Goal: Task Accomplishment & Management: Manage account settings

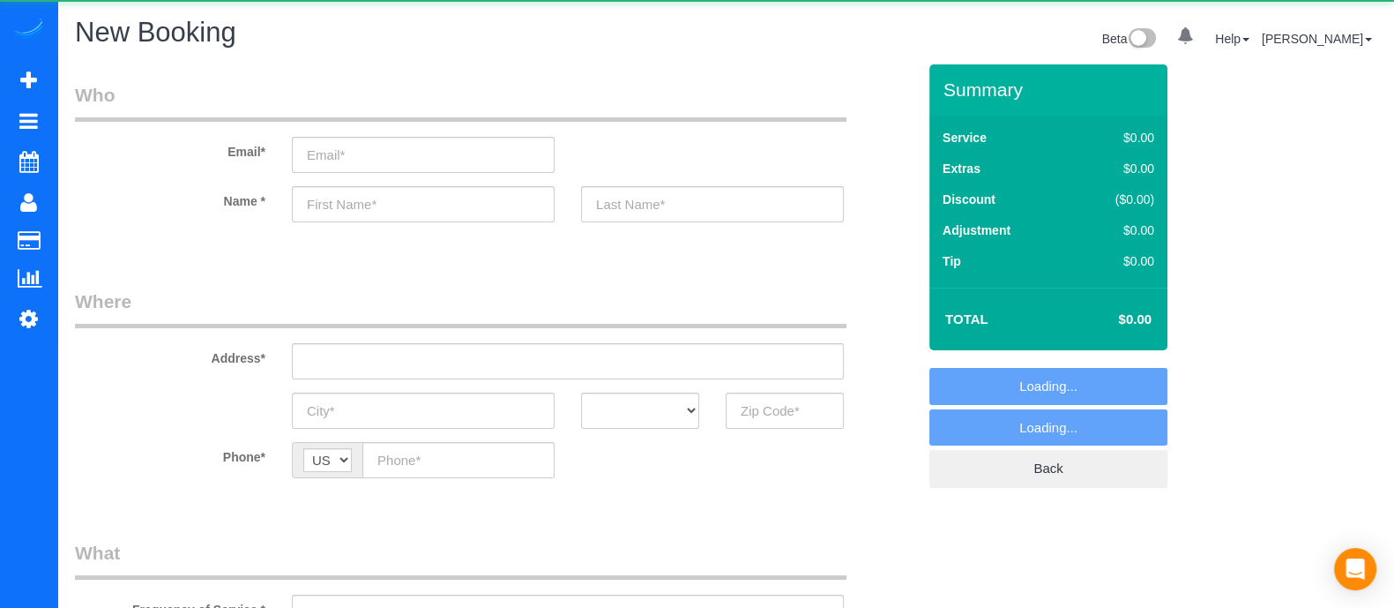
select select "object:2814"
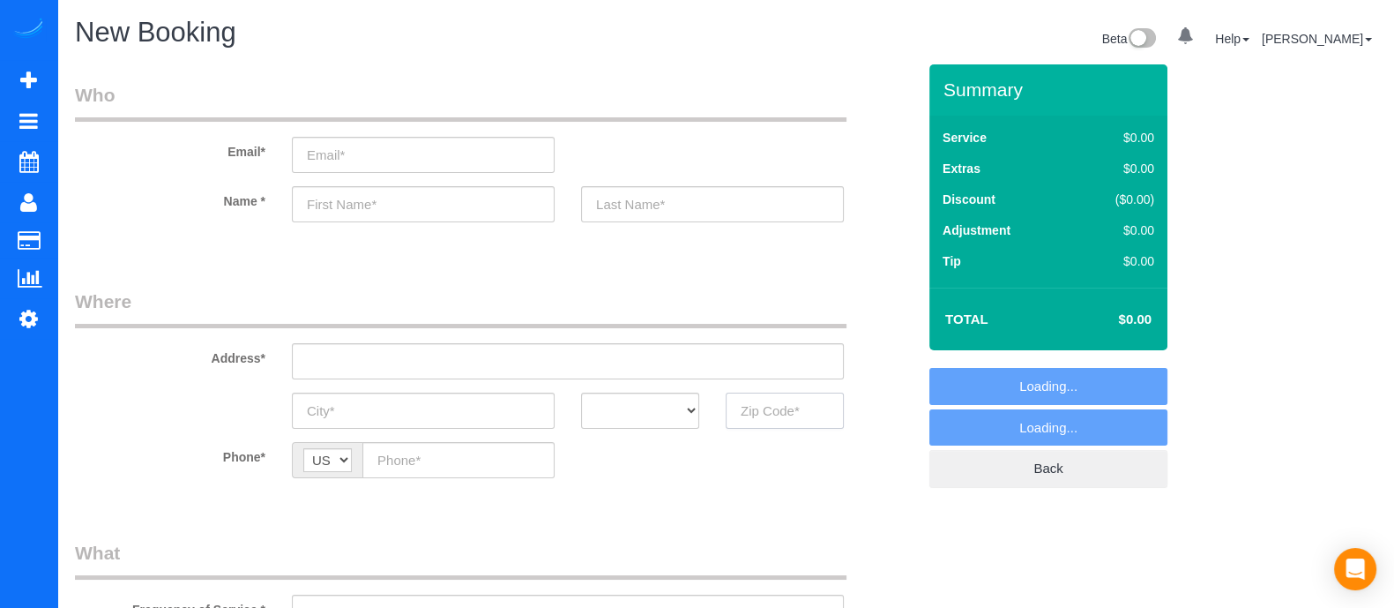
click at [796, 420] on input "text" at bounding box center [785, 410] width 118 height 36
type input "#"
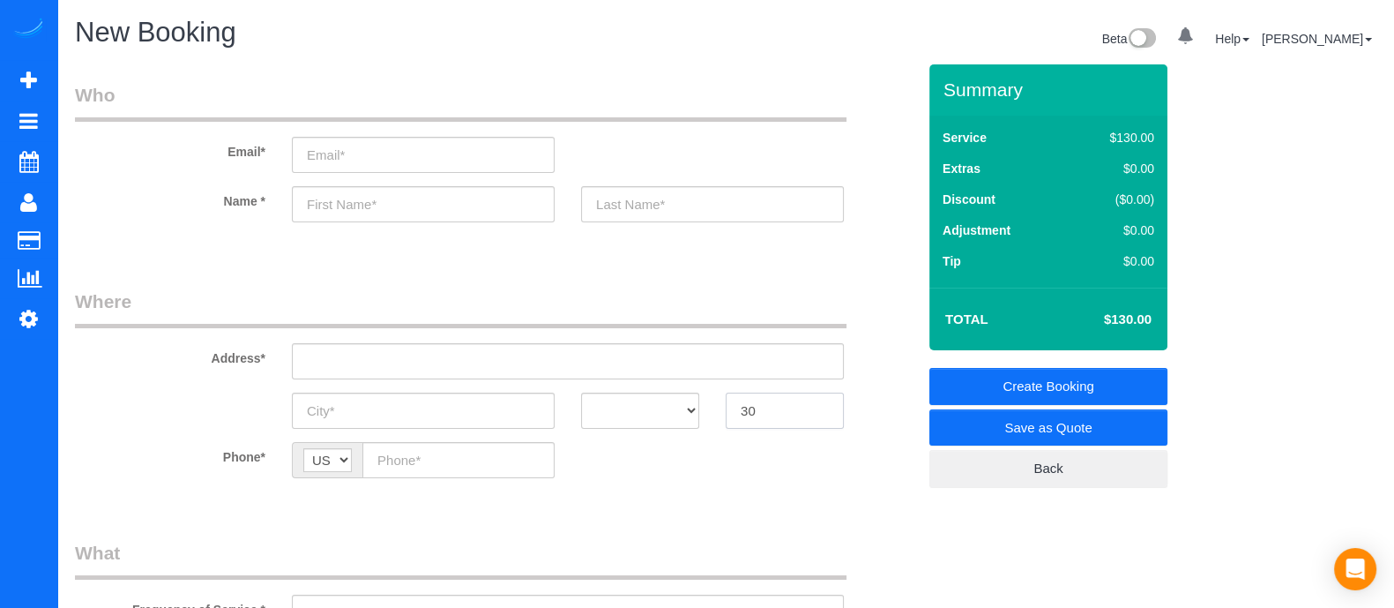
type input "3"
type input "30305"
click at [419, 199] on input "text" at bounding box center [423, 204] width 263 height 36
type input "R"
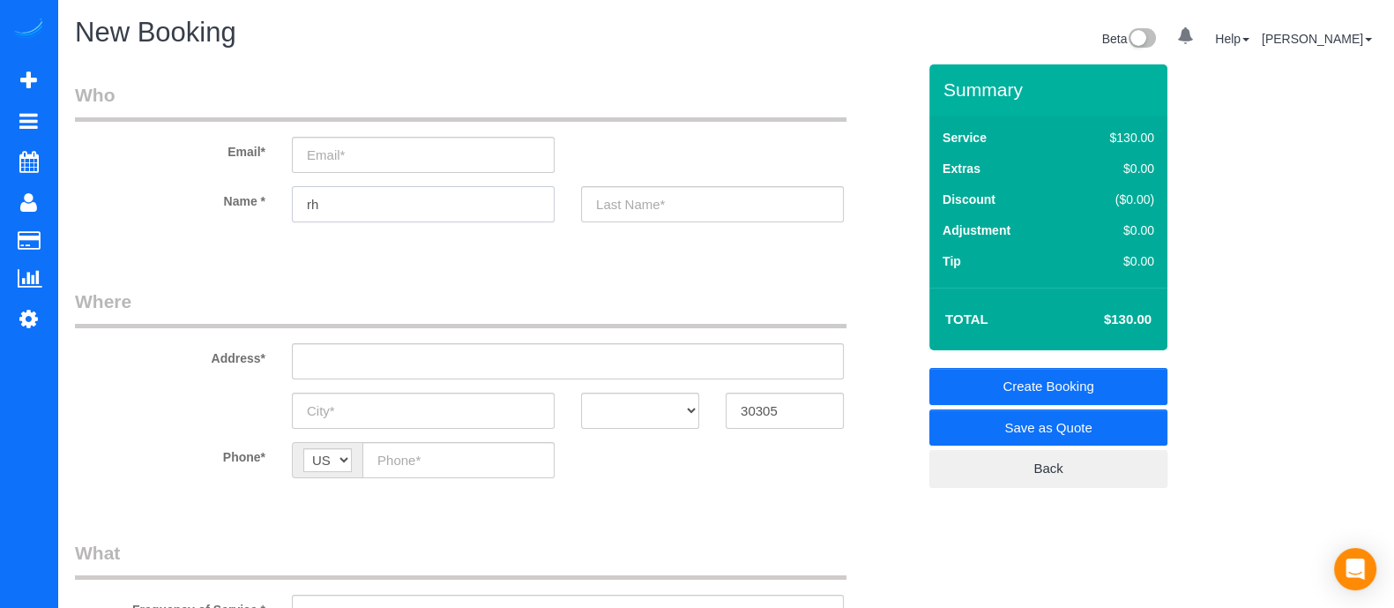
type input "r"
type input "A"
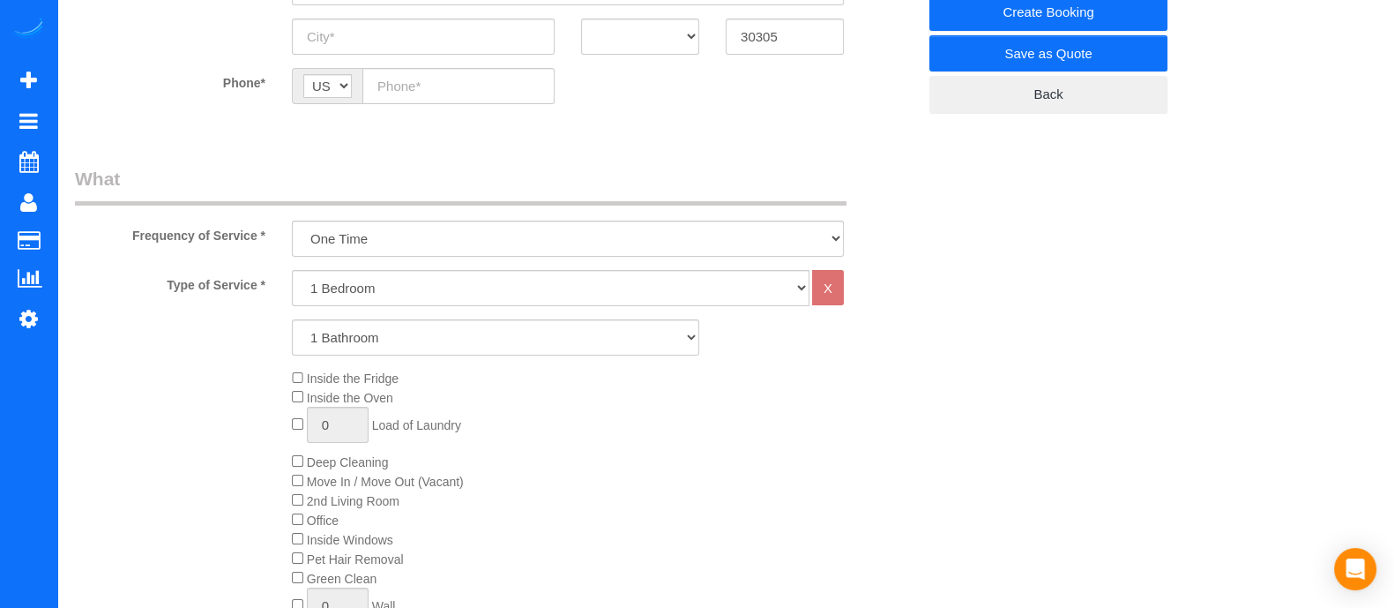
scroll to position [377, 0]
type input "[PERSON_NAME]"
click at [405, 275] on select "1 Bedroom 2 Bedrooms 3 Bedrooms 4 Bedrooms 5 Bedrooms 6 Bedrooms" at bounding box center [551, 285] width 518 height 36
click at [194, 350] on div "1 Bathroom 2 Bathrooms 3 Bathrooms 4 Bathrooms 5 Bathrooms 6 Bathrooms" at bounding box center [496, 335] width 868 height 36
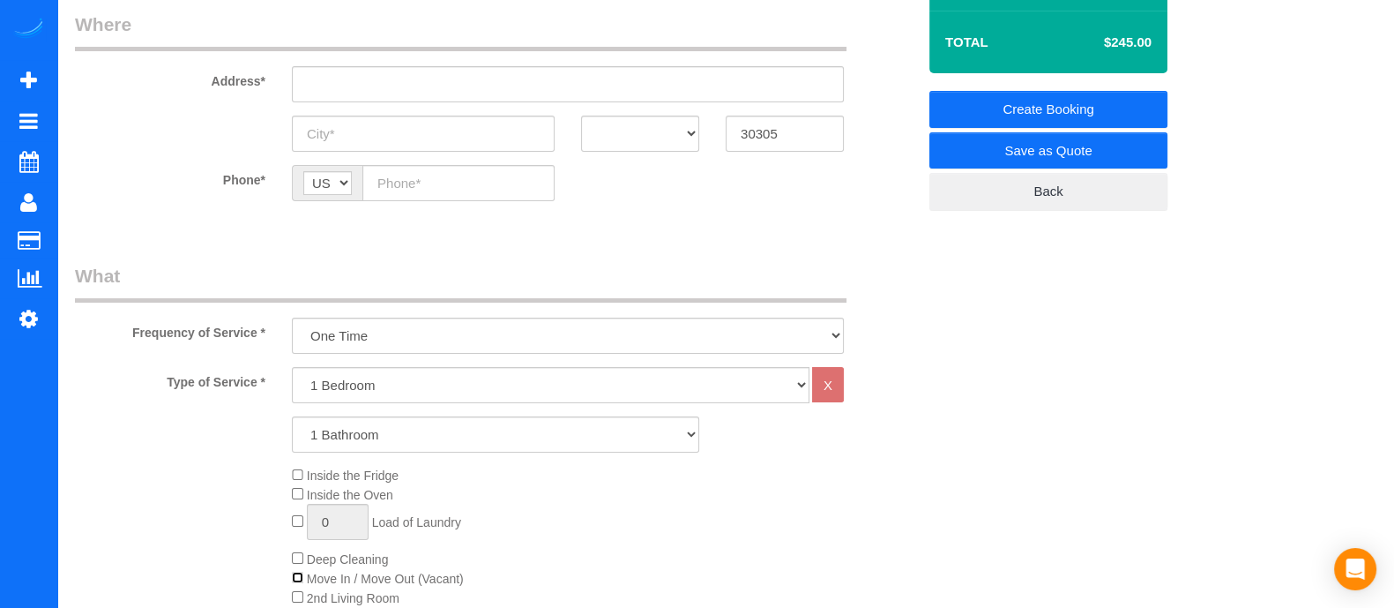
scroll to position [0, 0]
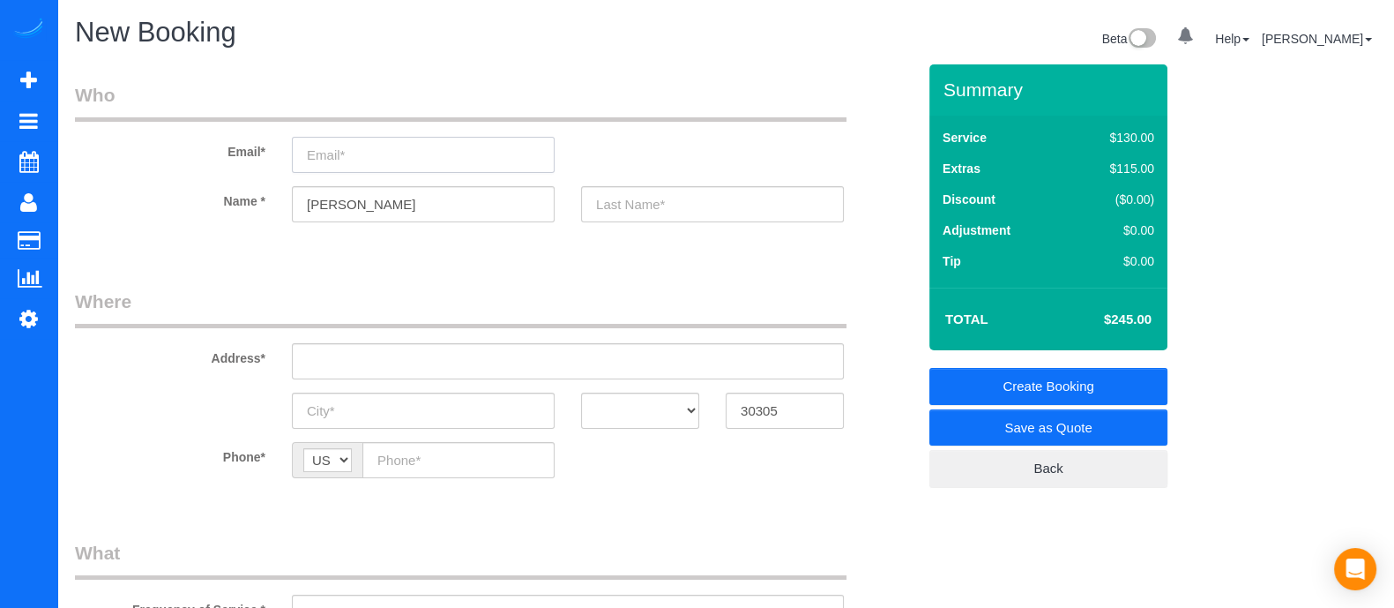
click at [380, 172] on input "email" at bounding box center [423, 155] width 263 height 36
drag, startPoint x: 380, startPoint y: 154, endPoint x: 340, endPoint y: 146, distance: 40.7
click at [340, 146] on input "[EMAIL_ADDRESS][DOMAIN_NAME]" at bounding box center [423, 155] width 263 height 36
type input "[EMAIL_ADDRESS][DOMAIN_NAME]"
paste input "woubie"
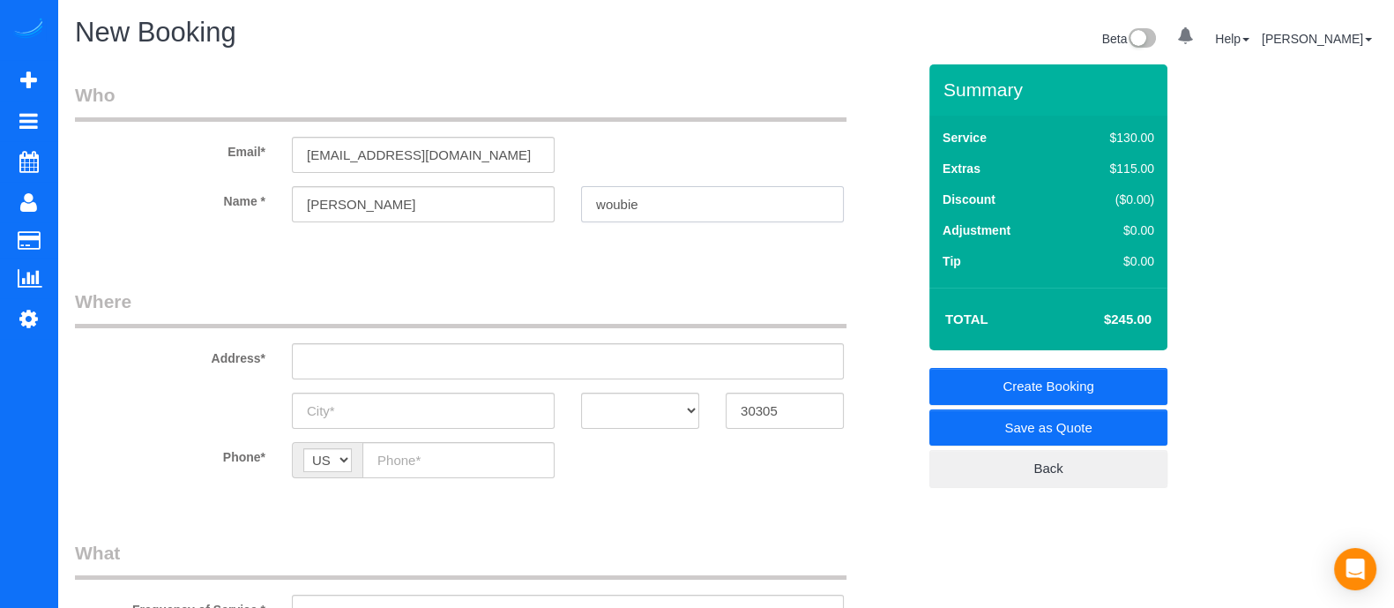
click at [706, 216] on input "woubie" at bounding box center [712, 204] width 263 height 36
click at [608, 198] on input "woubie" at bounding box center [712, 204] width 263 height 36
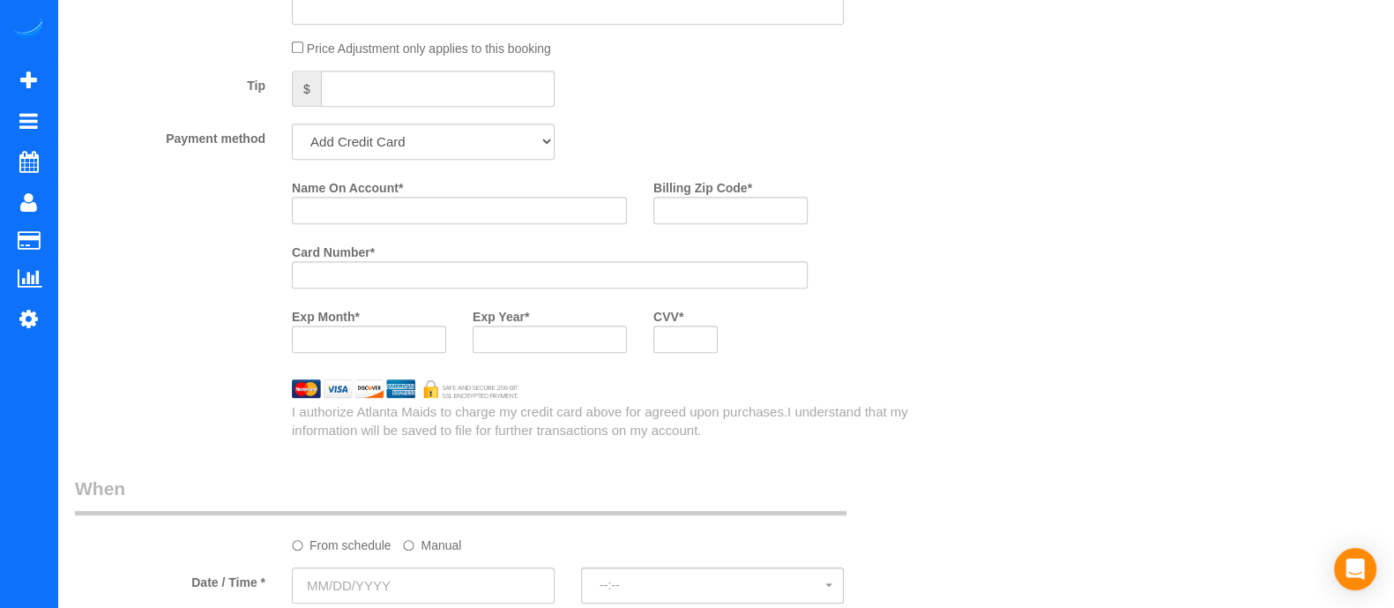
scroll to position [2056, 0]
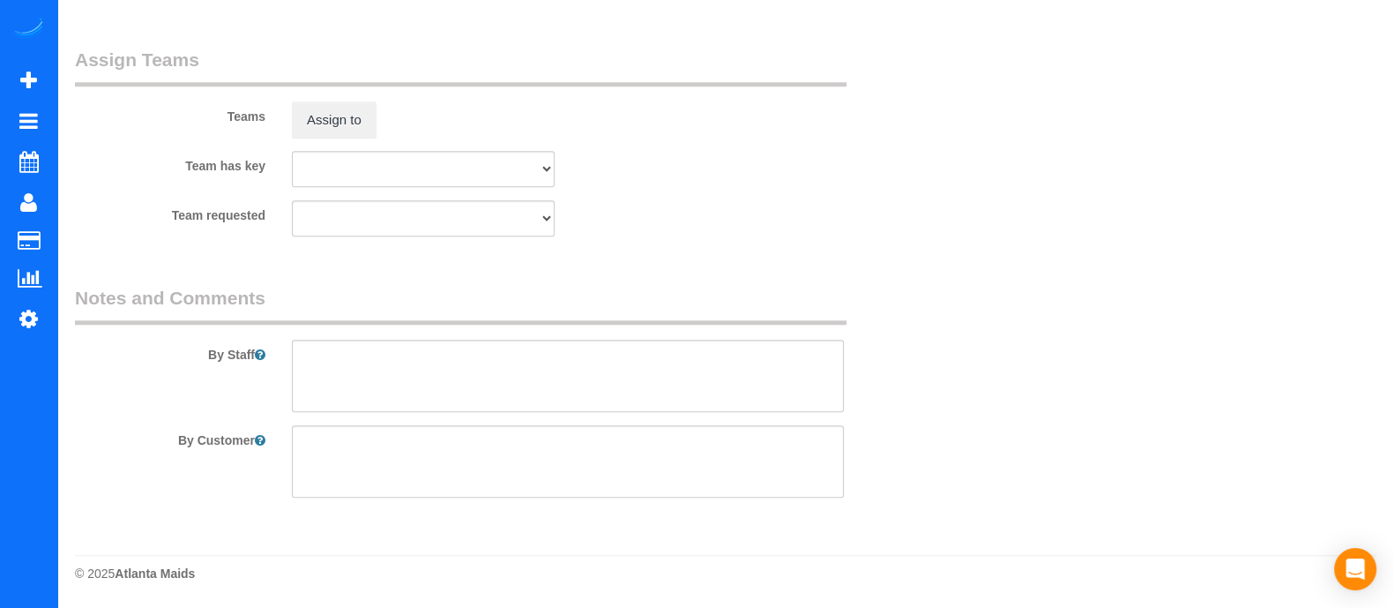
type input "Woubie"
click at [435, 451] on textarea at bounding box center [568, 461] width 552 height 72
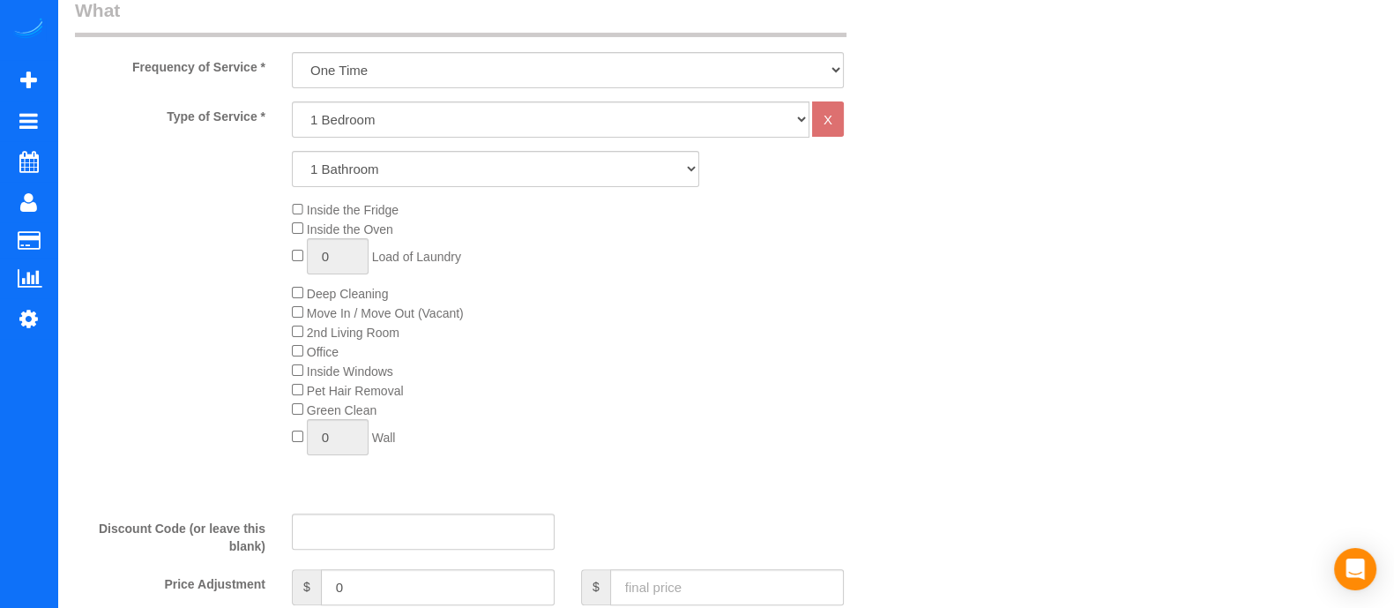
scroll to position [0, 0]
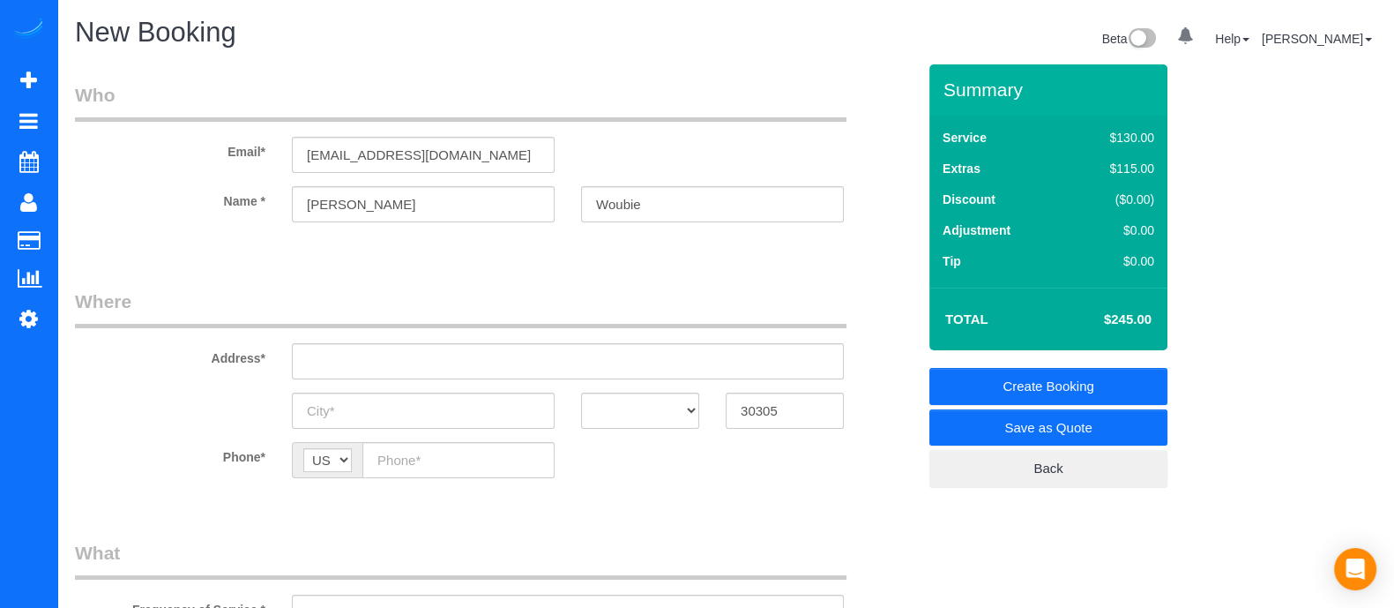
type textarea "Move out"
drag, startPoint x: 497, startPoint y: 147, endPoint x: 138, endPoint y: 190, distance: 362.4
click at [138, 190] on sui-booking-customer "Email* [EMAIL_ADDRESS][DOMAIN_NAME] Name * [GEOGRAPHIC_DATA][PERSON_NAME][GEOGR…" at bounding box center [495, 161] width 841 height 158
click at [1056, 425] on link "Save as Quote" at bounding box center [1048, 427] width 238 height 37
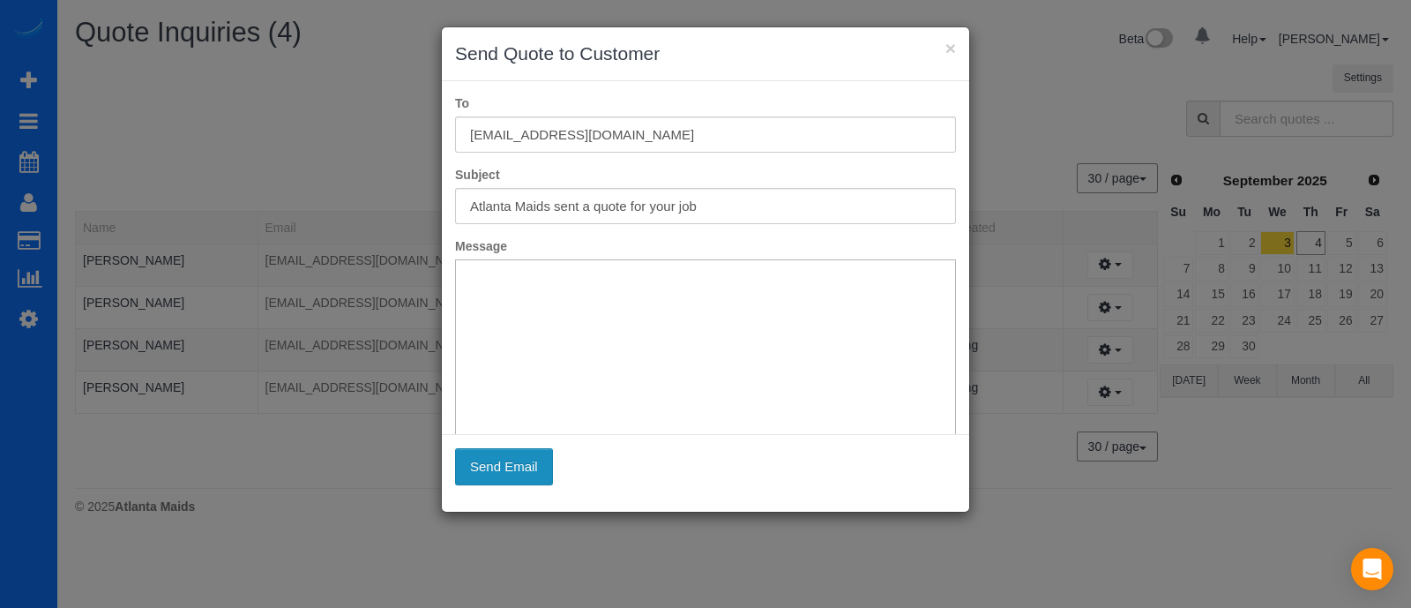
click at [519, 458] on button "Send Email" at bounding box center [504, 466] width 98 height 37
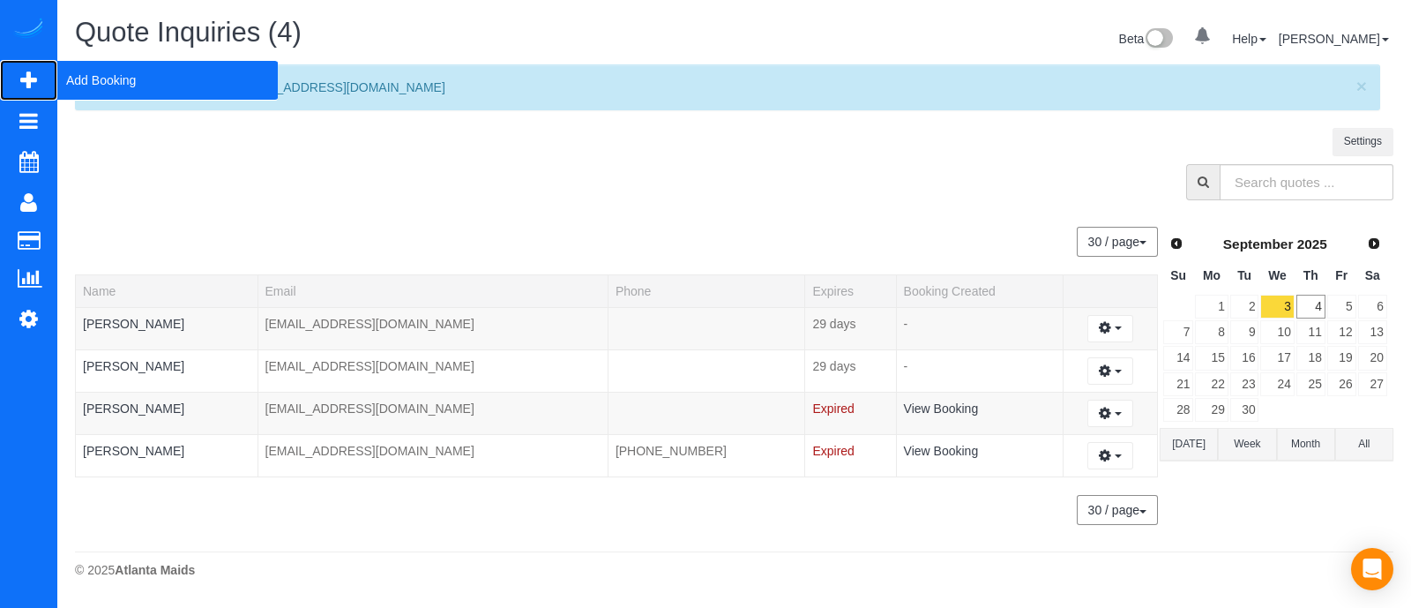
click at [82, 64] on span "Add Booking" at bounding box center [167, 80] width 220 height 41
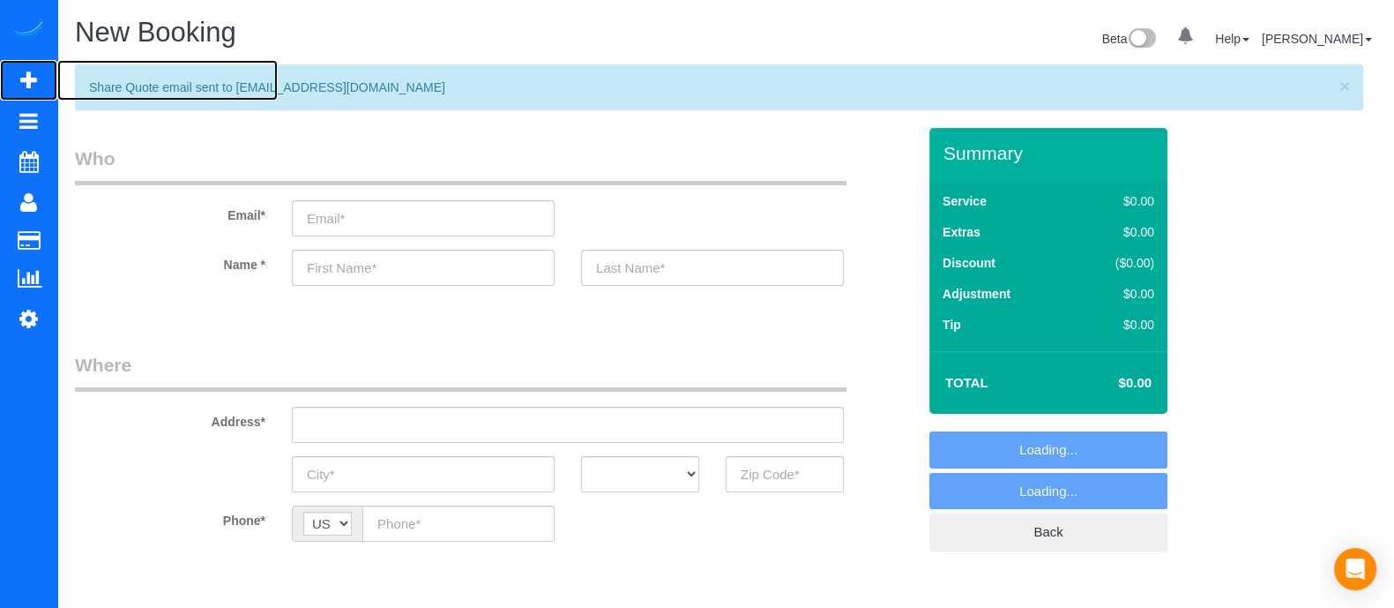
select select "object:3457"
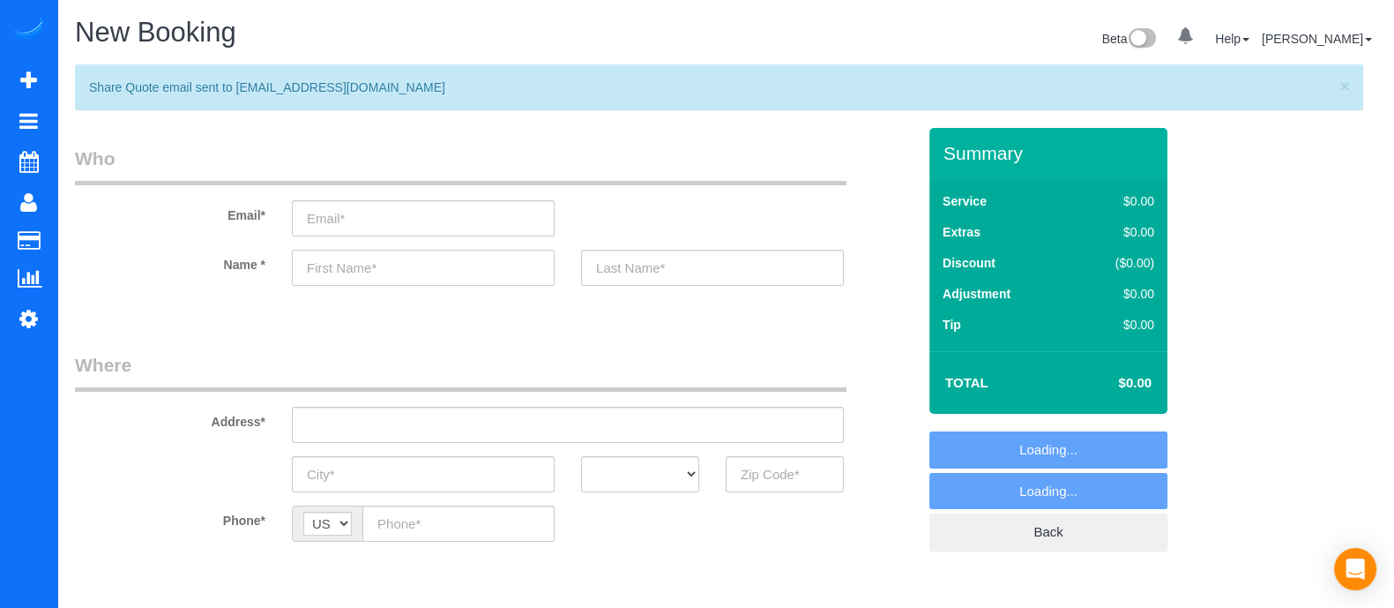
click at [405, 256] on input "text" at bounding box center [423, 268] width 263 height 36
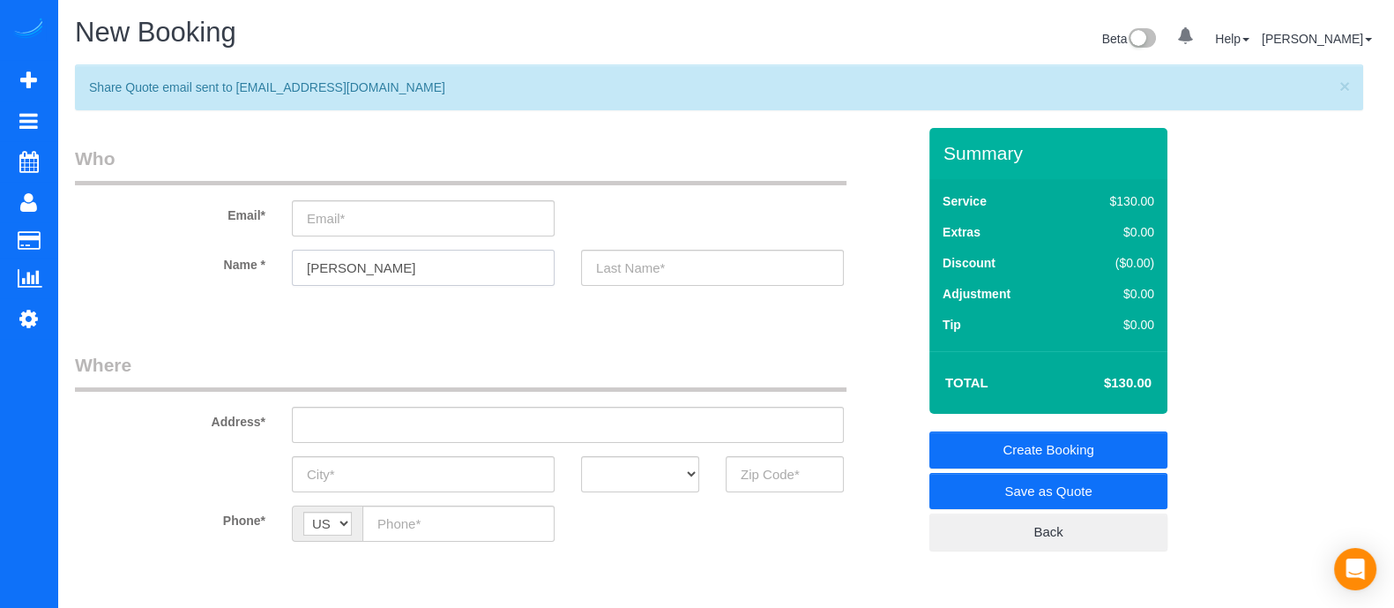
type input "[PERSON_NAME]"
paste input "[EMAIL_ADDRESS][DOMAIN_NAME]"
click at [423, 210] on input "[EMAIL_ADDRESS][DOMAIN_NAME]" at bounding box center [423, 218] width 263 height 36
type input "[EMAIL_ADDRESS][DOMAIN_NAME]"
click at [675, 282] on input "text" at bounding box center [712, 268] width 263 height 36
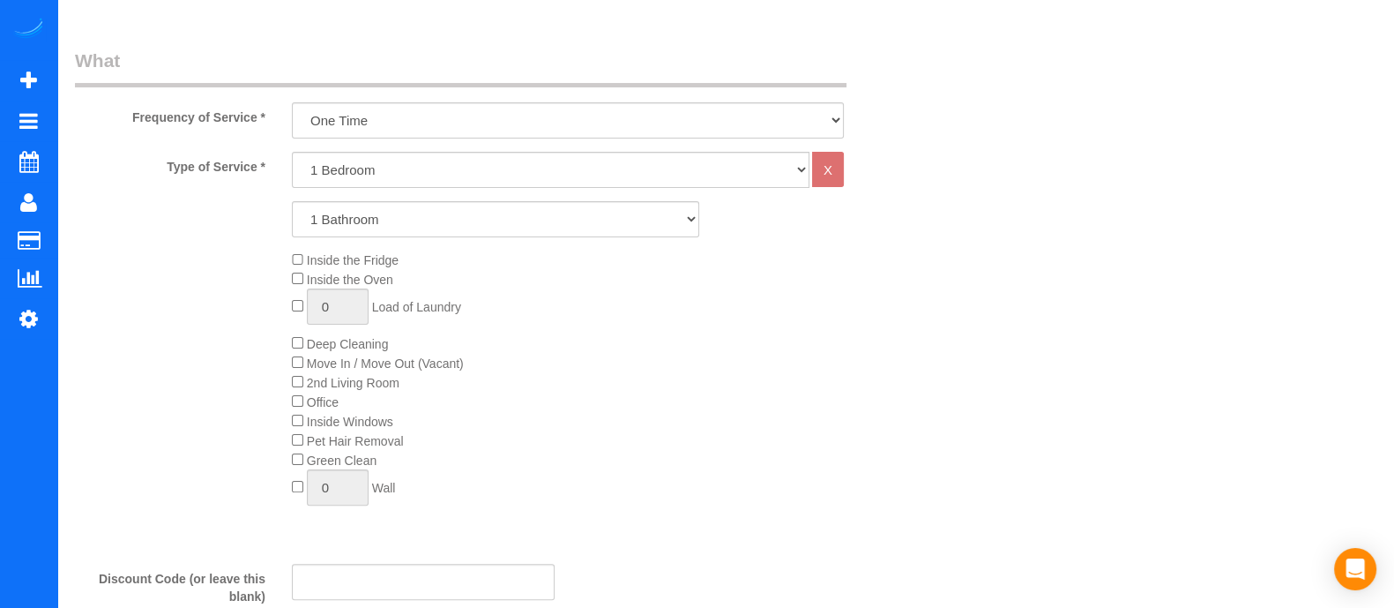
scroll to position [601, 0]
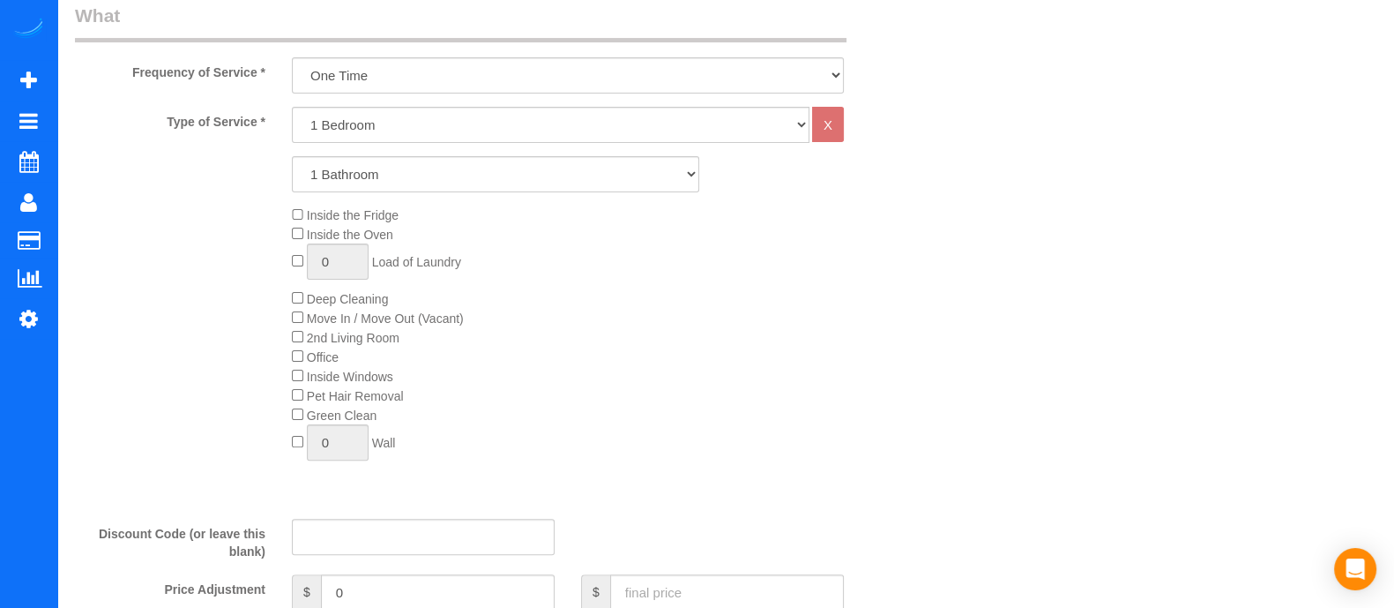
type input "Woubie"
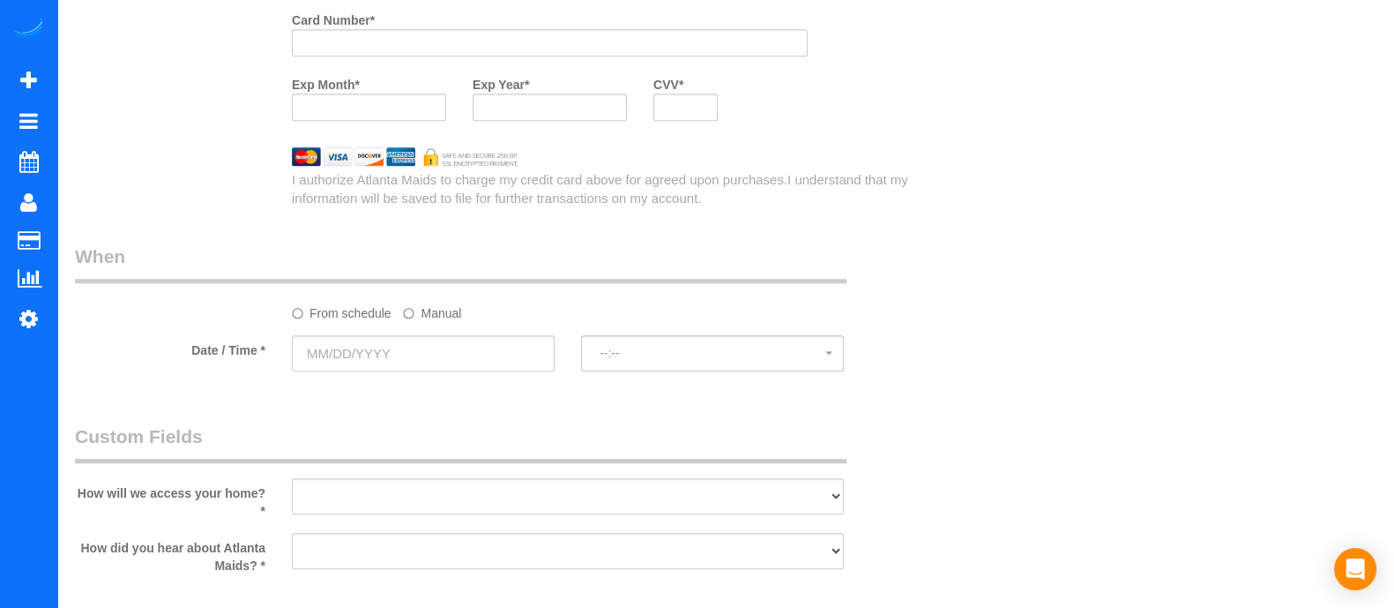
scroll to position [2119, 0]
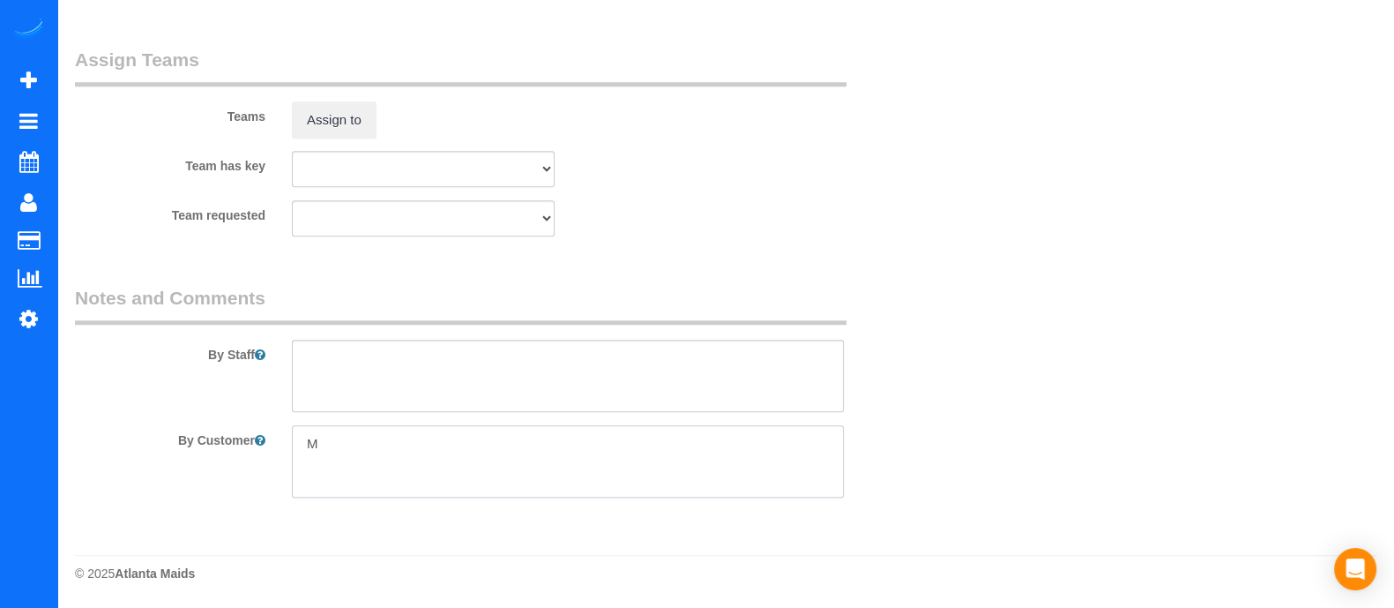
click at [480, 478] on textarea at bounding box center [568, 461] width 552 height 72
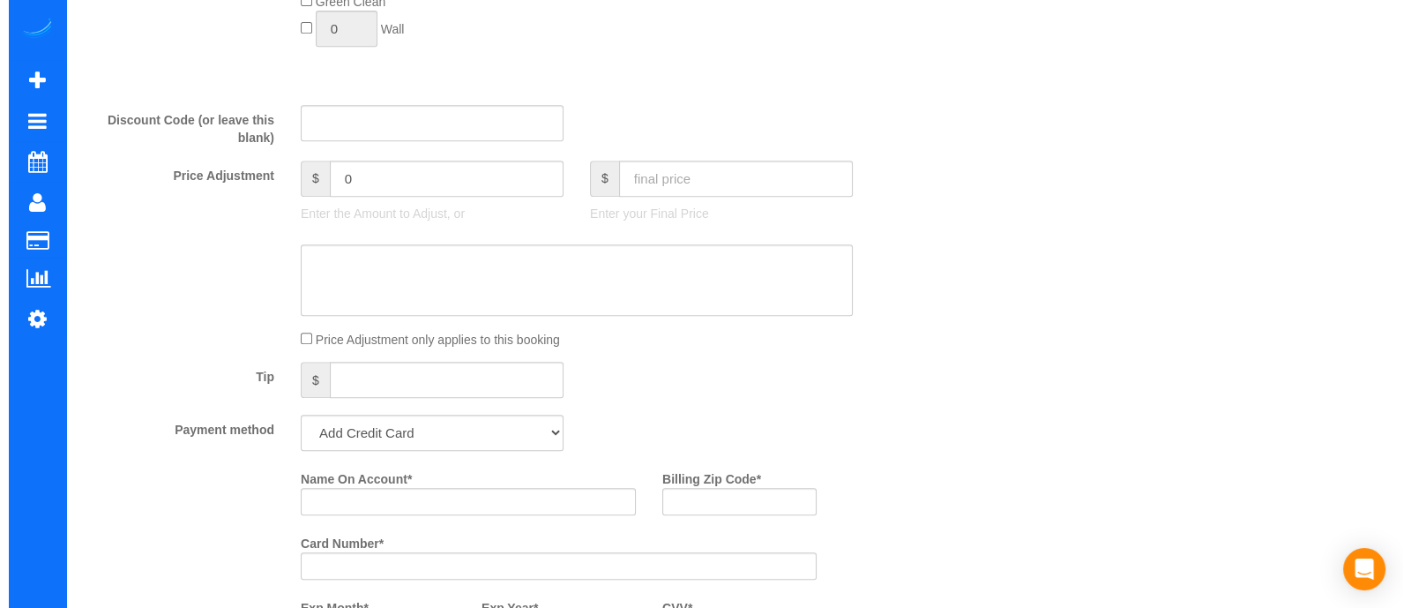
scroll to position [0, 0]
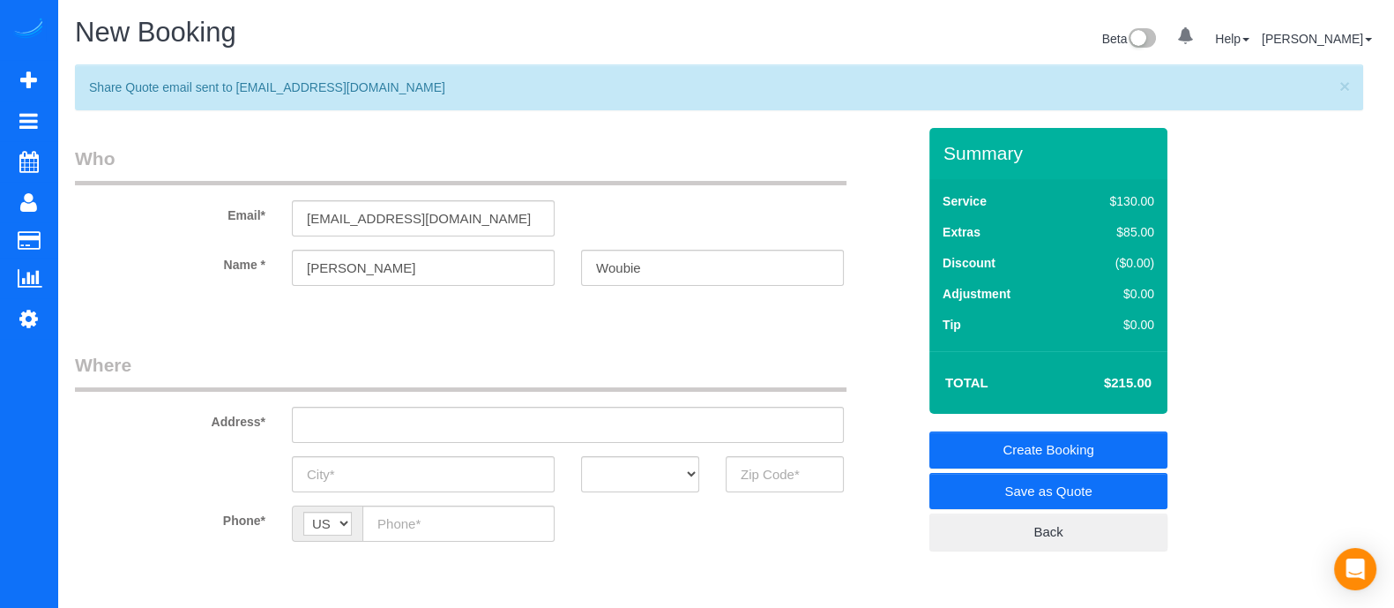
type textarea "Move in"
click at [1022, 489] on link "Save as Quote" at bounding box center [1048, 491] width 238 height 37
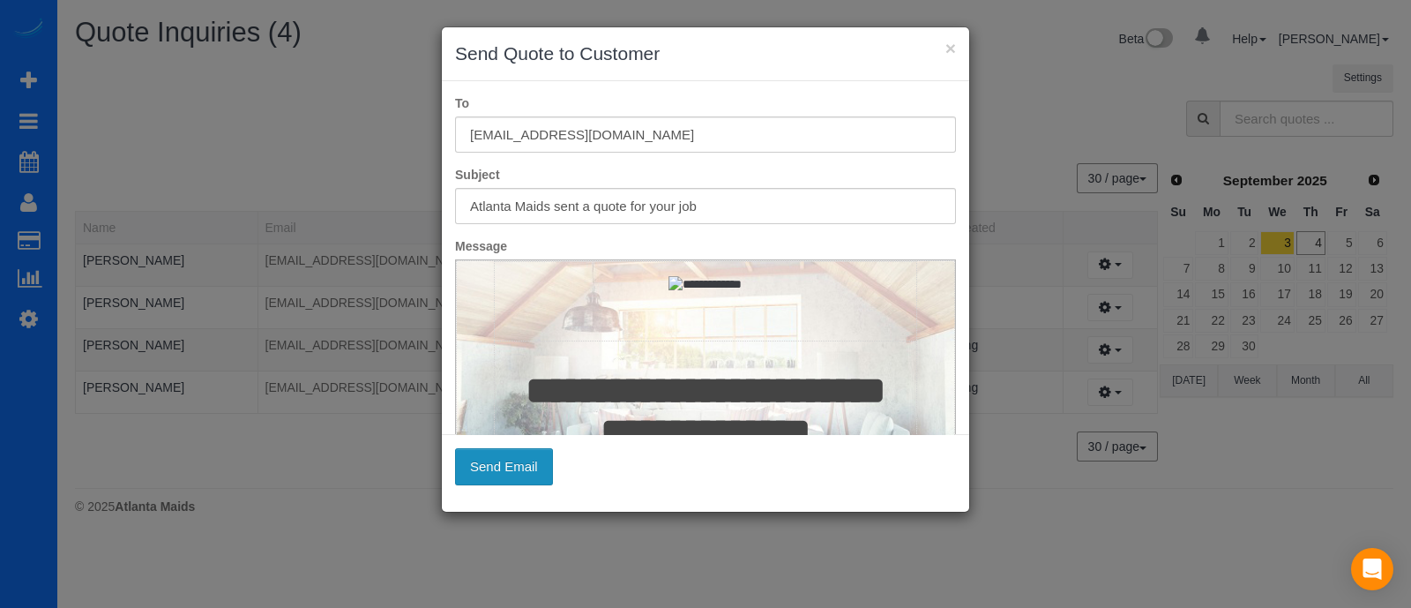
click at [502, 462] on button "Send Email" at bounding box center [504, 466] width 98 height 37
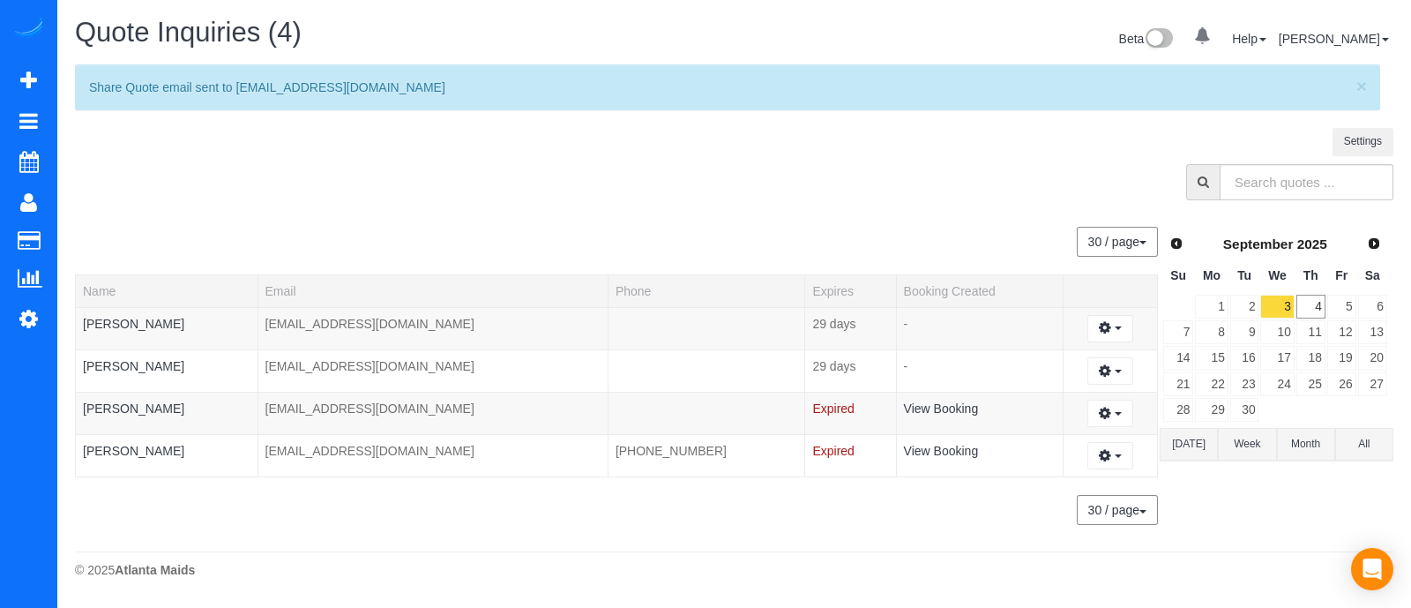
click at [315, 245] on div "30 / page 10 / page 20 / page 30 / page 40 / page 50 / page 100 / page" at bounding box center [616, 242] width 1083 height 30
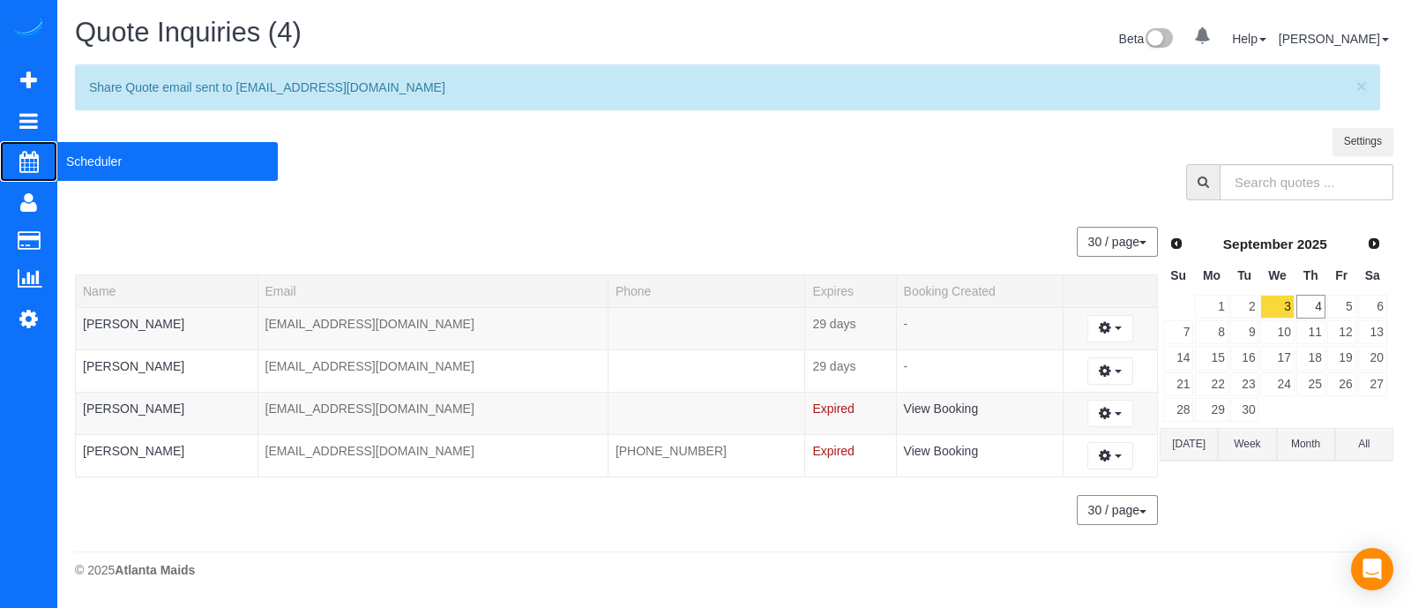
click at [116, 146] on span "Scheduler" at bounding box center [167, 161] width 220 height 41
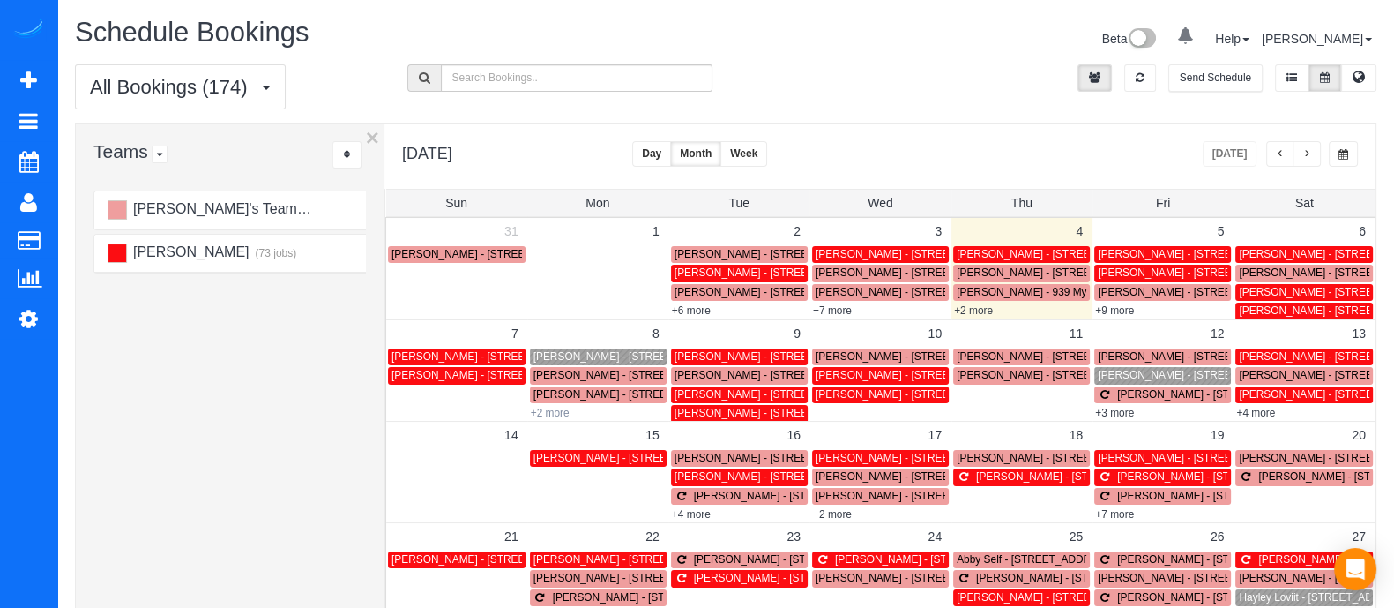
click at [547, 412] on link "+2 more" at bounding box center [550, 413] width 39 height 12
click at [160, 50] on div "Schedule Bookings" at bounding box center [394, 37] width 664 height 38
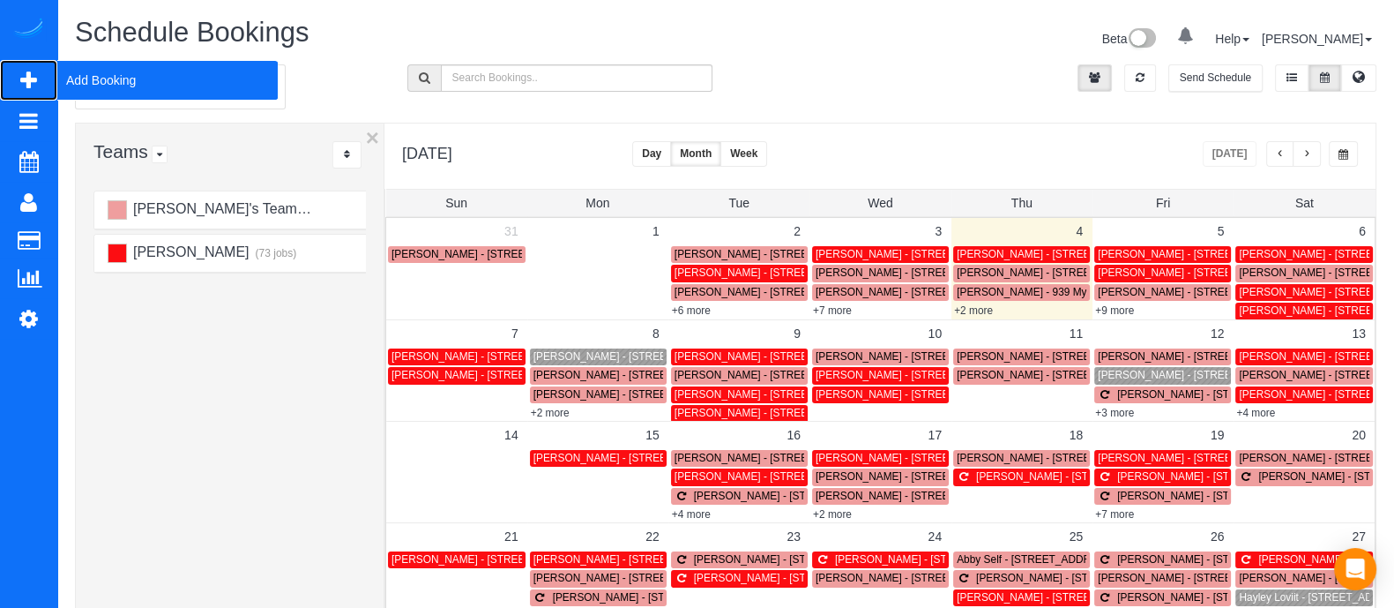
click at [137, 84] on span "Add Booking" at bounding box center [167, 80] width 220 height 41
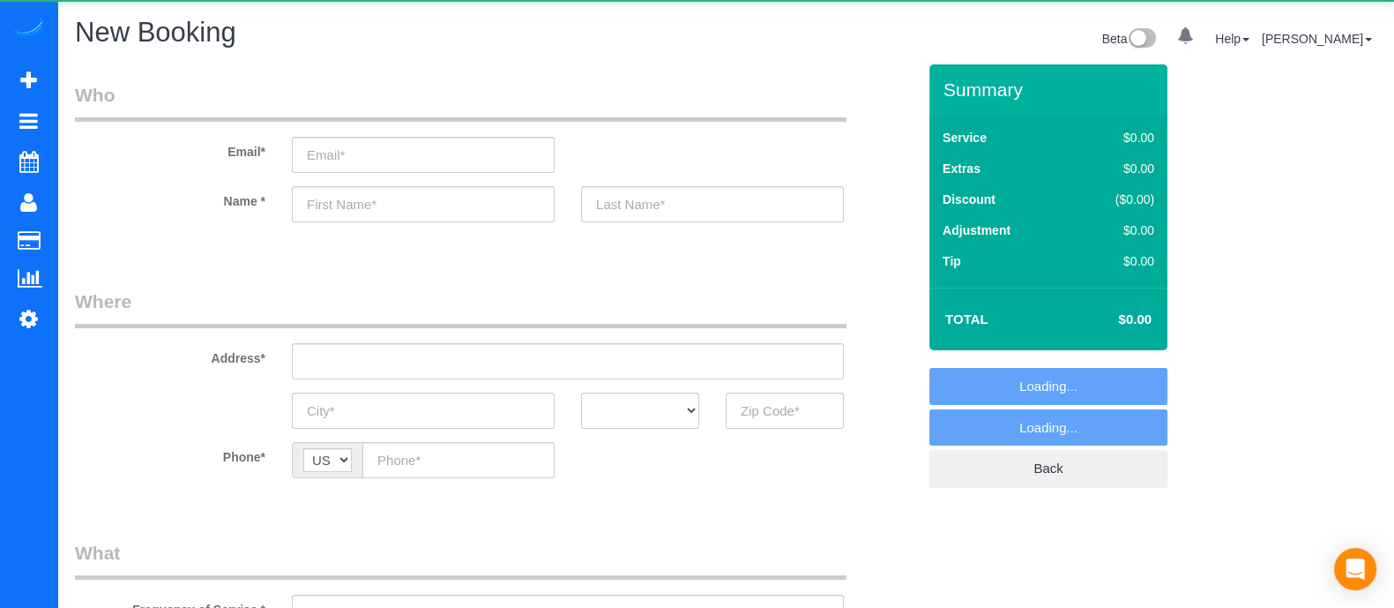
select select "object:4213"
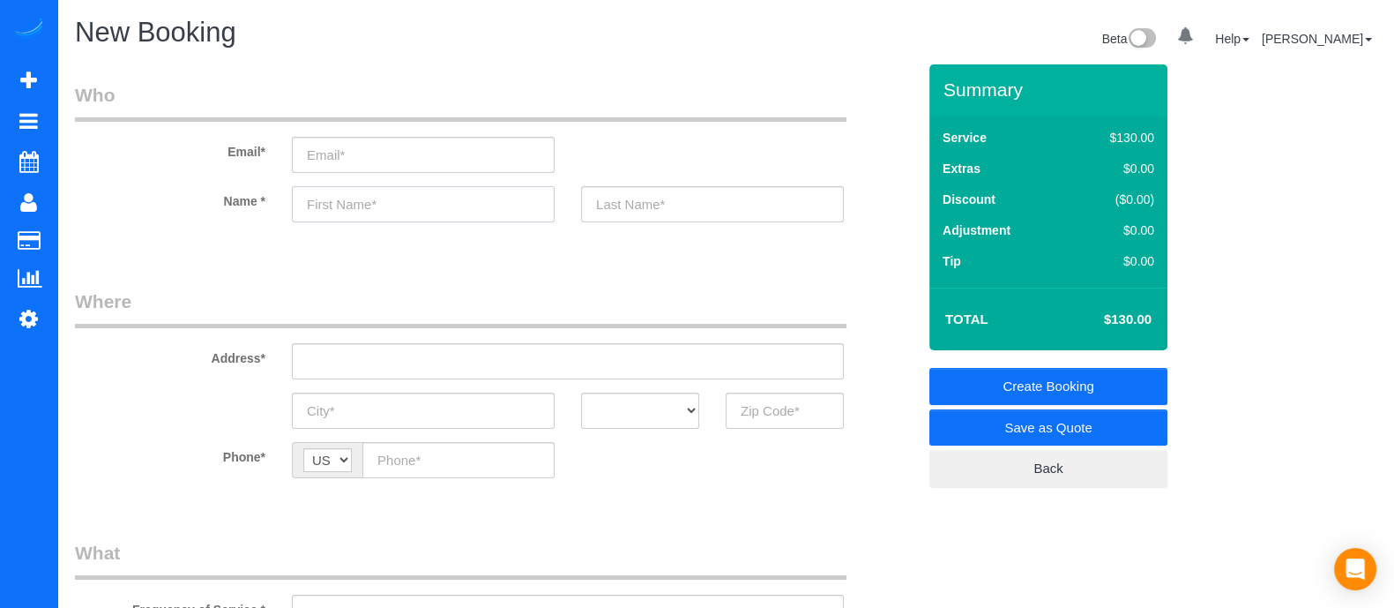
click at [340, 209] on input "text" at bounding box center [423, 204] width 263 height 36
type input "Y"
type input "[PERSON_NAME]"
click at [778, 200] on input "text" at bounding box center [712, 204] width 263 height 36
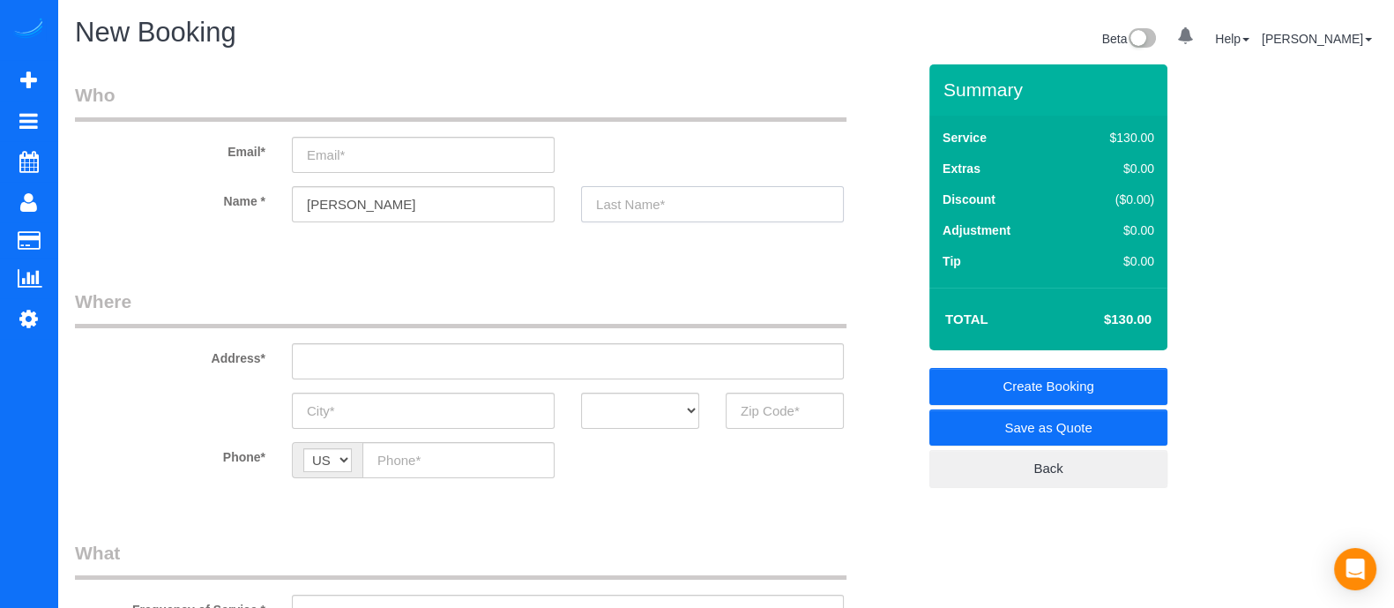
click at [778, 200] on input "text" at bounding box center [712, 204] width 263 height 36
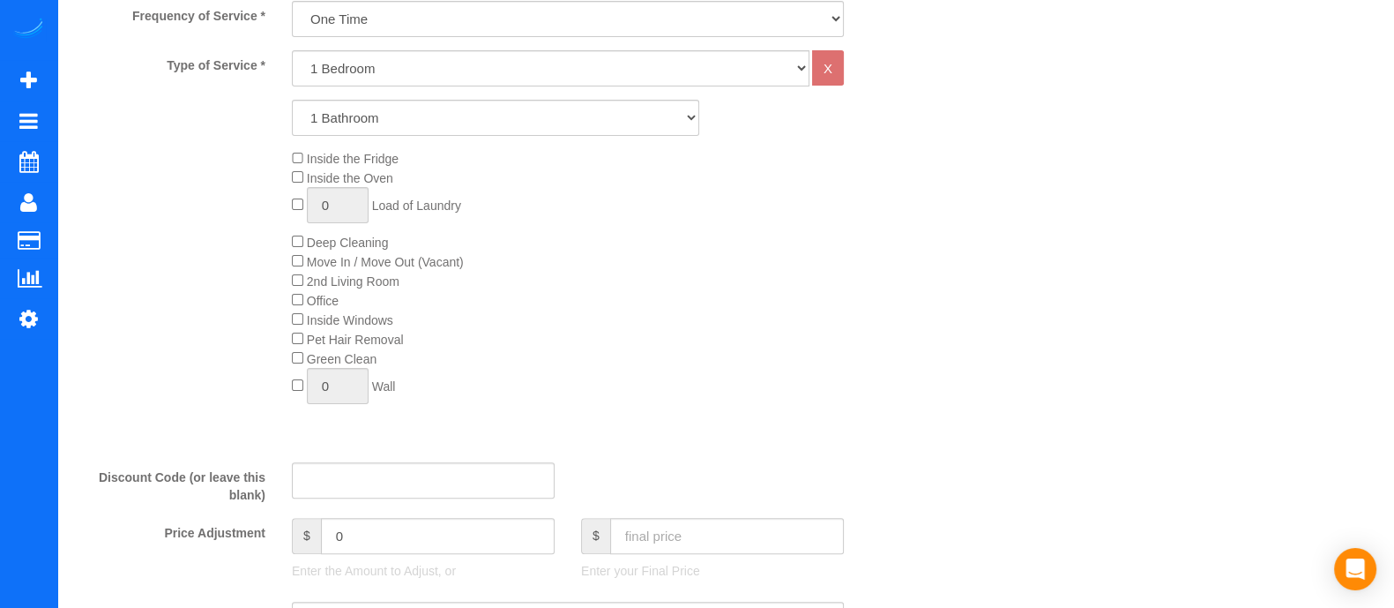
type input "[PERSON_NAME]"
click at [356, 86] on select "1 Bedroom 2 Bedrooms 3 Bedrooms 4 Bedrooms 5 Bedrooms 6 Bedrooms" at bounding box center [551, 68] width 518 height 36
select select "3"
click at [292, 50] on select "1 Bedroom 2 Bedrooms 3 Bedrooms 4 Bedrooms 5 Bedrooms 6 Bedrooms" at bounding box center [551, 68] width 518 height 36
click at [357, 130] on select "1 Bathroom 2 Bathrooms 3 Bathrooms 4 Bathrooms 5 Bathrooms 6 Bathrooms" at bounding box center [495, 118] width 407 height 36
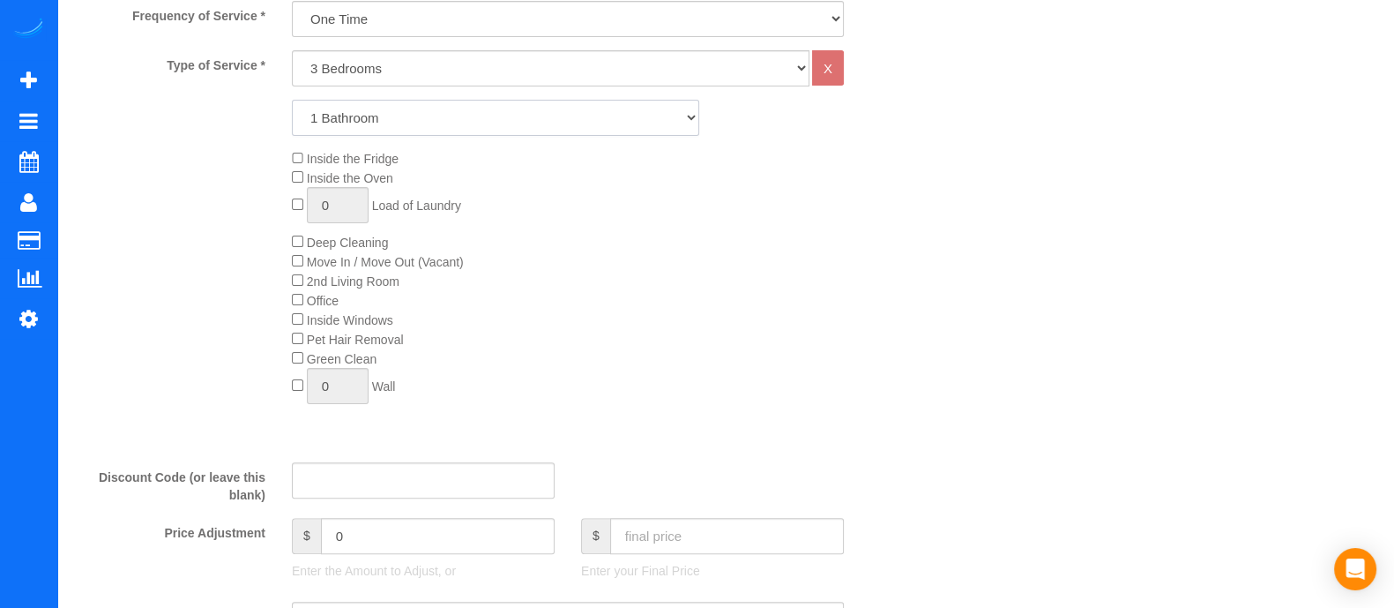
select select "3"
click at [292, 100] on select "1 Bathroom 2 Bathrooms 3 Bathrooms 4 Bathrooms 5 Bathrooms 6 Bathrooms" at bounding box center [495, 118] width 407 height 36
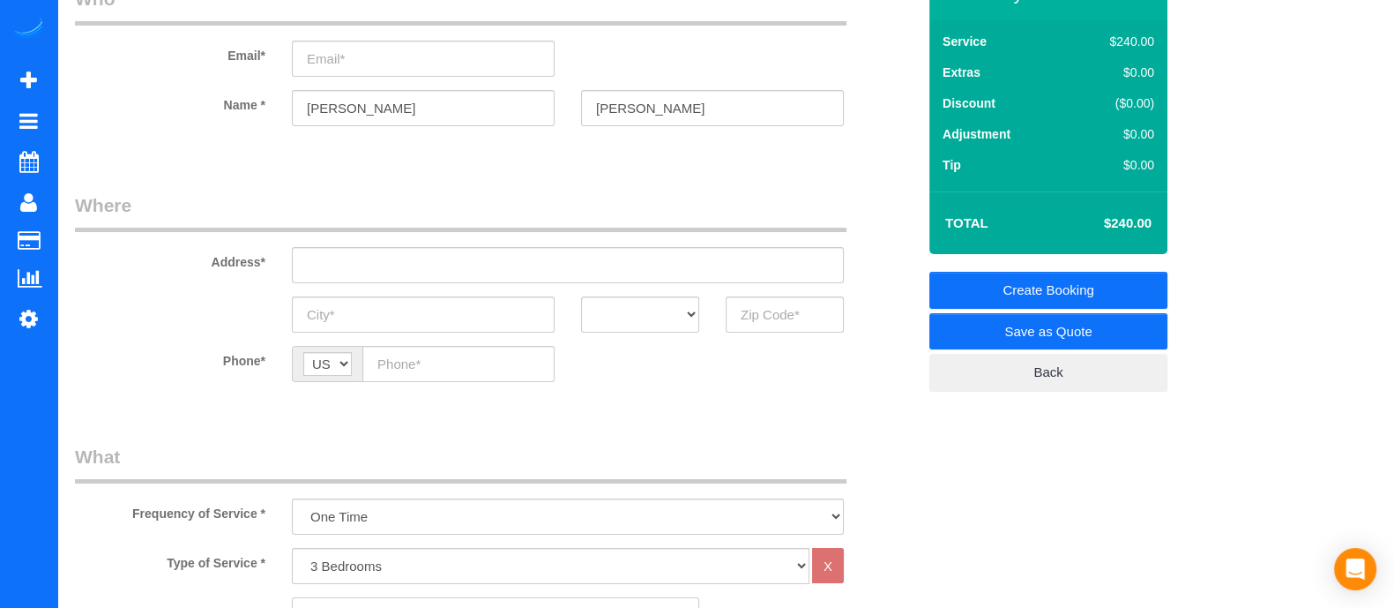
scroll to position [0, 0]
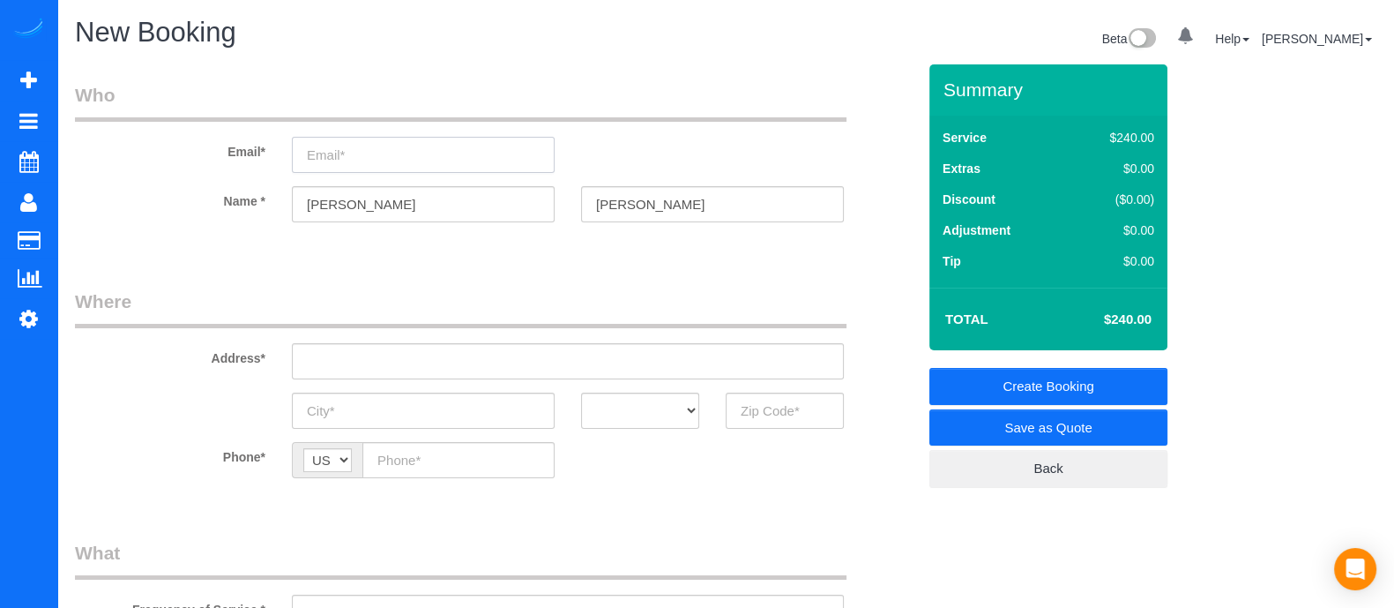
click at [435, 149] on input "email" at bounding box center [423, 155] width 263 height 36
type input "[EMAIL_ADDRESS][DOMAIN_NAME]"
click at [470, 371] on input "text" at bounding box center [568, 361] width 552 height 36
drag, startPoint x: 413, startPoint y: 368, endPoint x: 142, endPoint y: 368, distance: 270.7
click at [142, 368] on div "Address* 2538 [PERSON_NAME] dr" at bounding box center [496, 333] width 868 height 91
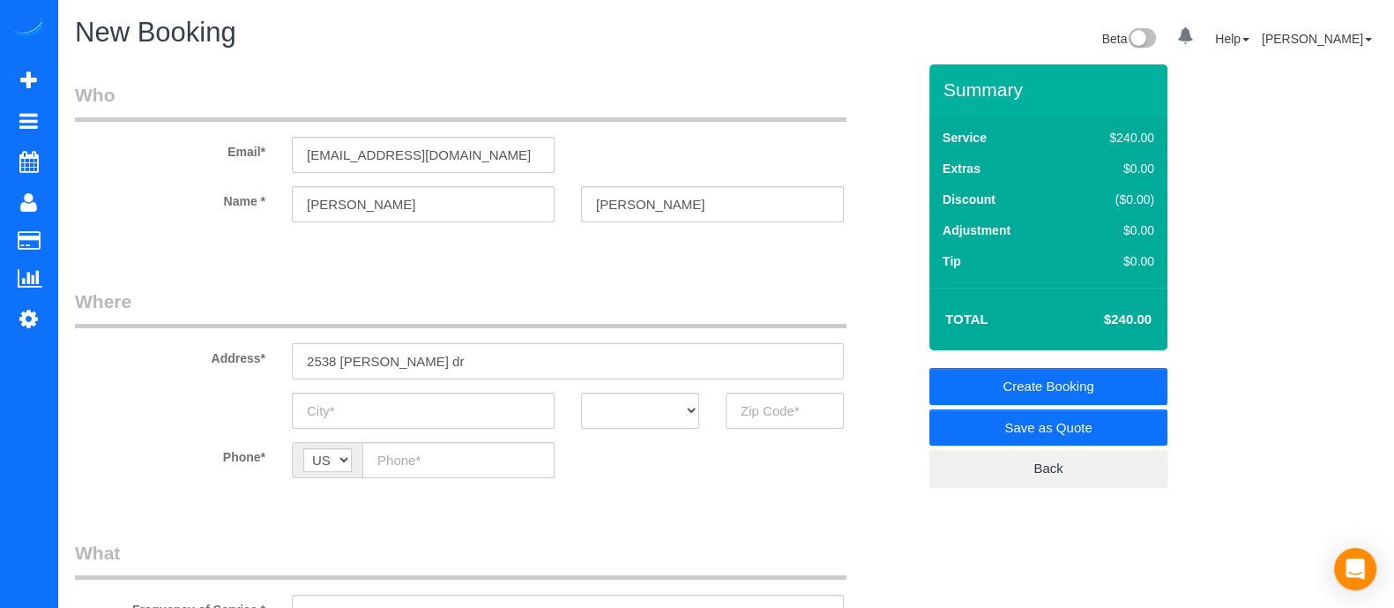
paste input "[PERSON_NAME] DrDecatur, GA 30032, [GEOGRAPHIC_DATA]"
type input "[STREET_ADDRESS][PERSON_NAME]"
click at [445, 415] on input "text" at bounding box center [423, 410] width 263 height 36
type input "Decatur"
click at [632, 399] on select "AK AL AR AZ CA CO CT DC DE [GEOGRAPHIC_DATA] [GEOGRAPHIC_DATA] HI IA ID IL IN K…" at bounding box center [640, 410] width 118 height 36
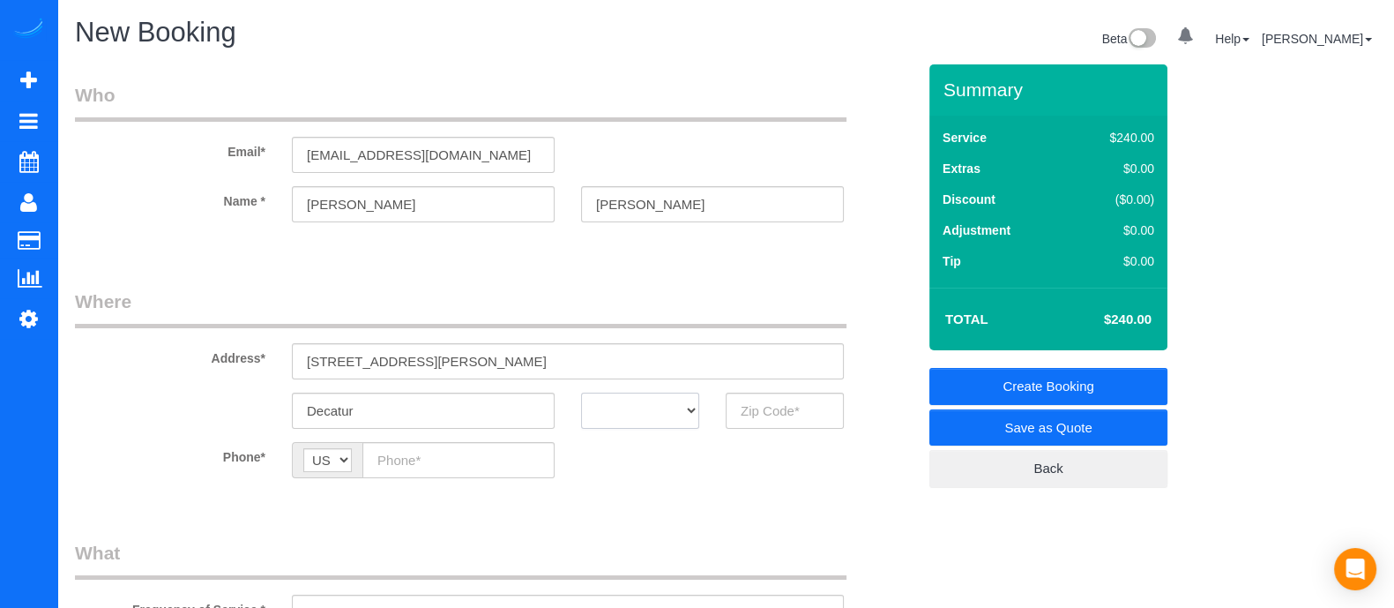
select select "GA"
click at [581, 392] on select "AK AL AR AZ CA CO CT DC DE [GEOGRAPHIC_DATA] [GEOGRAPHIC_DATA] HI IA ID IL IN K…" at bounding box center [640, 410] width 118 height 36
click at [756, 414] on input "text" at bounding box center [785, 410] width 118 height 36
type input "30032"
paste input "[PHONE_NUMBER]"
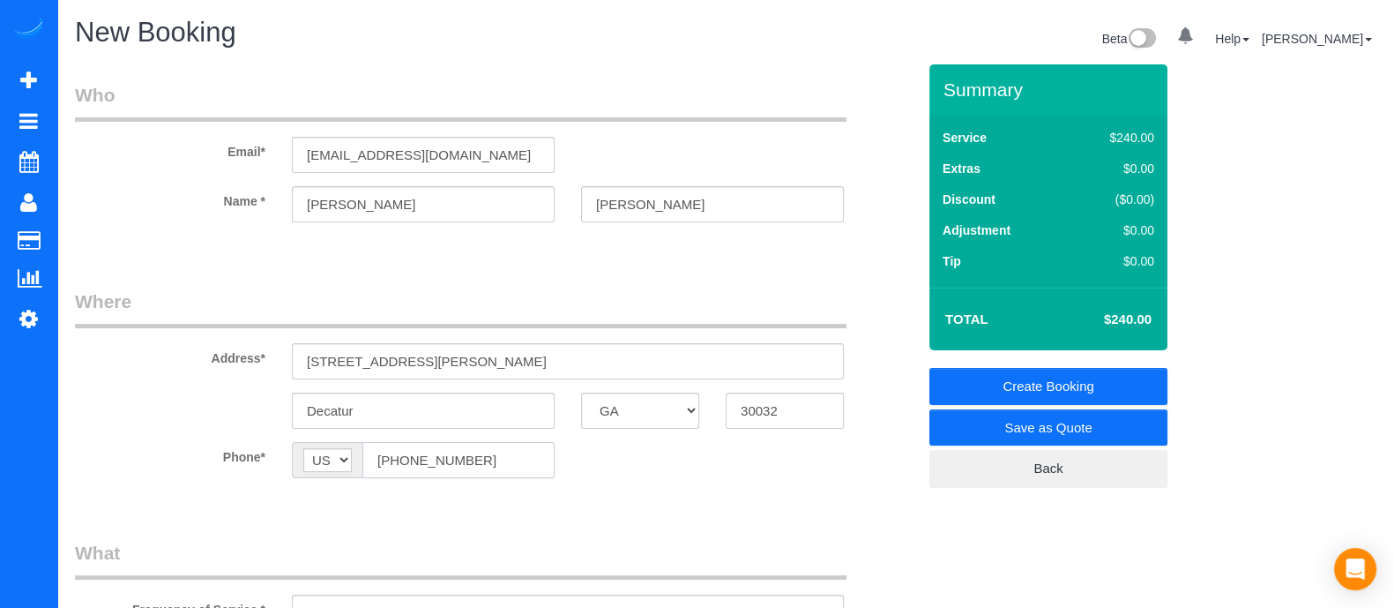
click at [450, 459] on input "[PHONE_NUMBER]" at bounding box center [458, 460] width 192 height 36
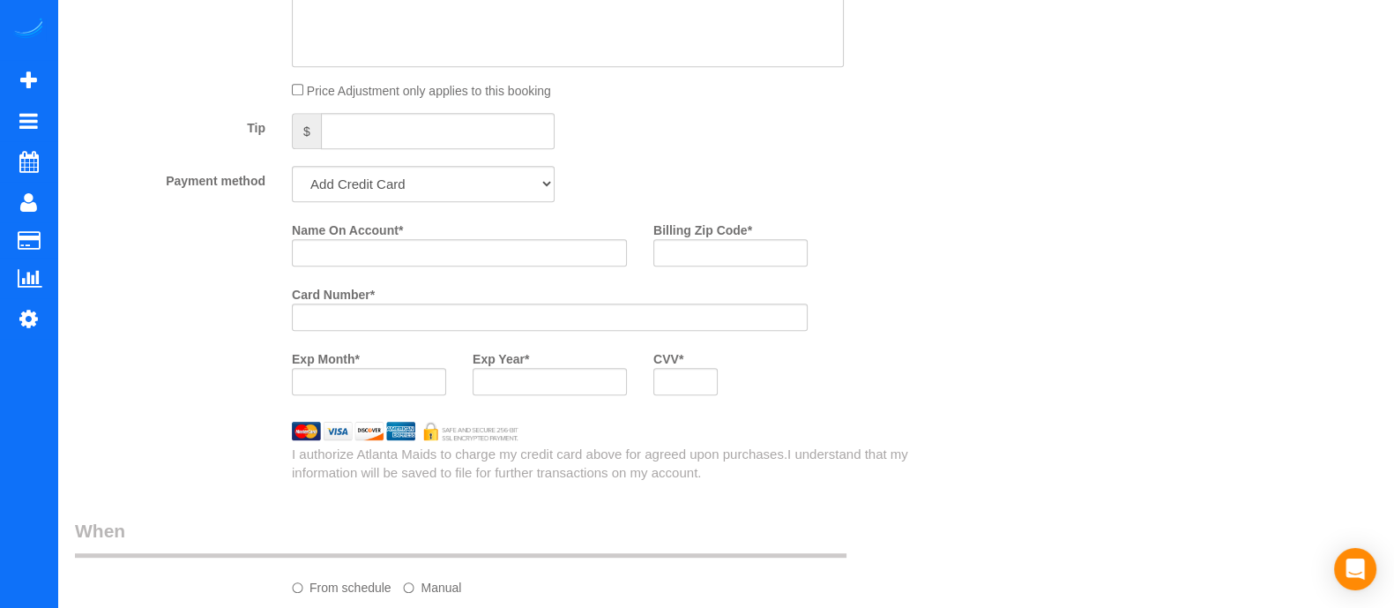
scroll to position [1213, 0]
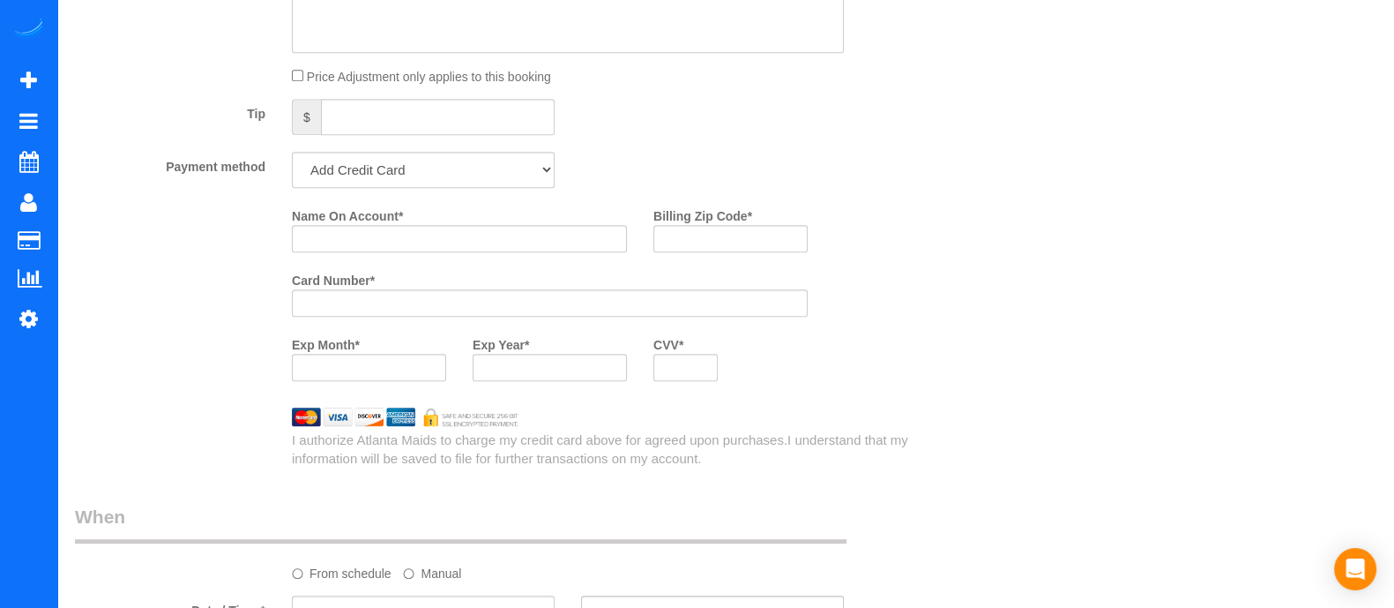
type input "[PHONE_NUMBER]"
click at [1054, 465] on div "Who Email* [EMAIL_ADDRESS][DOMAIN_NAME] Name * [PERSON_NAME] Where Address* [ST…" at bounding box center [726, 117] width 1302 height 2532
click at [437, 233] on input "Name On Account *" at bounding box center [459, 238] width 335 height 27
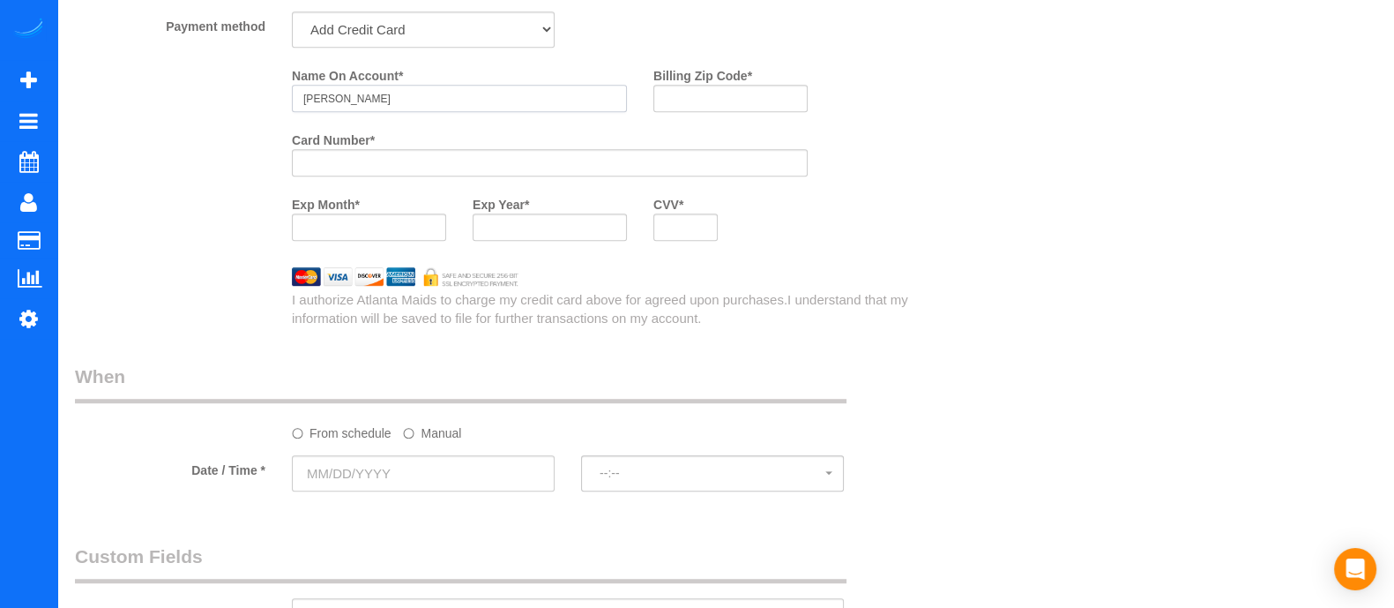
type input "[PERSON_NAME]"
click at [427, 437] on label "Manual" at bounding box center [432, 430] width 58 height 24
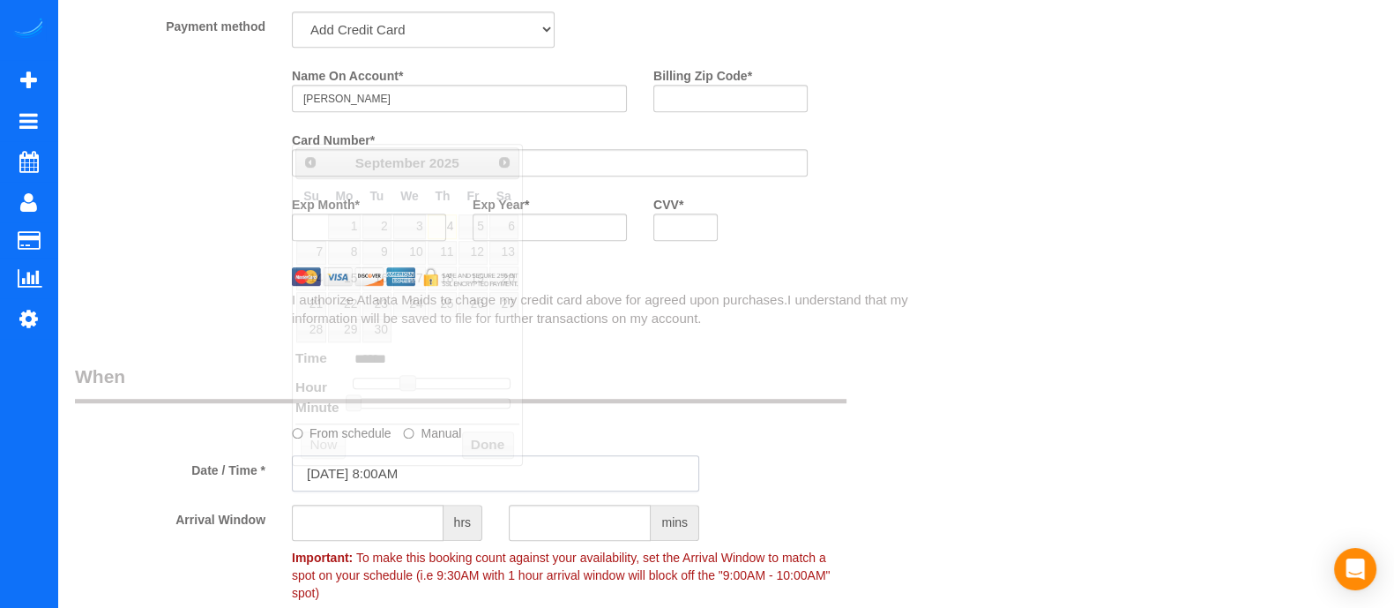
click at [422, 475] on input "[DATE] 8:00AM" at bounding box center [495, 473] width 407 height 36
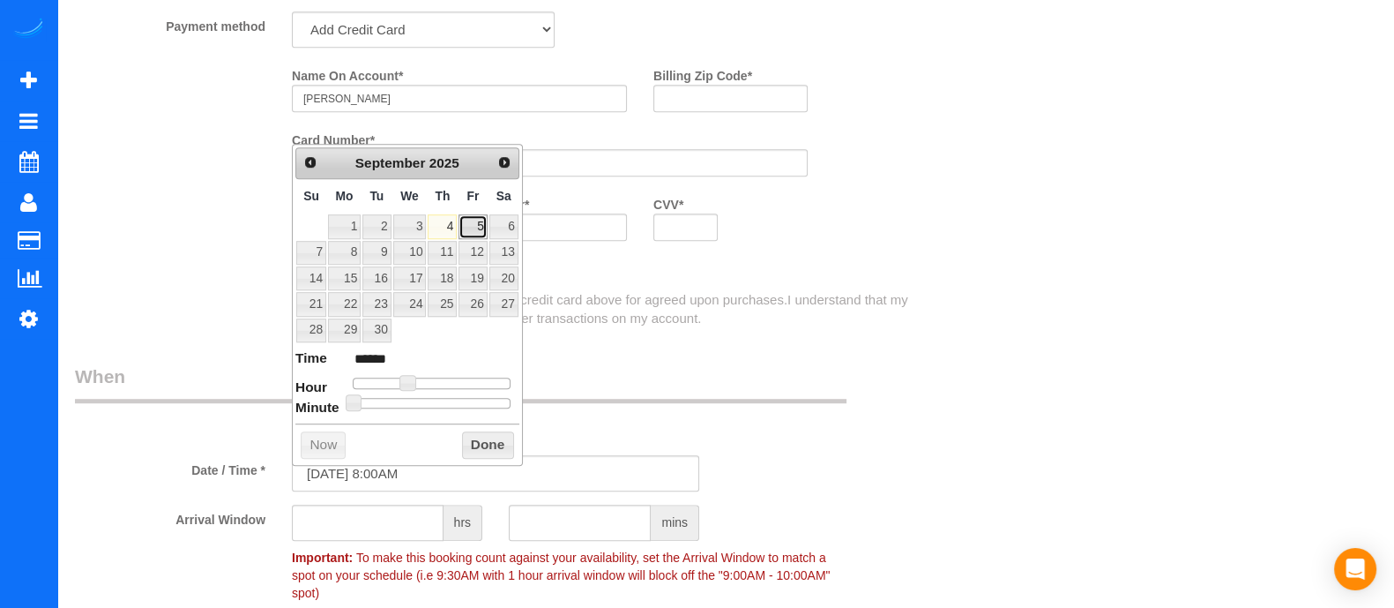
click at [466, 230] on link "5" at bounding box center [473, 226] width 28 height 24
type input "[DATE] 8:00AM"
click at [498, 451] on button "Done" at bounding box center [488, 445] width 52 height 28
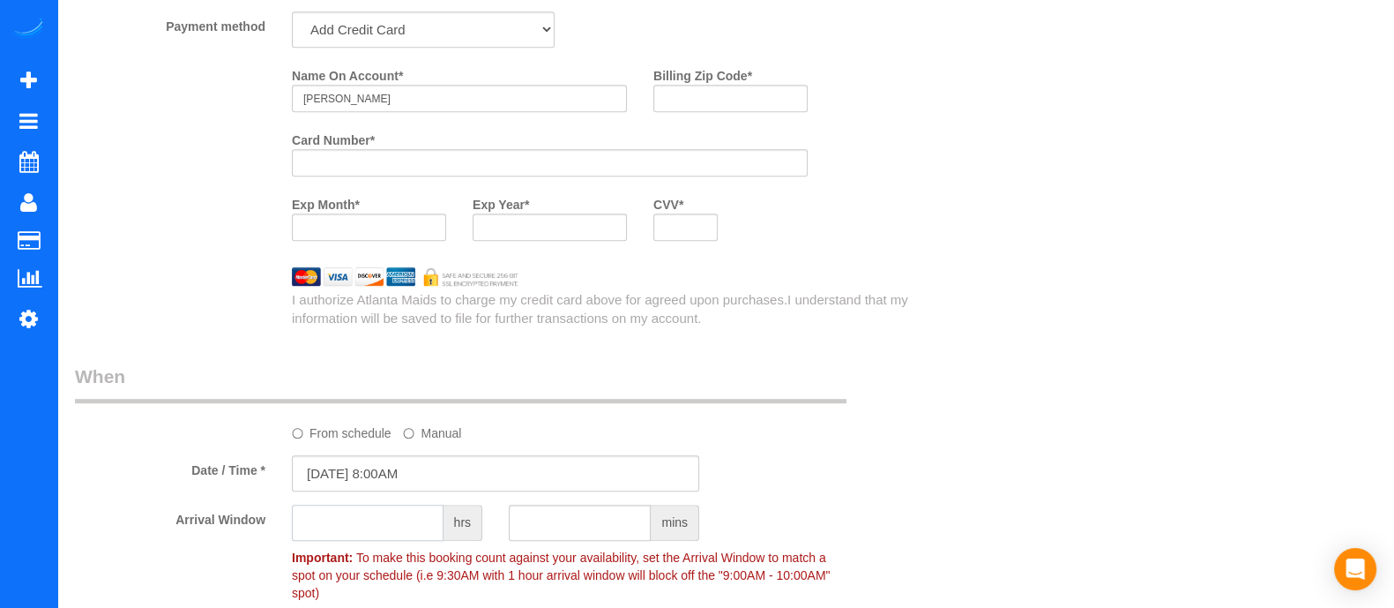
click at [389, 535] on input "text" at bounding box center [368, 522] width 152 height 36
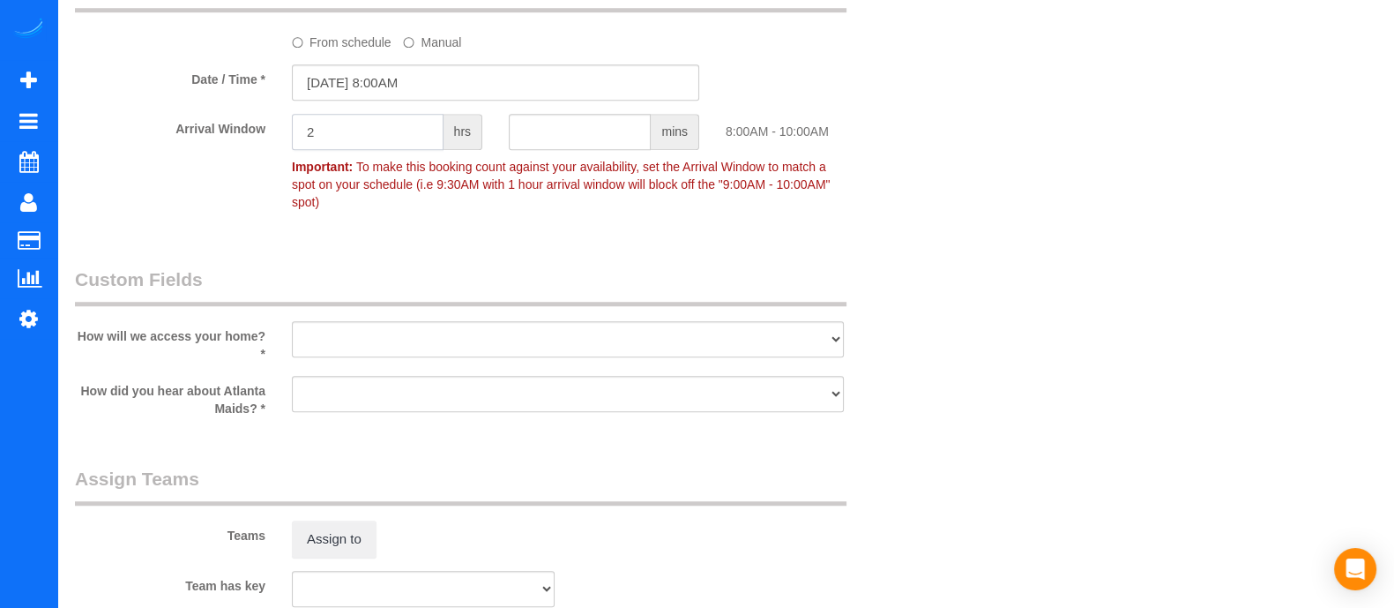
type input "2"
click at [531, 323] on select "I will leave a key I will provide an access code Someone will be home Go to apa…" at bounding box center [568, 339] width 552 height 36
select select "number:3"
click at [292, 321] on select "I will leave a key I will provide an access code Someone will be home Go to apa…" at bounding box center [568, 339] width 552 height 36
click at [445, 381] on select "Google Yelp From a friend Social media Other" at bounding box center [568, 394] width 552 height 36
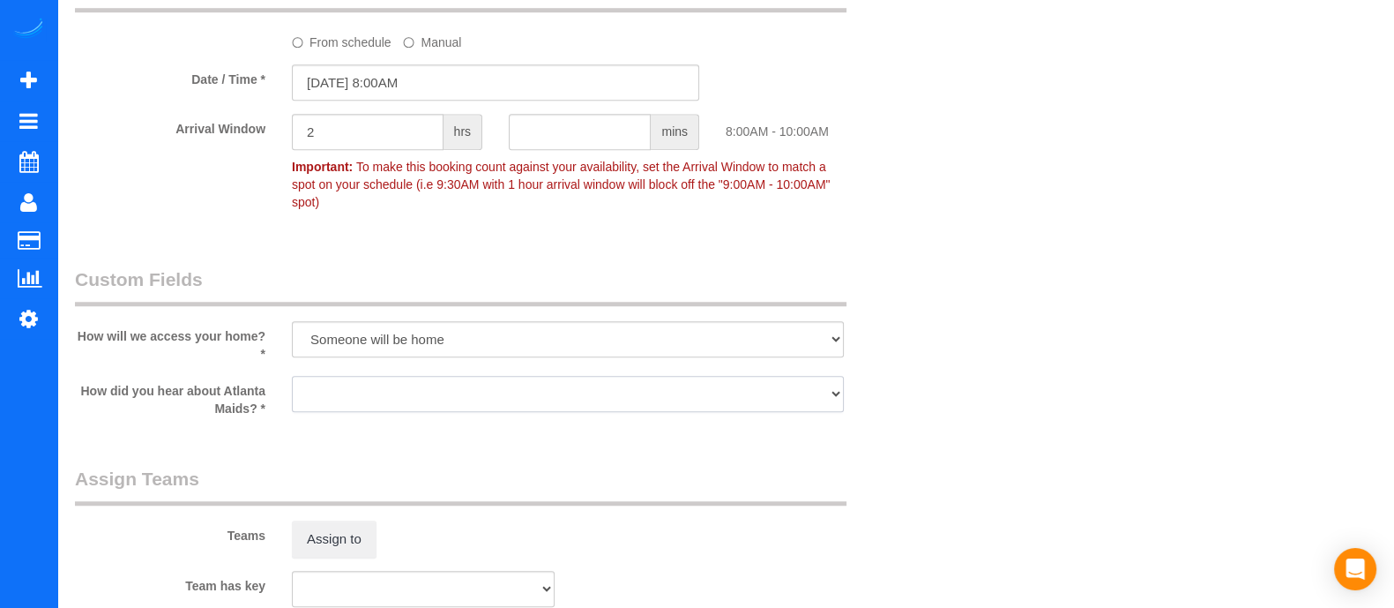
select select "number:6"
click at [292, 376] on select "Google Yelp From a friend Social media Other" at bounding box center [568, 394] width 552 height 36
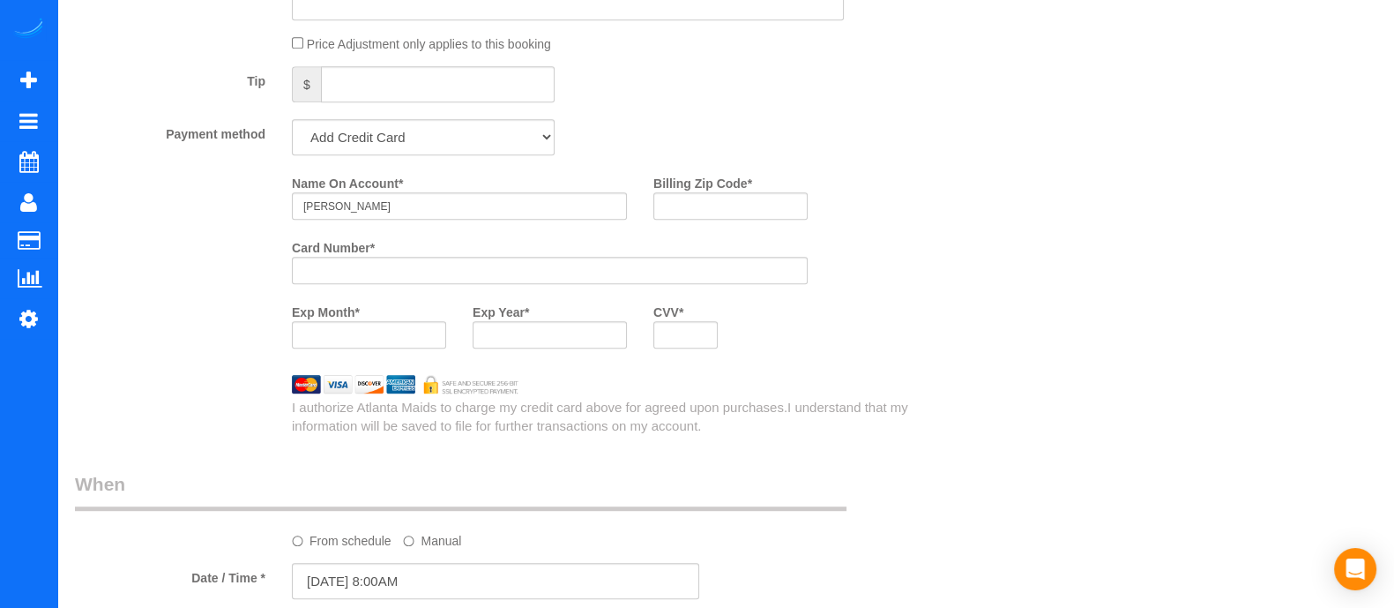
scroll to position [1243, 0]
click at [677, 223] on input "Billing Zip Code *" at bounding box center [730, 209] width 154 height 27
type input "30032"
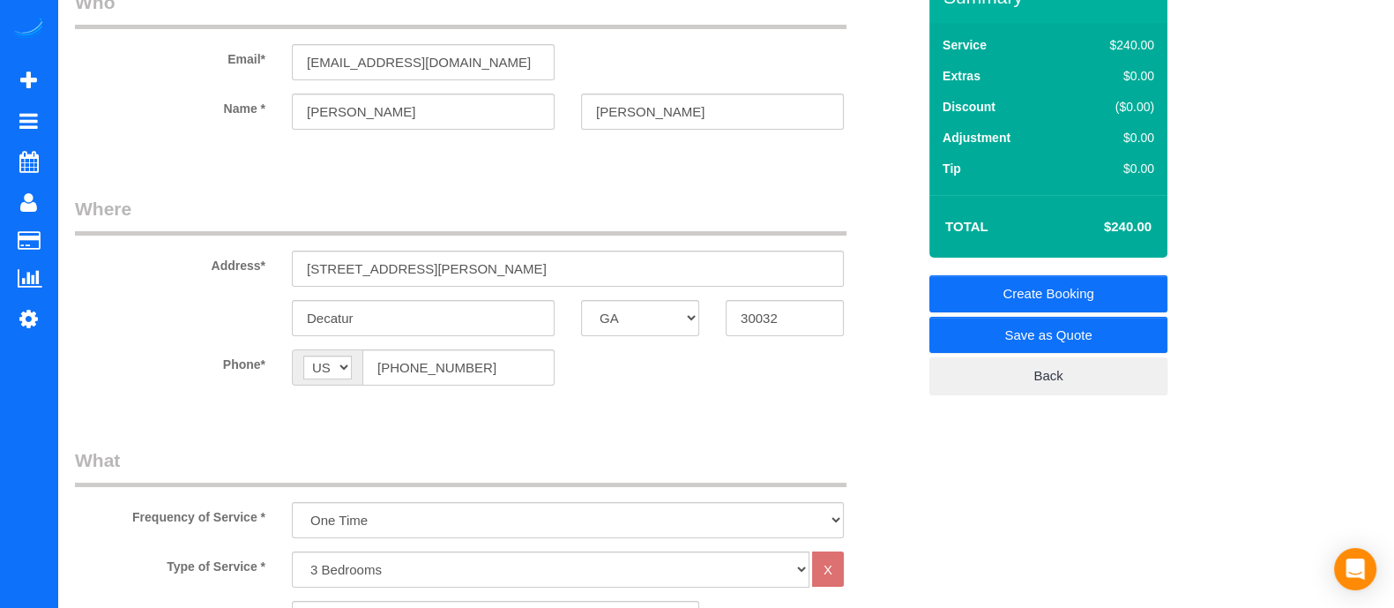
scroll to position [0, 0]
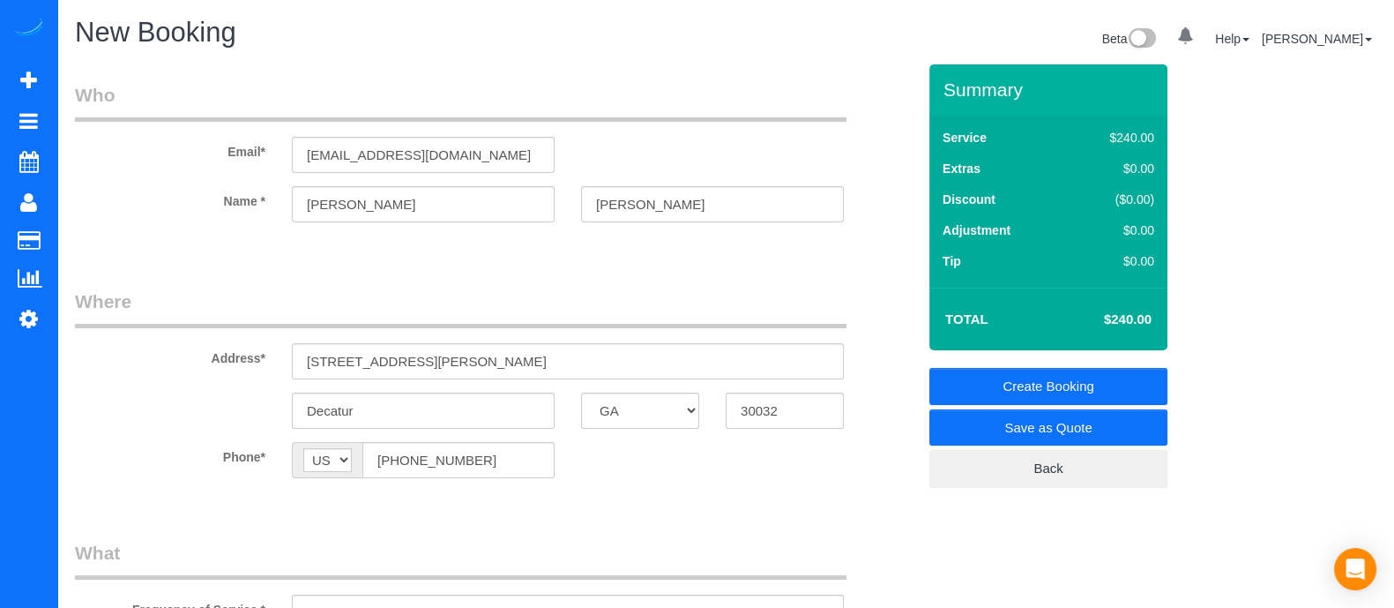
click at [1058, 375] on link "Create Booking" at bounding box center [1048, 386] width 238 height 37
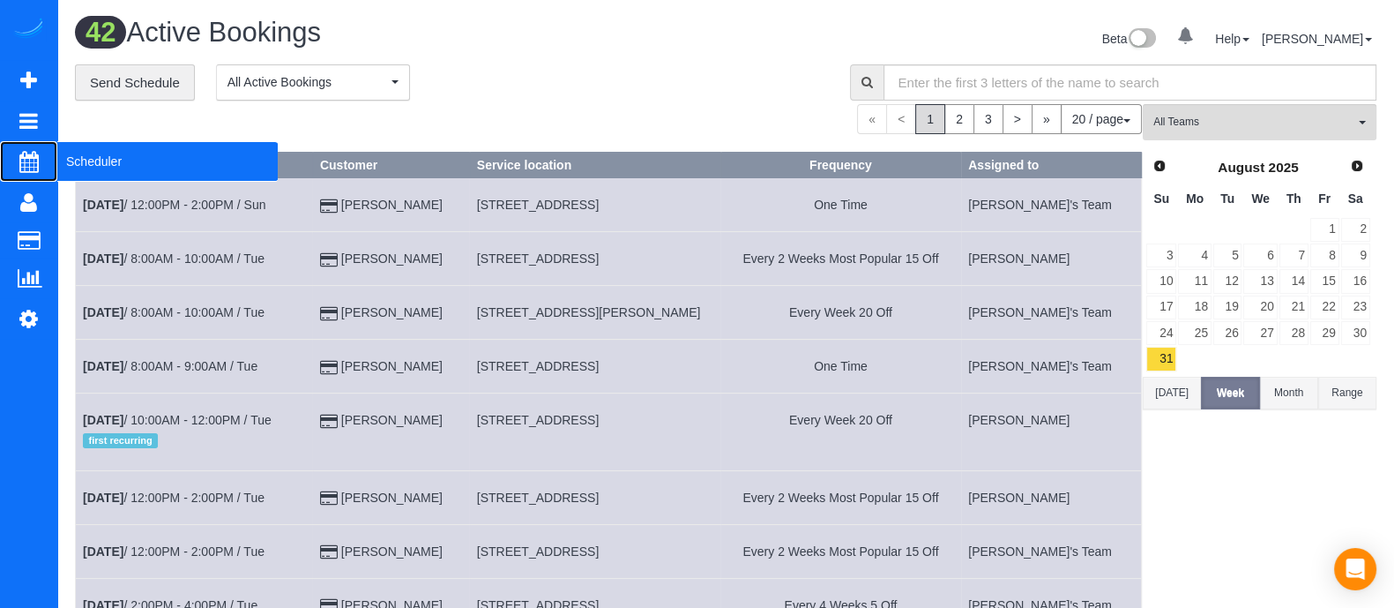
click at [114, 165] on span "Scheduler" at bounding box center [167, 161] width 220 height 41
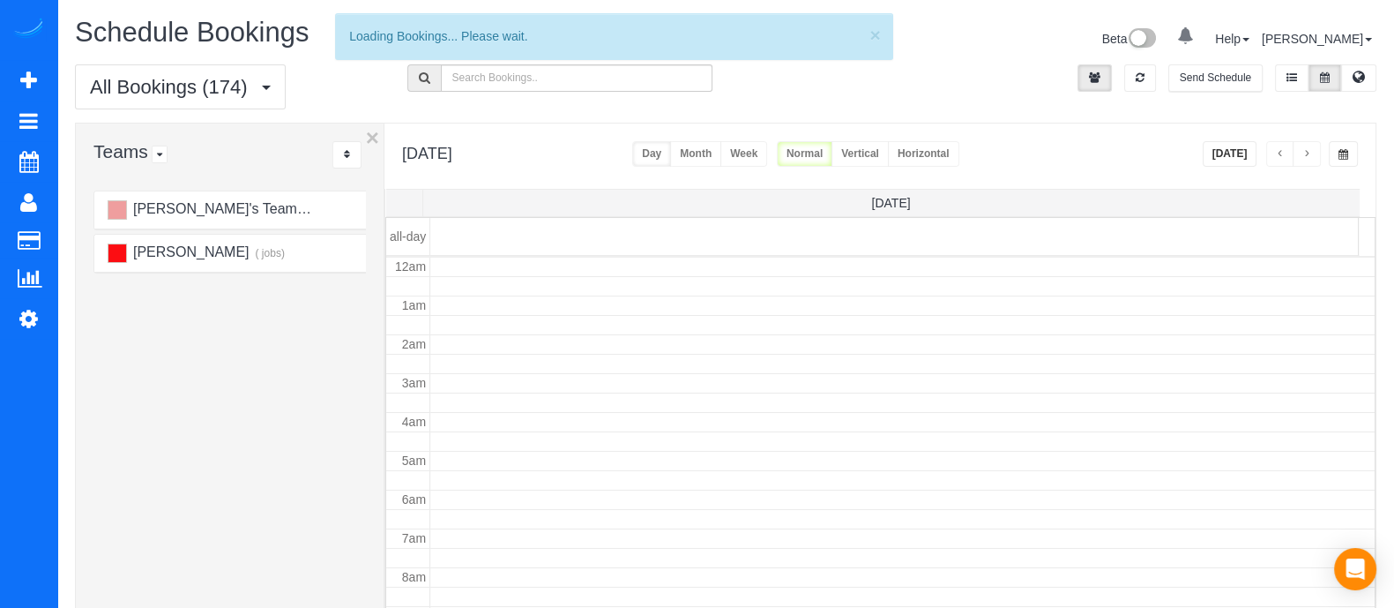
scroll to position [232, 0]
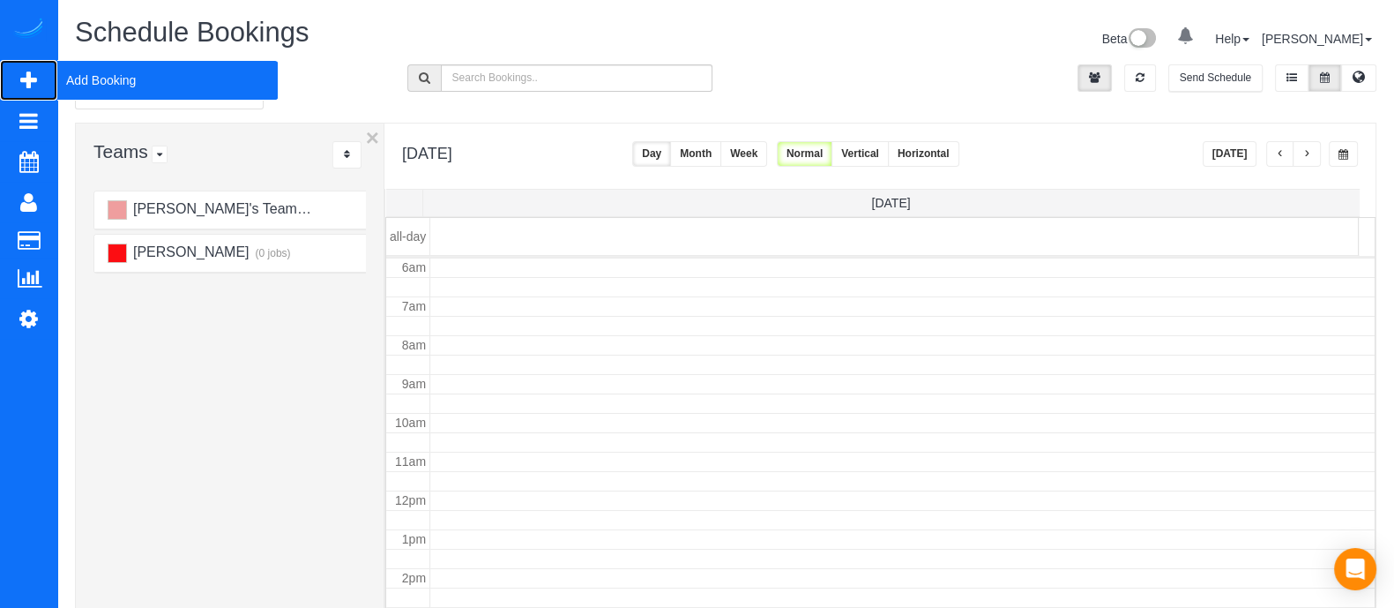
click at [115, 66] on span "Add Booking" at bounding box center [167, 80] width 220 height 41
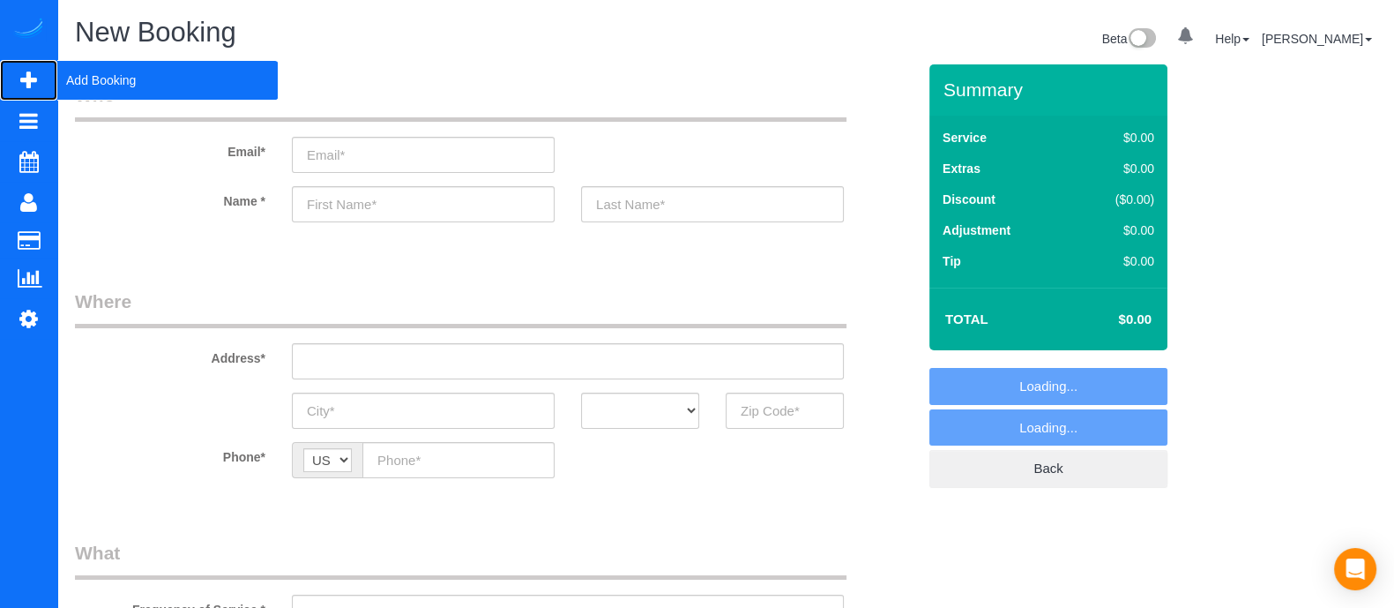
select select "object:5323"
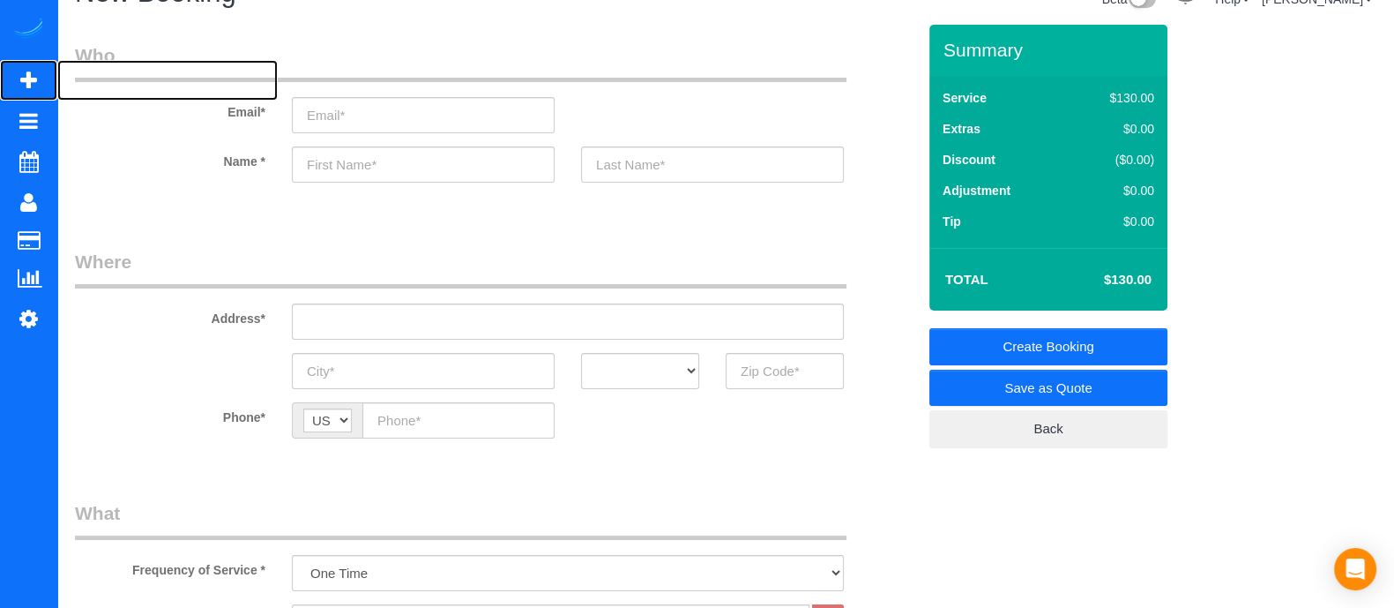
scroll to position [35, 0]
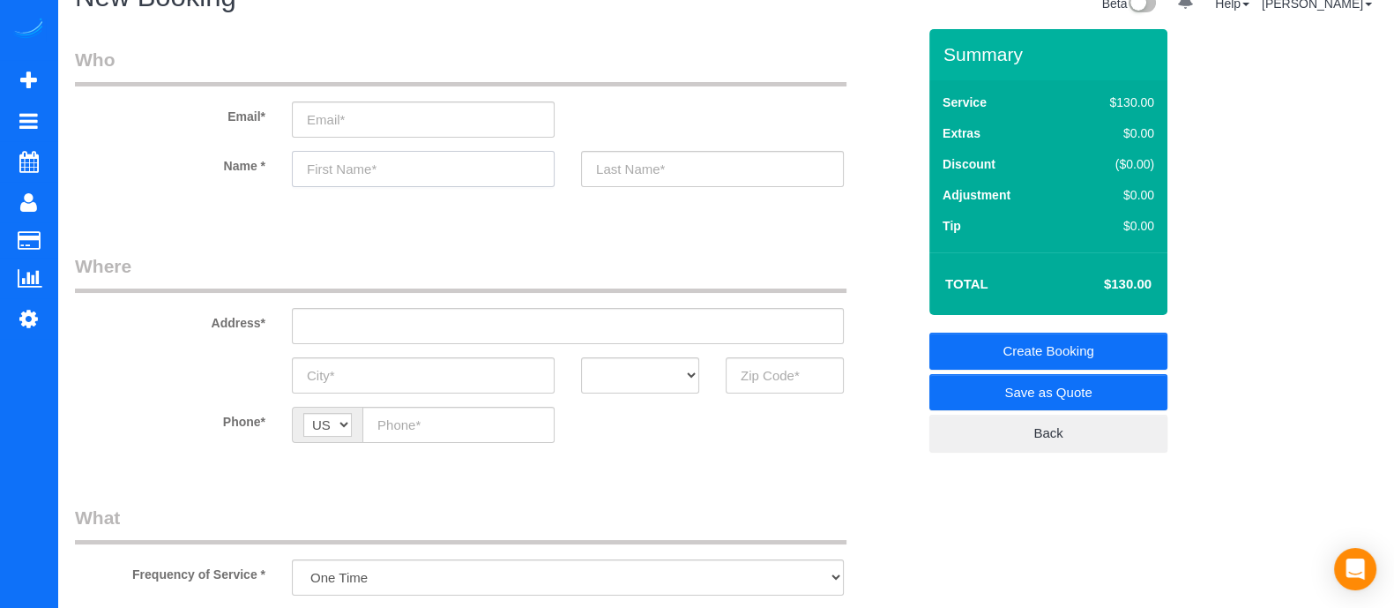
click at [392, 165] on input "text" at bounding box center [423, 169] width 263 height 36
type input "[PERSON_NAME]"
click at [785, 383] on input "text" at bounding box center [785, 375] width 118 height 36
type input "3"
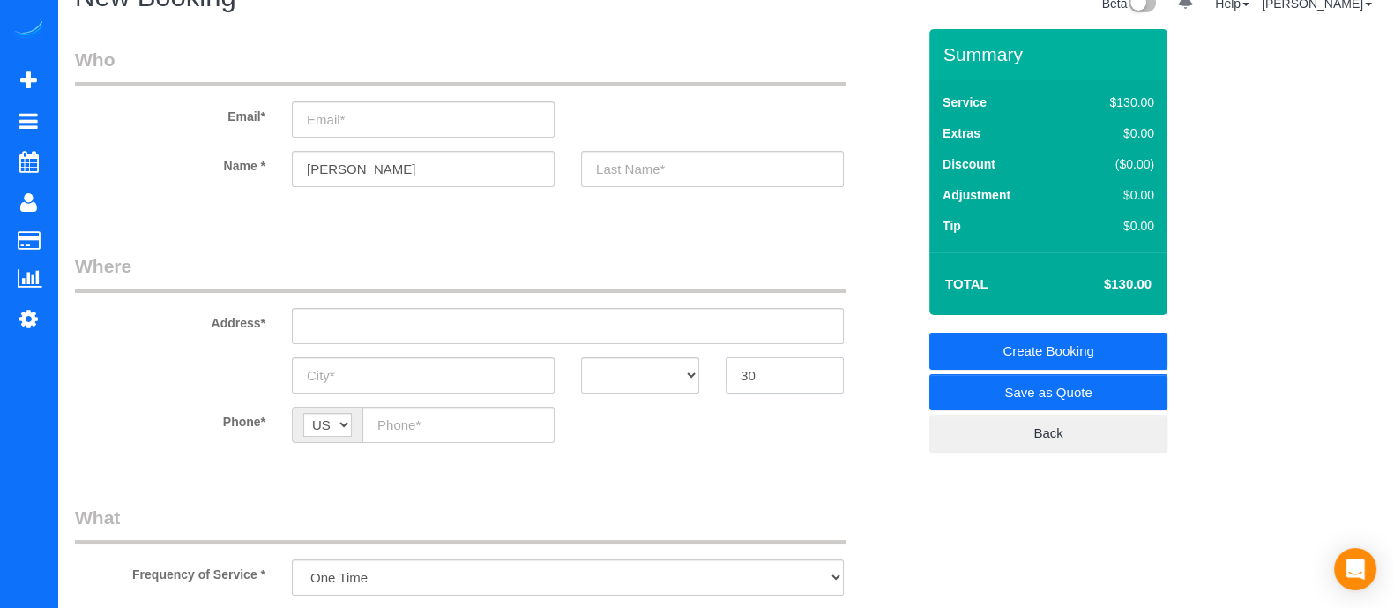
type input "3"
click at [777, 379] on input "30030" at bounding box center [785, 375] width 118 height 36
click at [765, 377] on input "30030" at bounding box center [785, 375] width 118 height 36
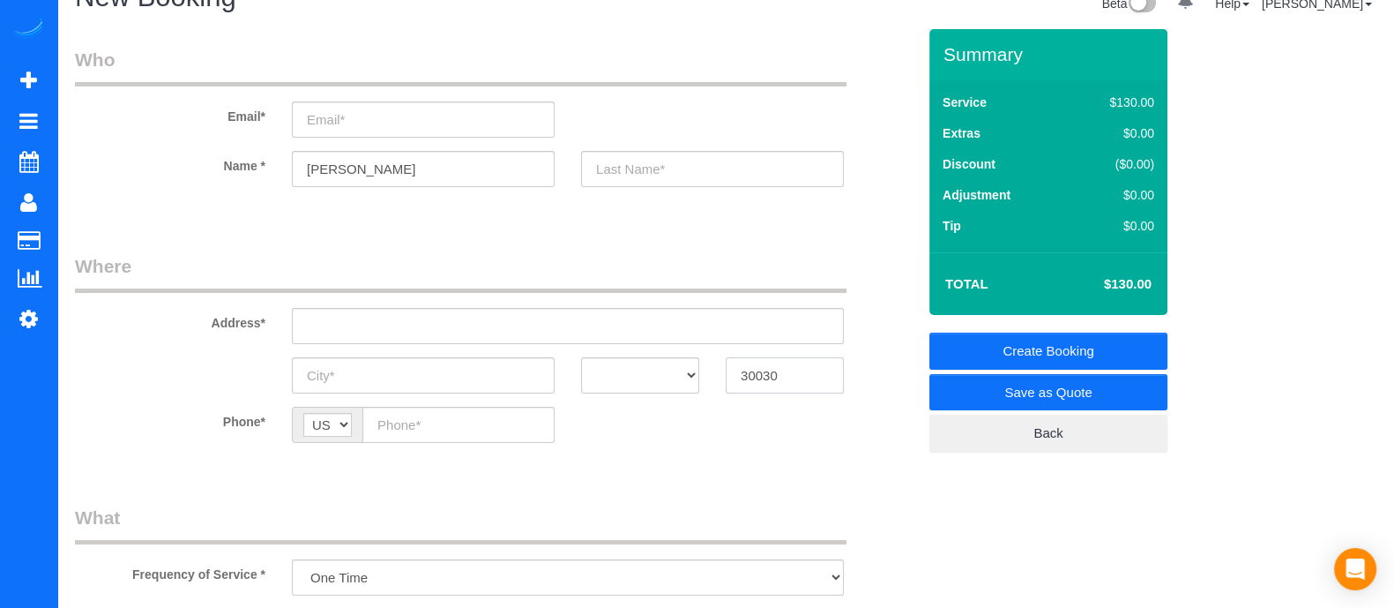
type input "30030"
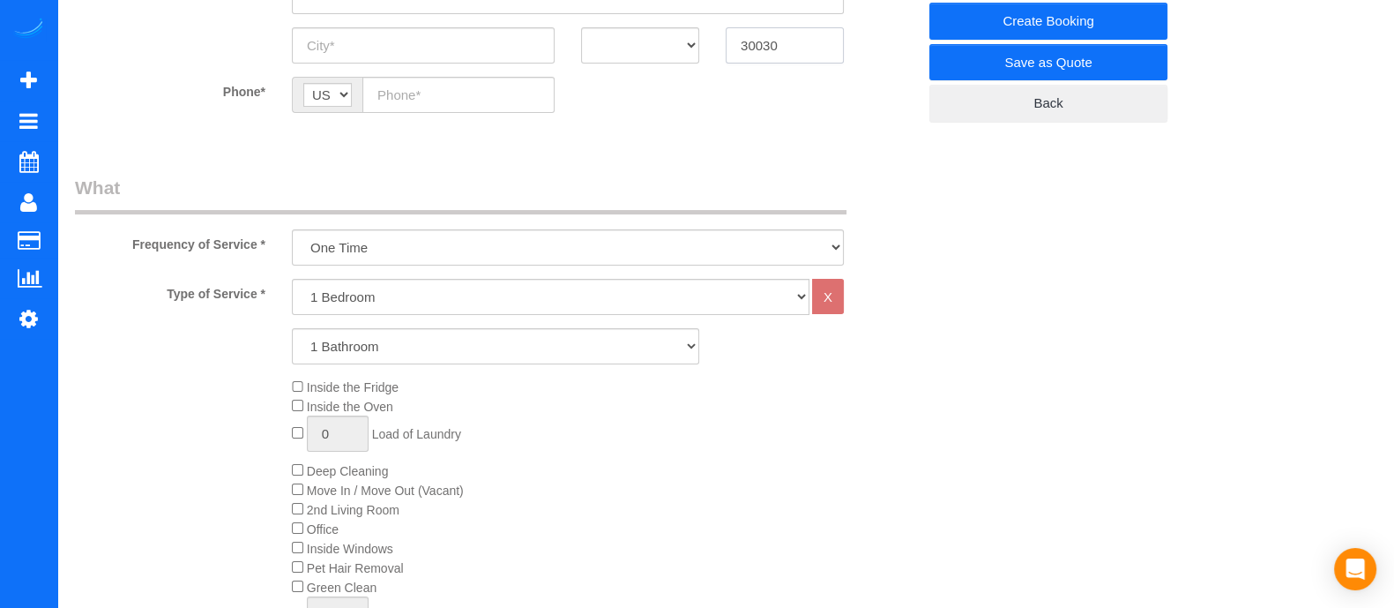
scroll to position [440, 0]
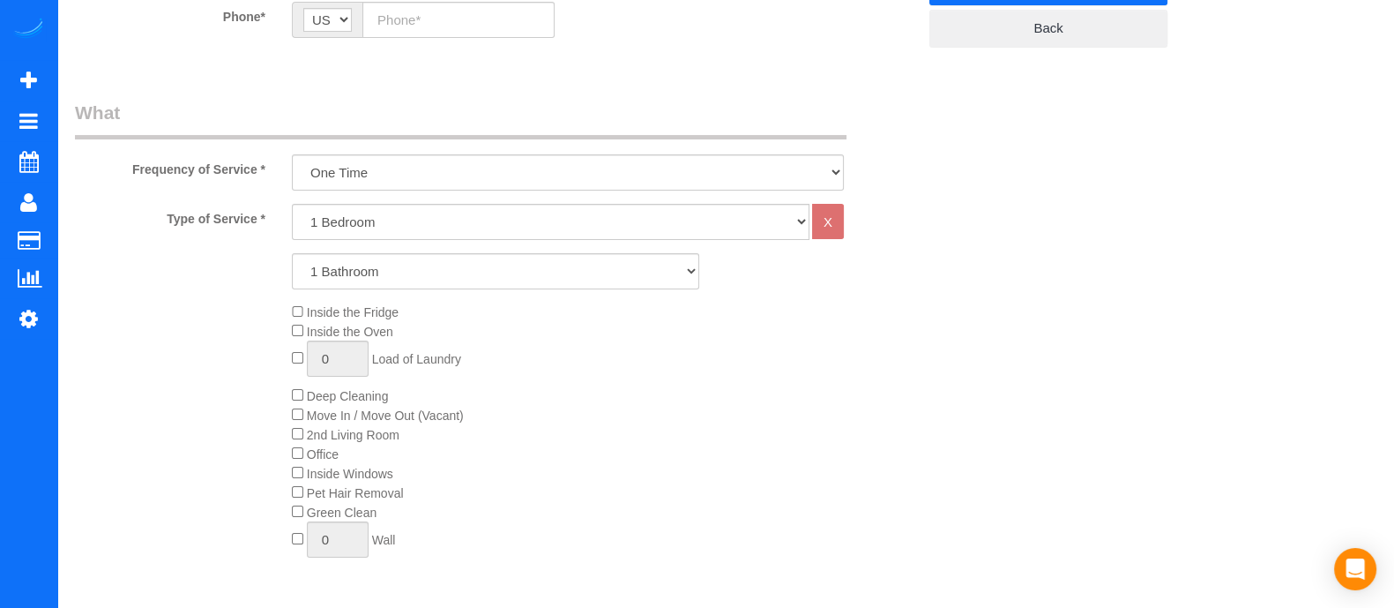
click at [675, 403] on div "Inside the Fridge Inside the Oven 0 Load of Laundry Deep Cleaning Move In / Mov…" at bounding box center [604, 434] width 651 height 264
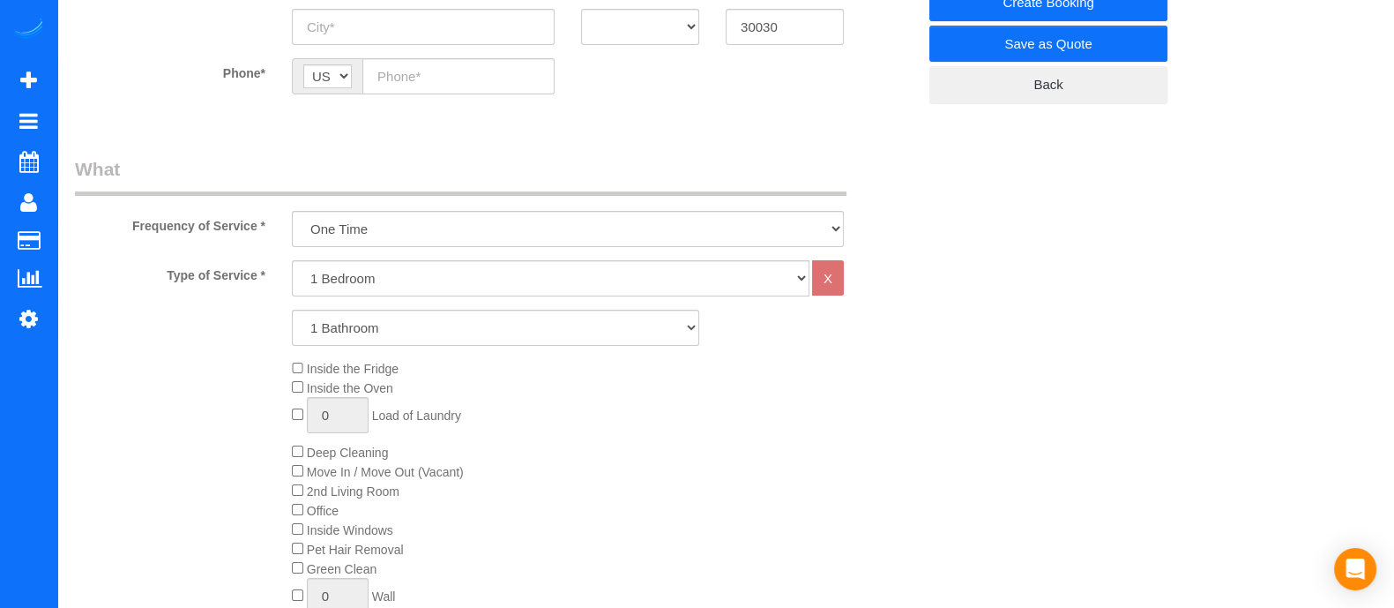
scroll to position [452, 0]
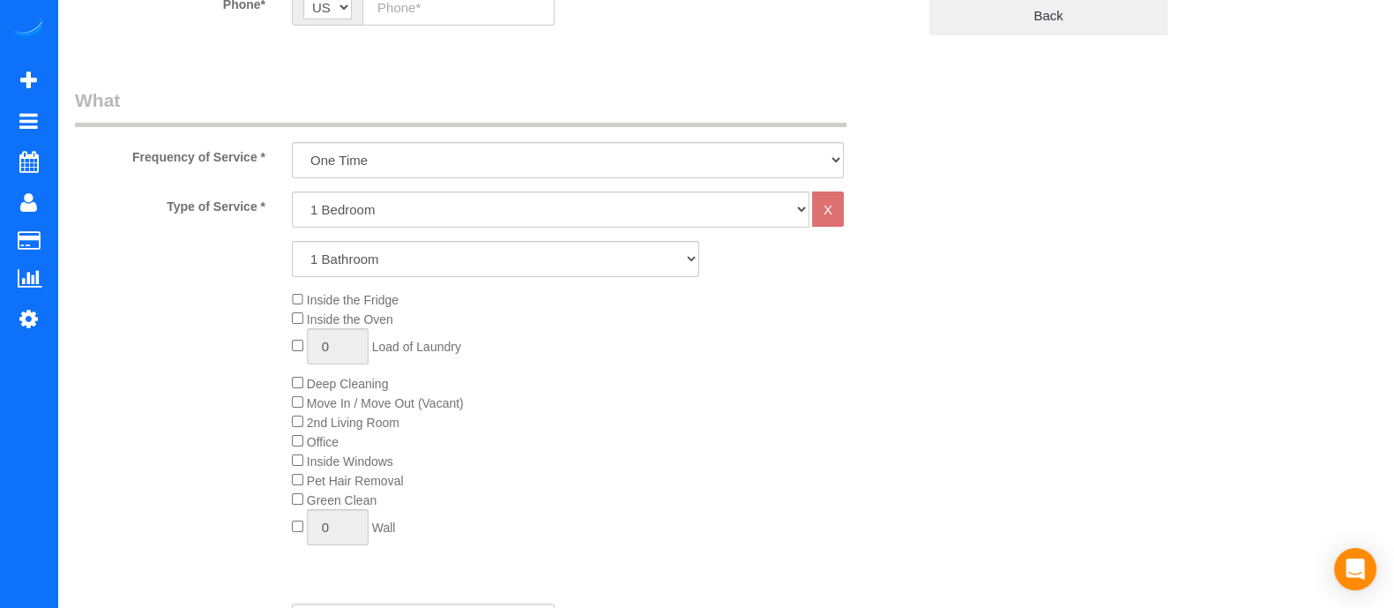
click at [641, 459] on div "Inside the Fridge Inside the Oven 0 Load of Laundry Deep Cleaning Move In / Mov…" at bounding box center [604, 422] width 651 height 264
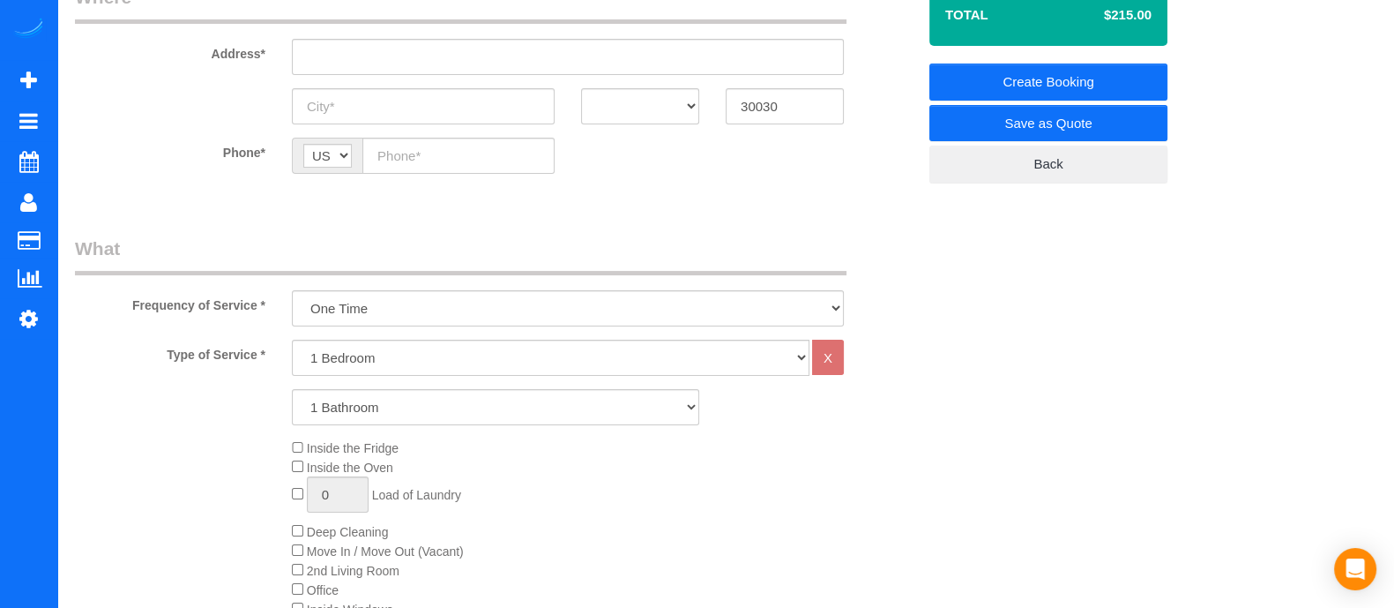
scroll to position [0, 0]
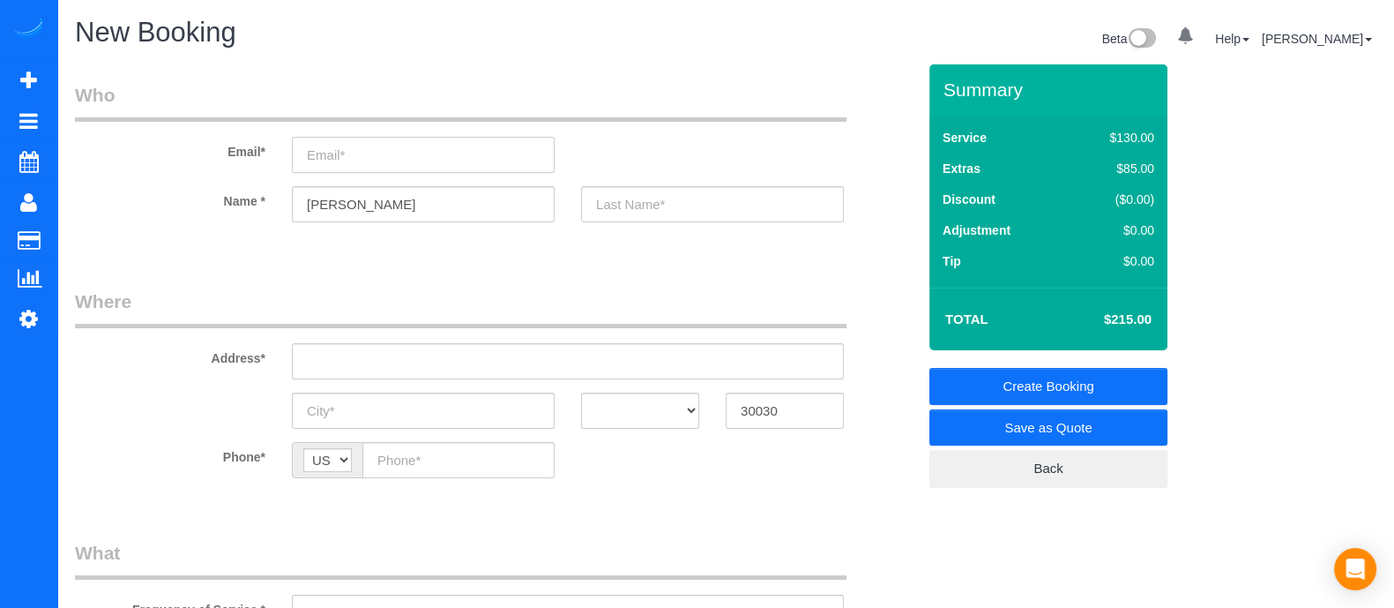
click at [373, 152] on input "email" at bounding box center [423, 155] width 263 height 36
click at [407, 156] on input "email" at bounding box center [423, 155] width 263 height 36
type input "I"
drag, startPoint x: 405, startPoint y: 156, endPoint x: 356, endPoint y: 152, distance: 48.7
click at [356, 152] on input "[PERSON_NAME][EMAIL_ADDRESS][PERSON_NAME][DOMAIN_NAME]" at bounding box center [423, 155] width 263 height 36
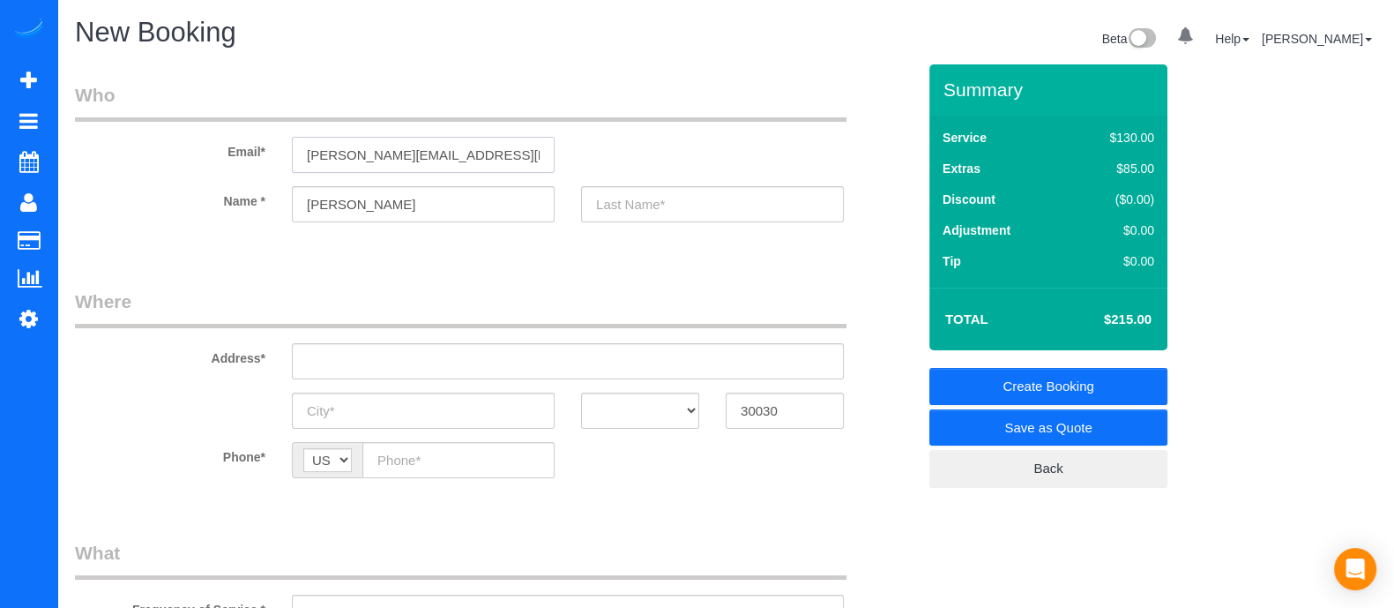
type input "[PERSON_NAME][EMAIL_ADDRESS][PERSON_NAME][DOMAIN_NAME]"
paste input "weinderg"
click at [644, 199] on input "weinderg" at bounding box center [712, 204] width 263 height 36
type input "Weinderg"
click at [551, 363] on input "text" at bounding box center [568, 361] width 552 height 36
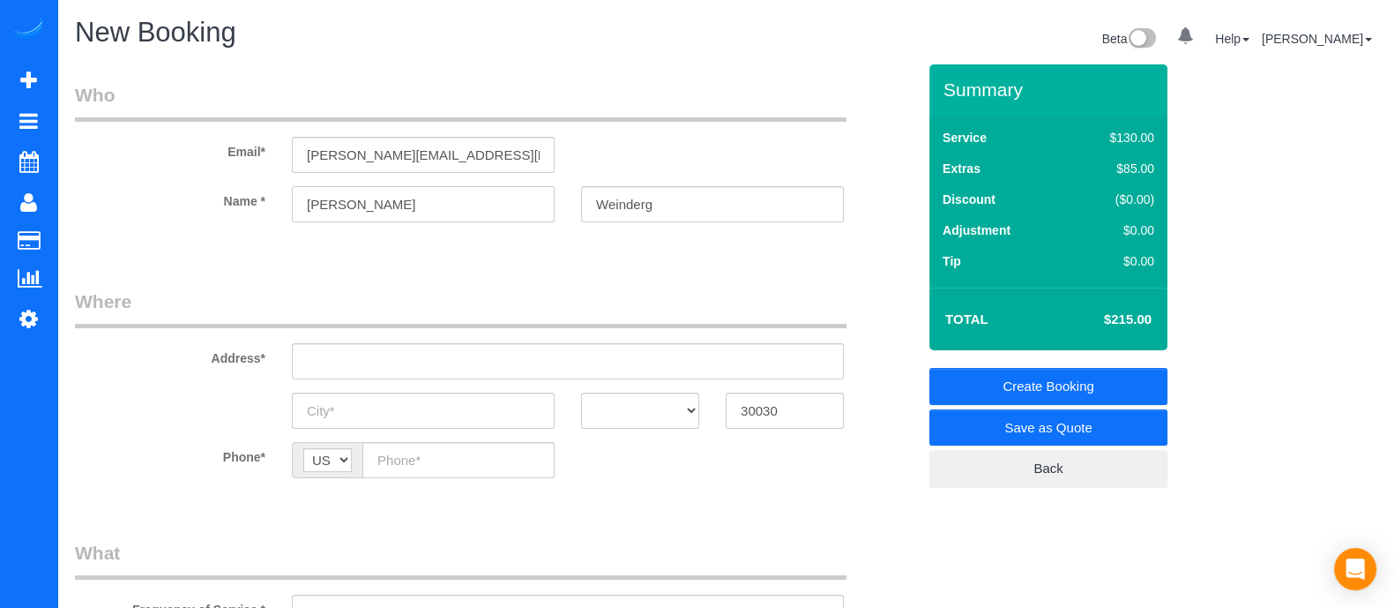
click at [318, 202] on input "[PERSON_NAME]" at bounding box center [423, 204] width 263 height 36
click at [418, 363] on input "text" at bounding box center [568, 361] width 552 height 36
click at [322, 204] on input "[PERSON_NAME]" at bounding box center [423, 204] width 263 height 36
click at [322, 204] on input "Isac" at bounding box center [423, 204] width 263 height 36
type input "[PERSON_NAME]"
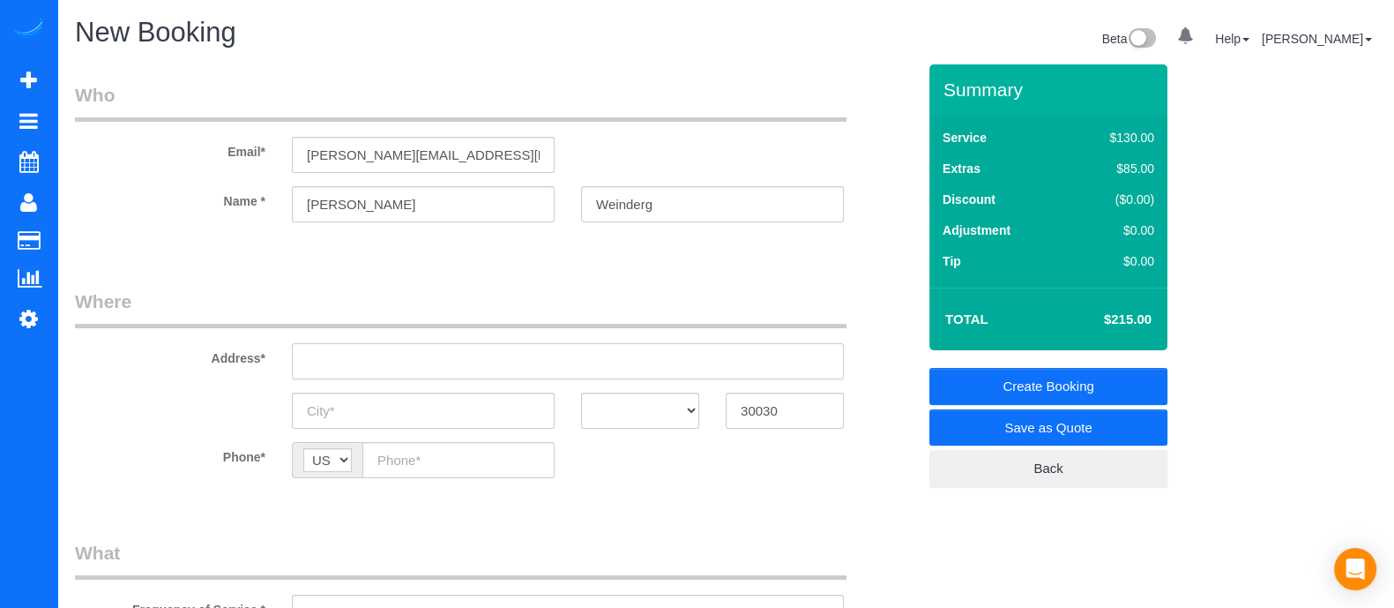
click at [394, 356] on input "text" at bounding box center [568, 361] width 552 height 36
drag, startPoint x: 490, startPoint y: 365, endPoint x: 135, endPoint y: 363, distance: 355.4
click at [135, 363] on div "Address* 230 east ponse de [PERSON_NAME]" at bounding box center [496, 333] width 868 height 91
paste input "[STREET_ADDRESS][PERSON_NAME][PERSON_NAME]"
type input "[STREET_ADDRESS][PERSON_NAME][PERSON_NAME]"
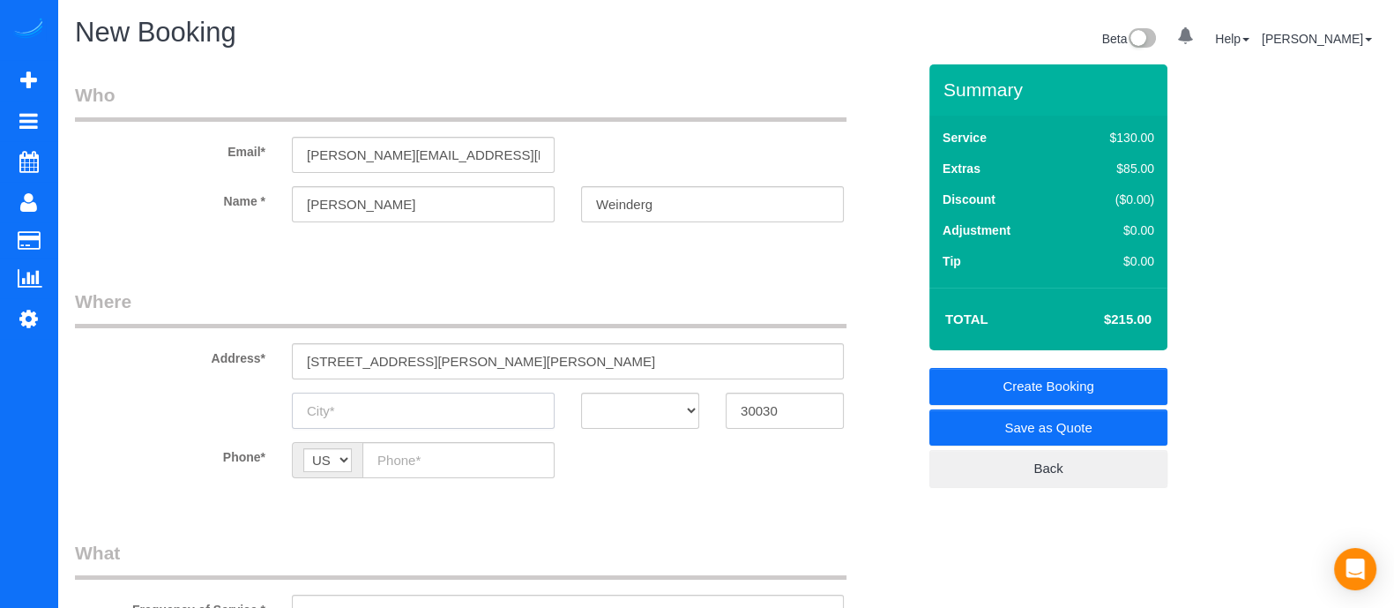
click at [472, 414] on input "text" at bounding box center [423, 410] width 263 height 36
type input "Decatur"
click at [619, 407] on select "AK AL AR AZ CA CO CT DC DE [GEOGRAPHIC_DATA] [GEOGRAPHIC_DATA] HI IA ID IL IN K…" at bounding box center [640, 410] width 118 height 36
select select "GA"
click at [581, 392] on select "AK AL AR AZ CA CO CT DC DE [GEOGRAPHIC_DATA] [GEOGRAPHIC_DATA] HI IA ID IL IN K…" at bounding box center [640, 410] width 118 height 36
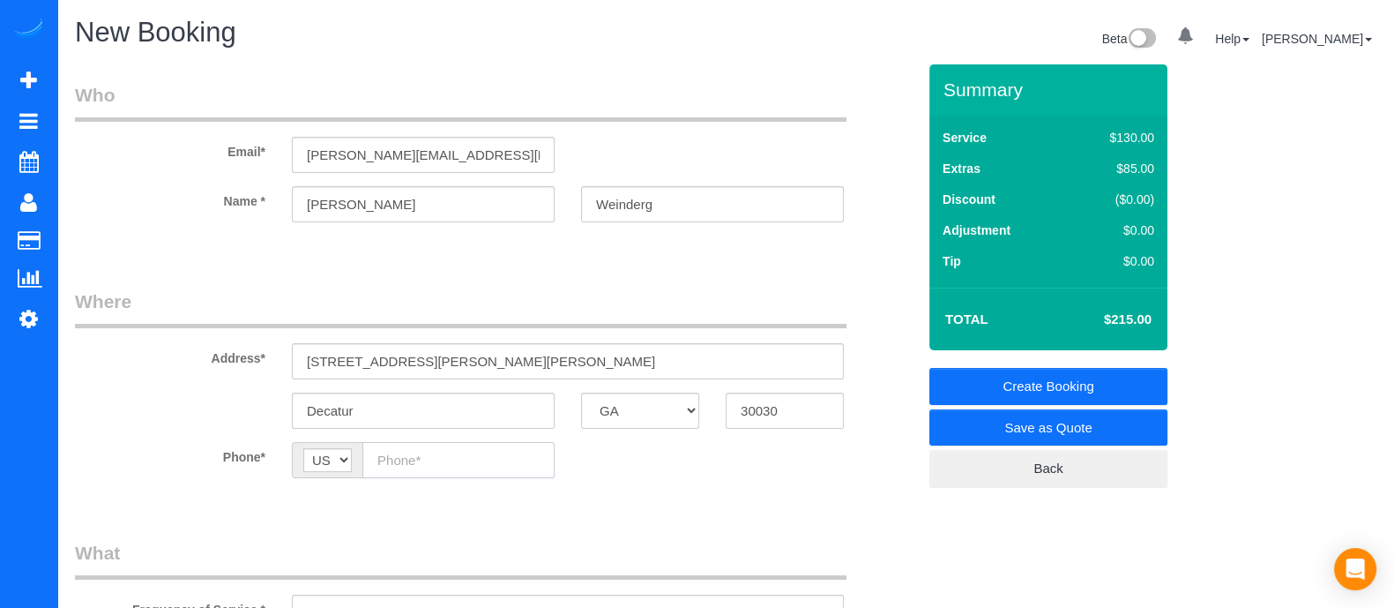
paste input "[PHONE_NUMBER]"
click at [438, 451] on input "text" at bounding box center [458, 460] width 192 height 36
type input "[PHONE_NUMBER]"
drag, startPoint x: 697, startPoint y: 198, endPoint x: 407, endPoint y: 246, distance: 294.1
click at [407, 246] on fieldset "Who Email* [PERSON_NAME][EMAIL_ADDRESS][PERSON_NAME][DOMAIN_NAME] Name * [PERSO…" at bounding box center [495, 167] width 841 height 171
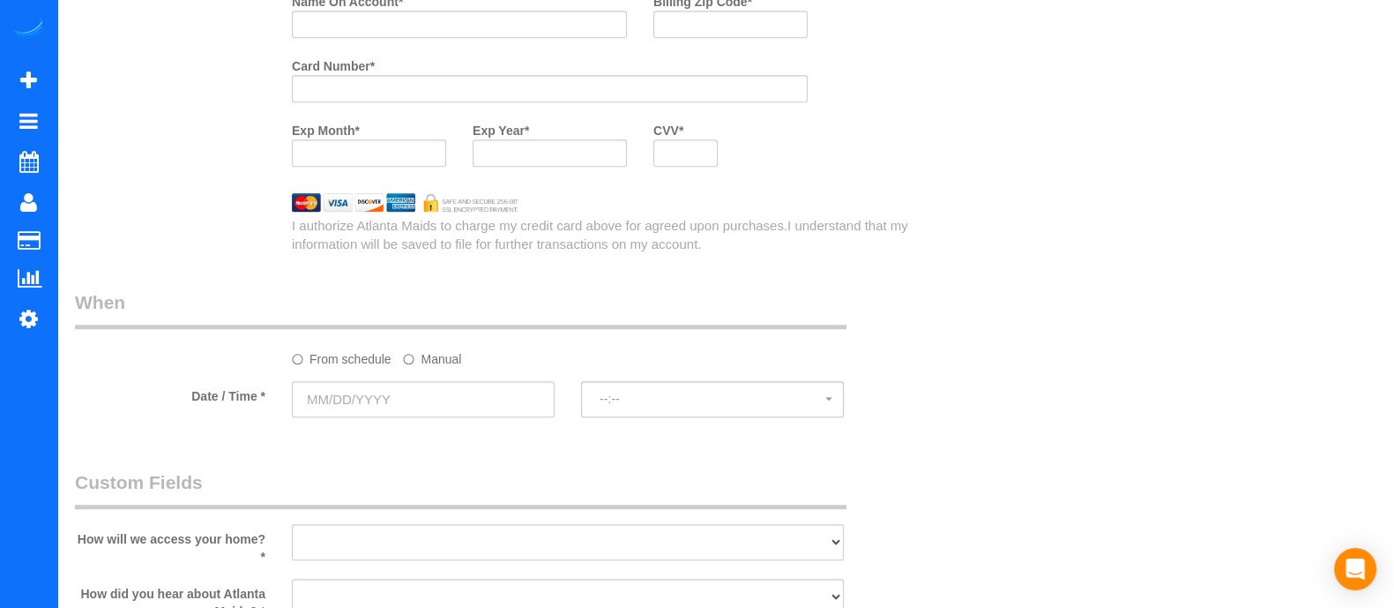
scroll to position [1420, 0]
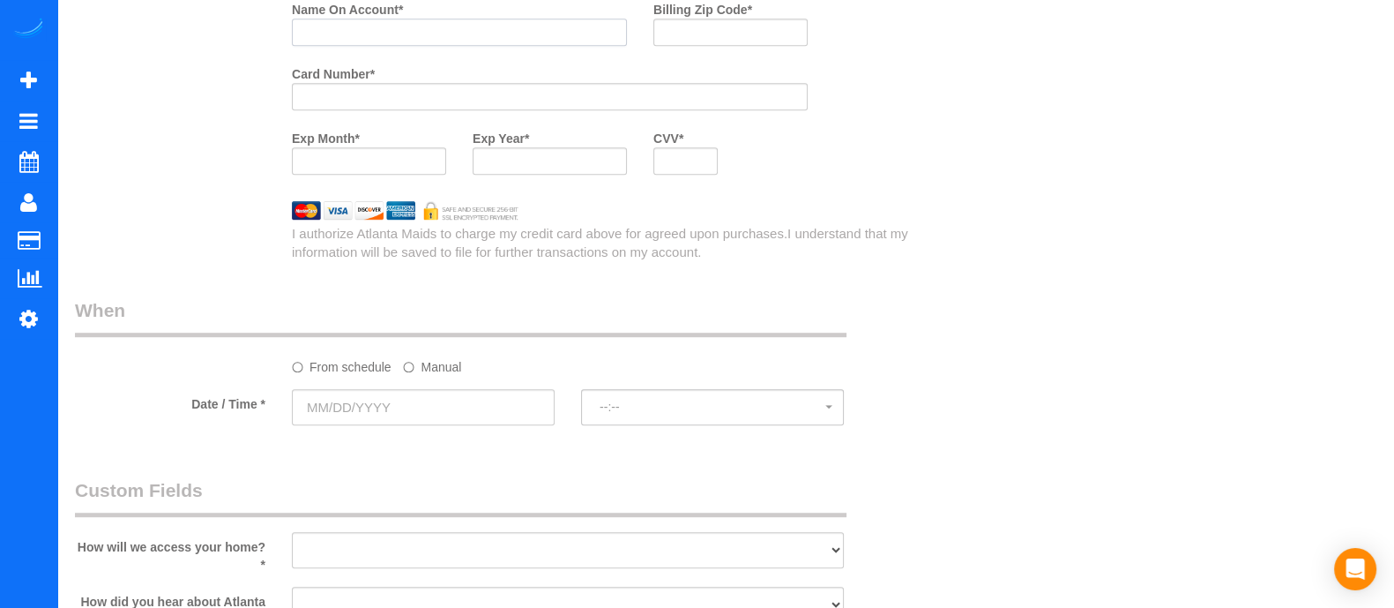
click at [437, 34] on input "Name On Account *" at bounding box center [459, 32] width 335 height 27
paste input "Weinderg"
type input "[PERSON_NAME]"
click at [452, 415] on input "text" at bounding box center [423, 407] width 263 height 36
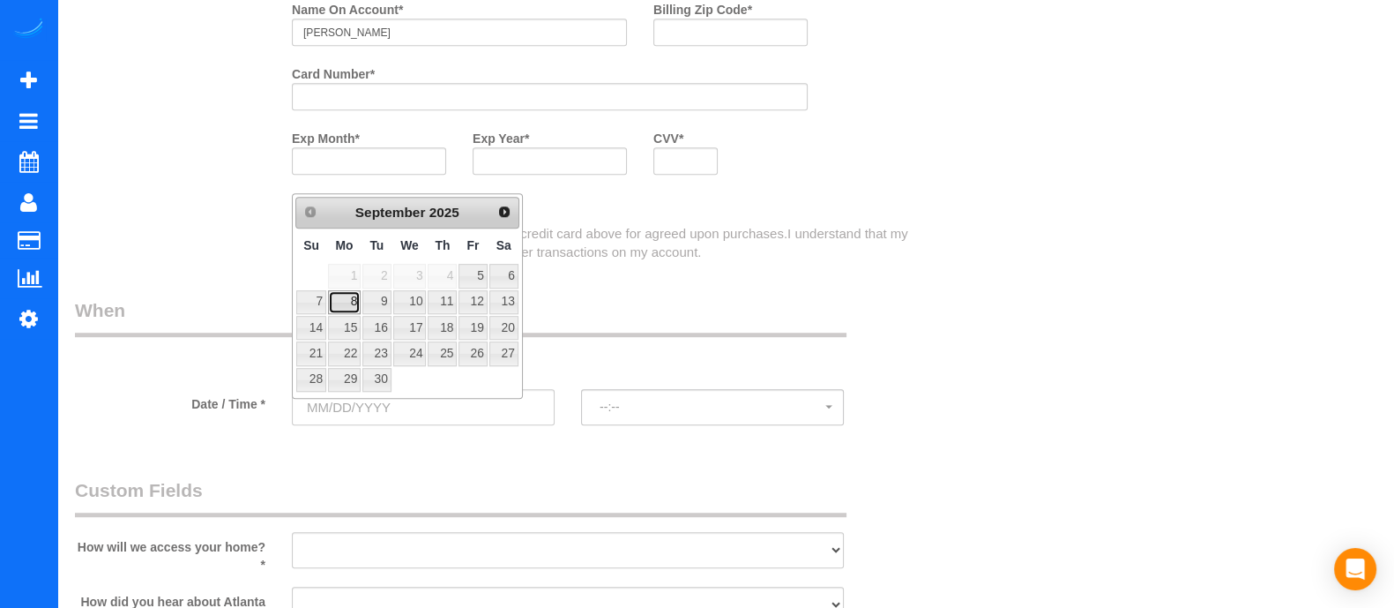
click at [355, 304] on link "8" at bounding box center [344, 302] width 33 height 24
type input "[DATE]"
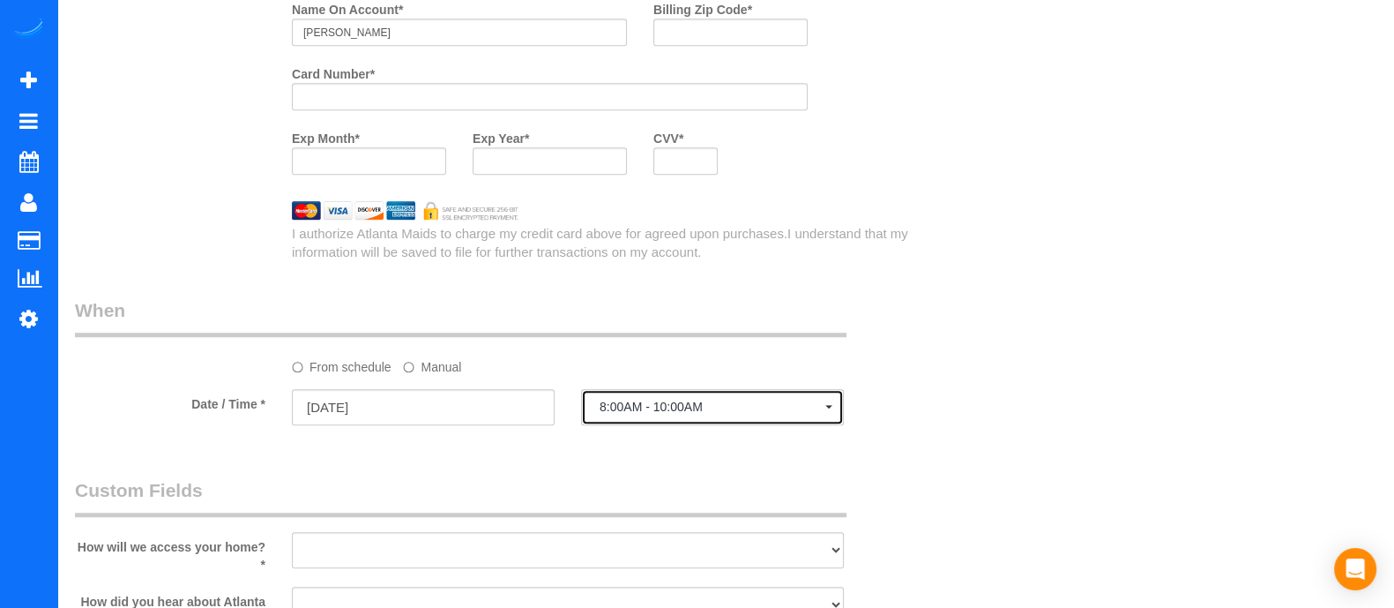
click at [661, 421] on button "8:00AM - 10:00AM" at bounding box center [712, 407] width 263 height 36
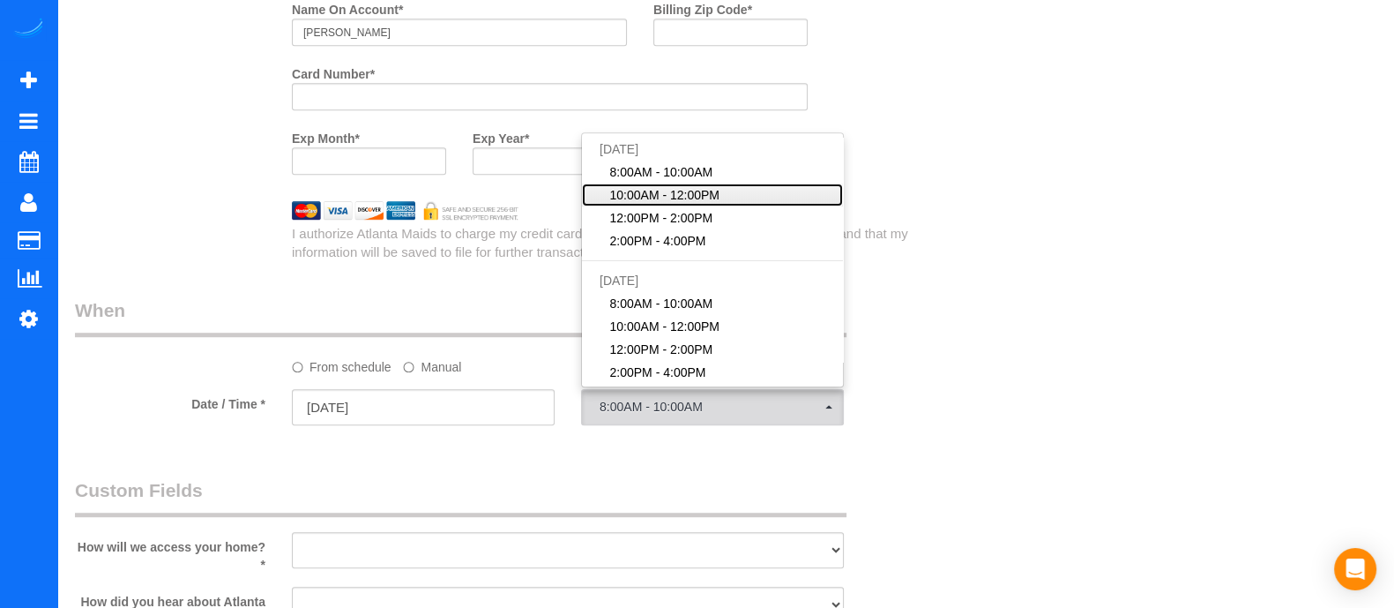
click at [644, 200] on span "10:00AM - 12:00PM" at bounding box center [665, 195] width 110 height 18
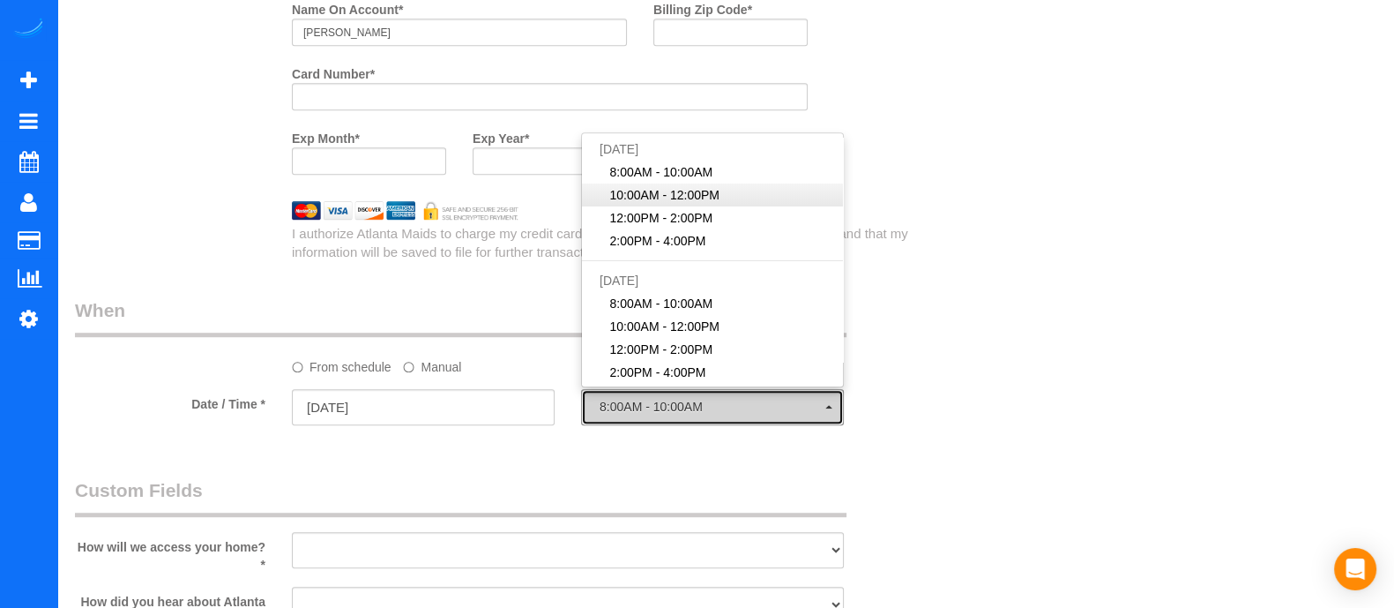
select select "spot14"
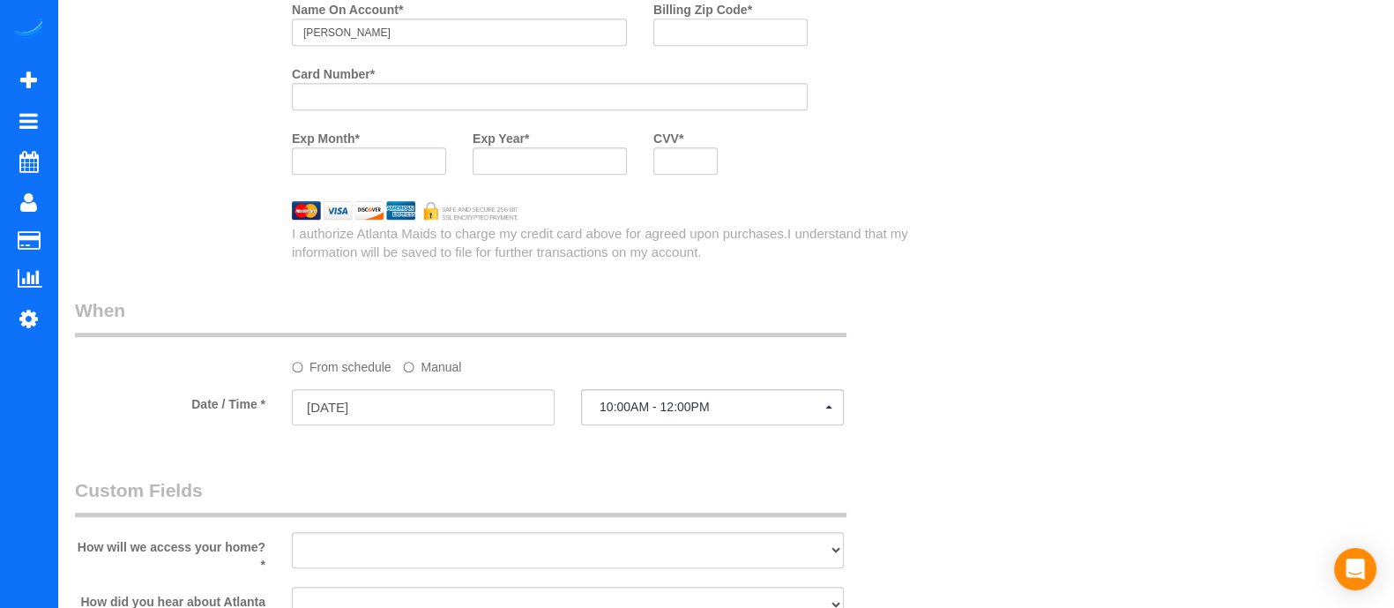
click at [701, 39] on input "Billing Zip Code *" at bounding box center [730, 32] width 154 height 27
type input "3"
click at [736, 46] on input "3" at bounding box center [730, 32] width 154 height 27
type input "30030"
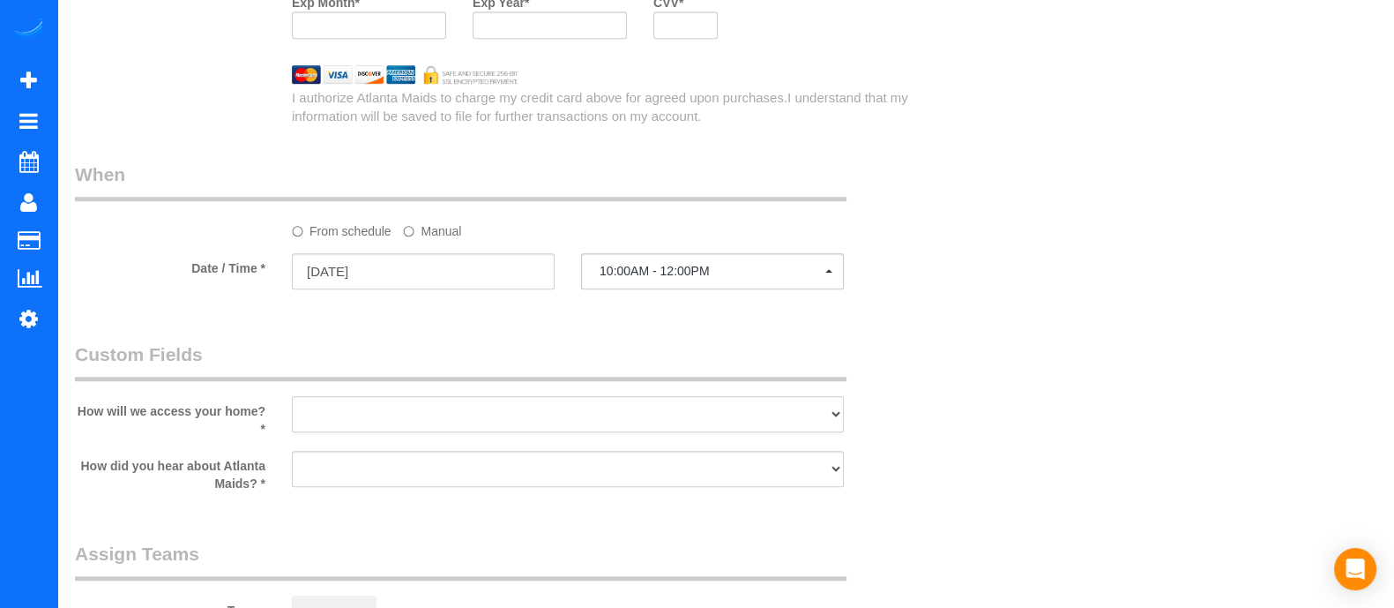
click at [687, 429] on select "I will leave a key I will provide an access code Someone will be home Go to apa…" at bounding box center [568, 414] width 552 height 36
select select "number:4"
click at [292, 402] on select "I will leave a key I will provide an access code Someone will be home Go to apa…" at bounding box center [568, 414] width 552 height 36
click at [611, 474] on select "Google Yelp From a friend Social media Other" at bounding box center [568, 469] width 552 height 36
select select "number:6"
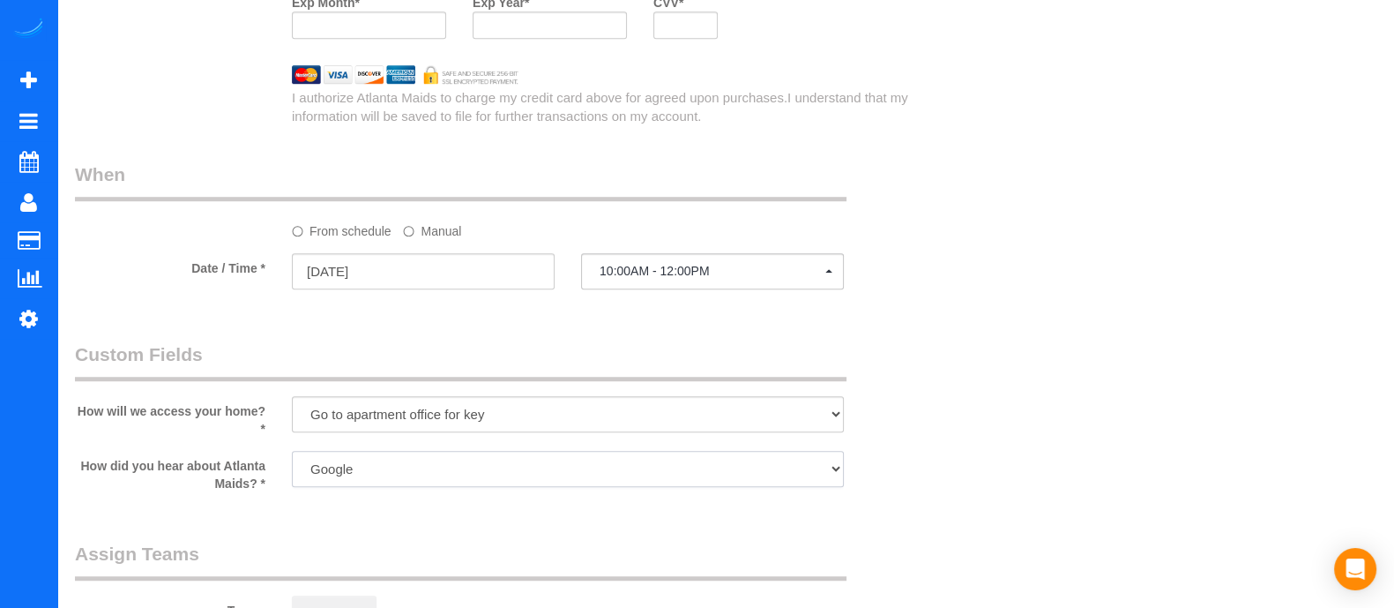
click at [292, 457] on select "Google Yelp From a friend Social media Other" at bounding box center [568, 469] width 552 height 36
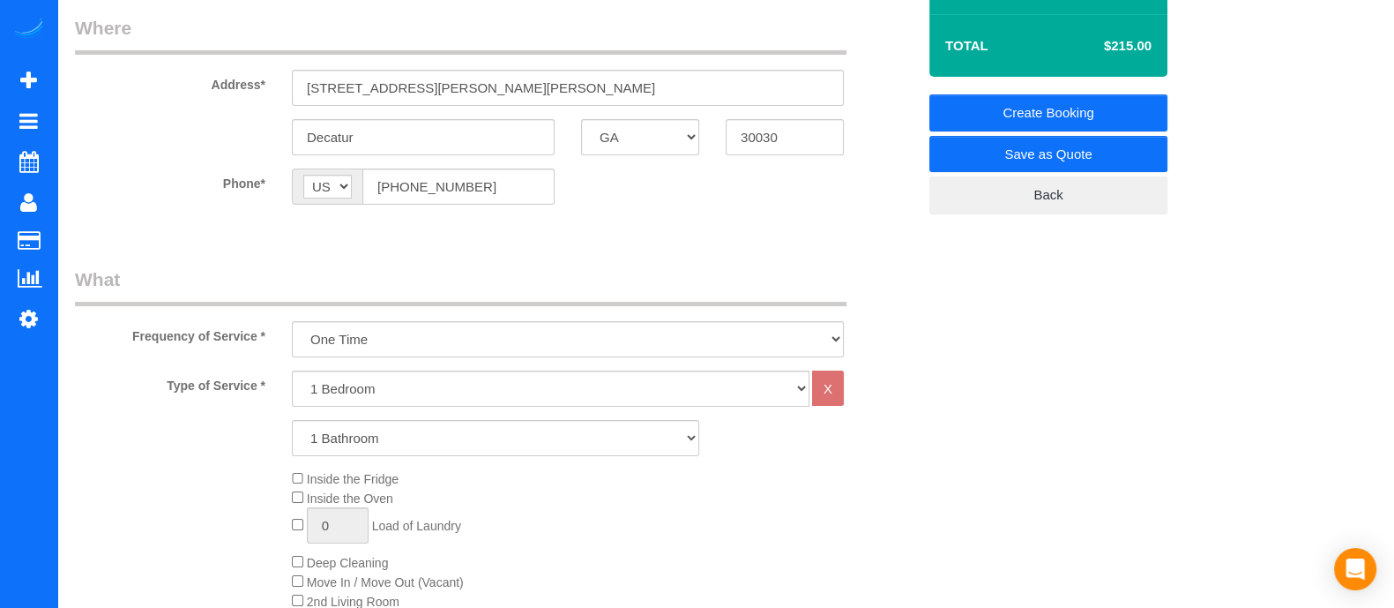
scroll to position [277, 0]
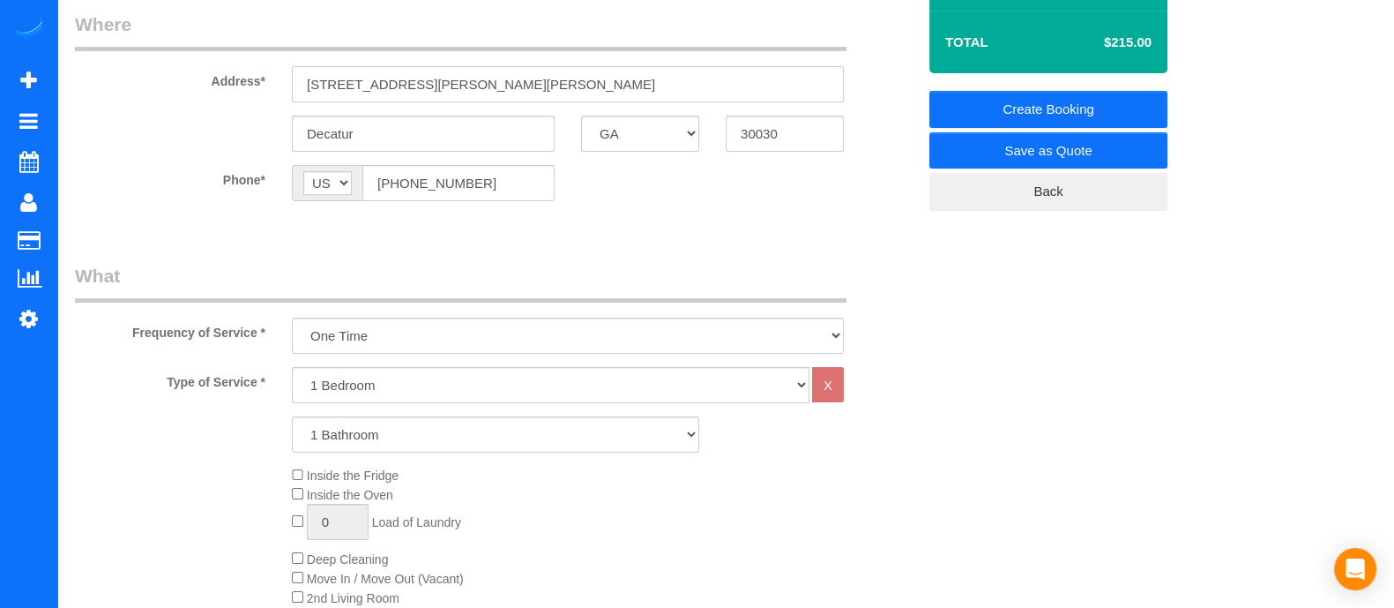
click at [574, 74] on input "[STREET_ADDRESS][PERSON_NAME][PERSON_NAME]" at bounding box center [568, 84] width 552 height 36
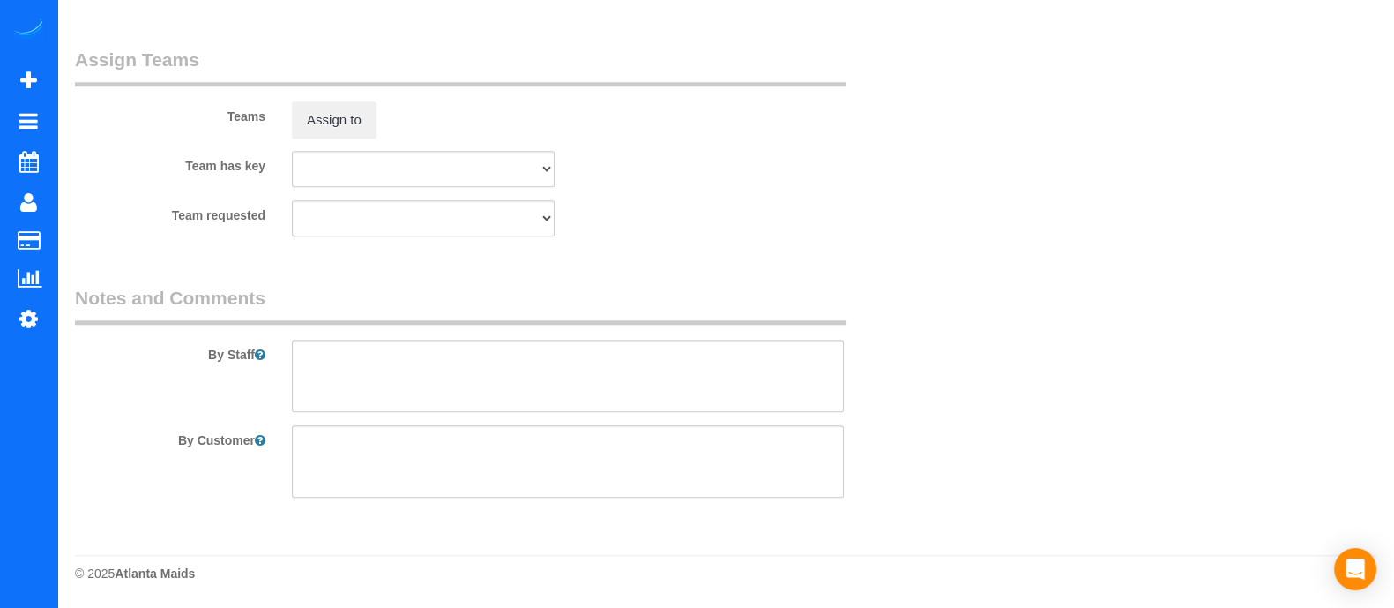
scroll to position [0, 0]
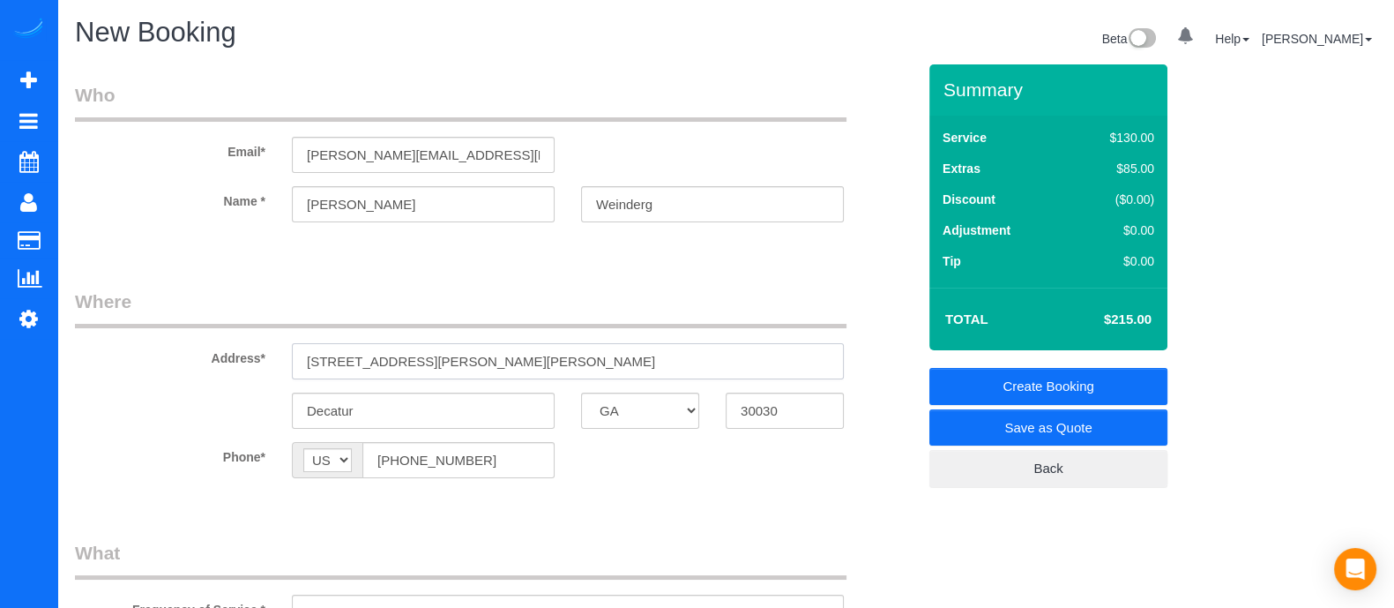
type input "[STREET_ADDRESS][PERSON_NAME][PERSON_NAME]"
click at [1024, 394] on link "Create Booking" at bounding box center [1048, 386] width 238 height 37
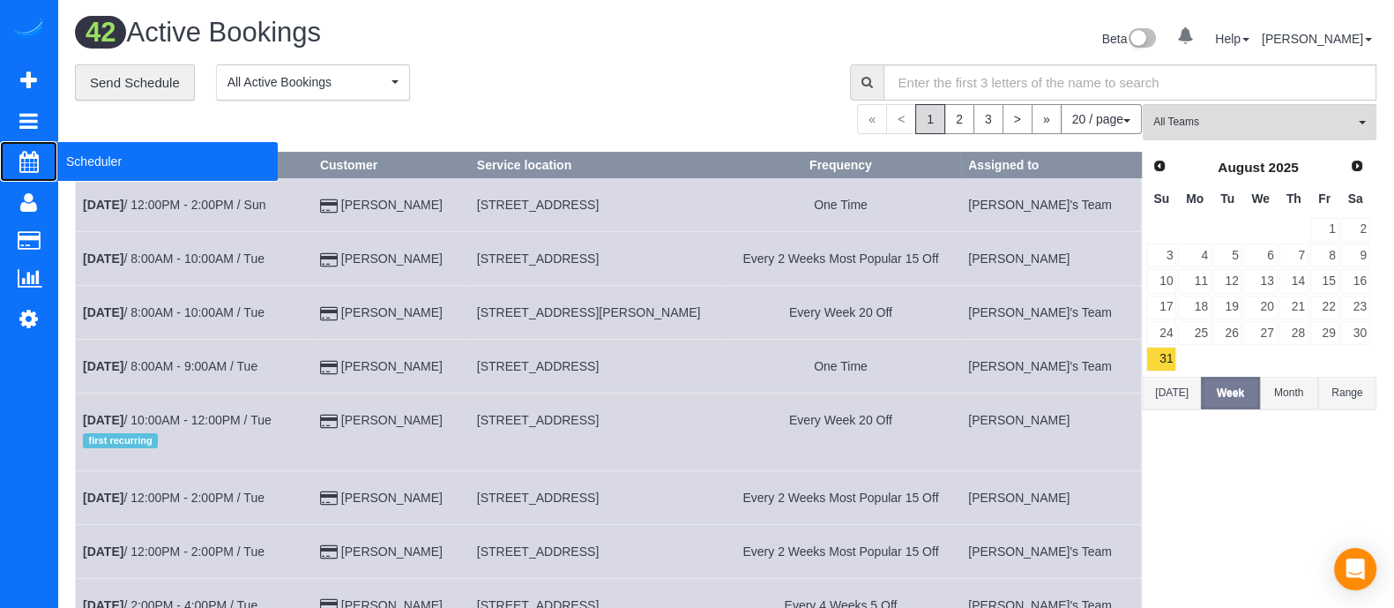
click at [84, 164] on span "Scheduler" at bounding box center [167, 161] width 220 height 41
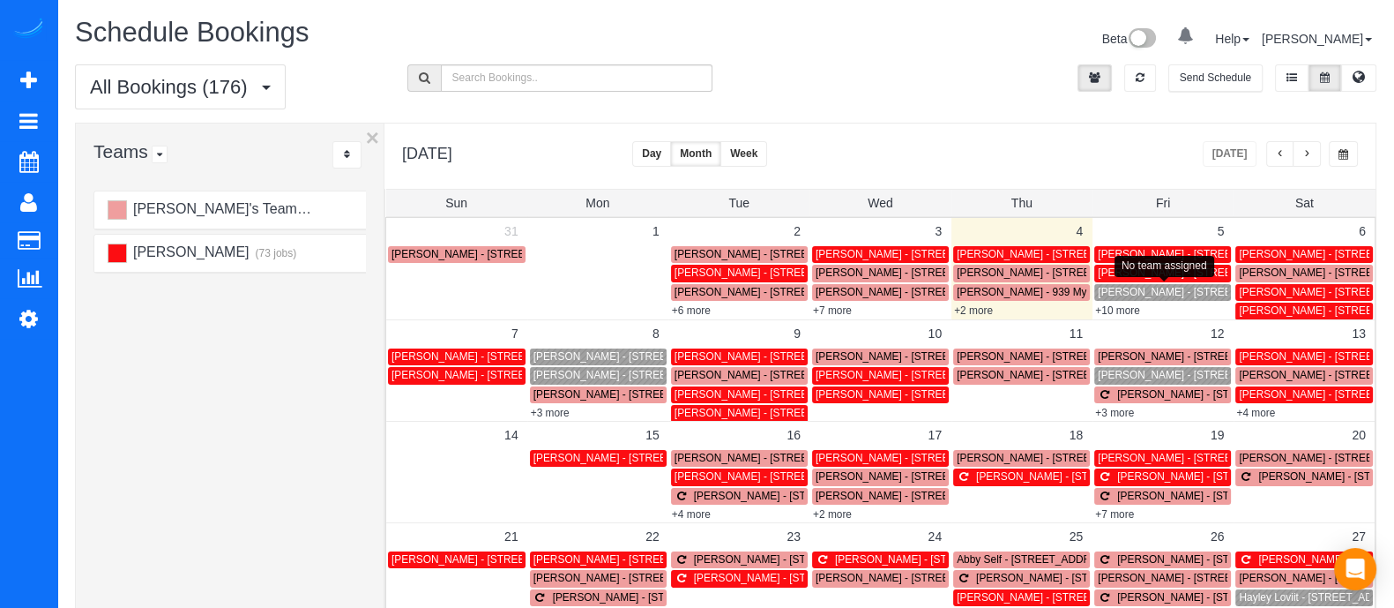
click at [1123, 294] on span "[PERSON_NAME] - [STREET_ADDRESS][PERSON_NAME]" at bounding box center [1241, 292] width 286 height 12
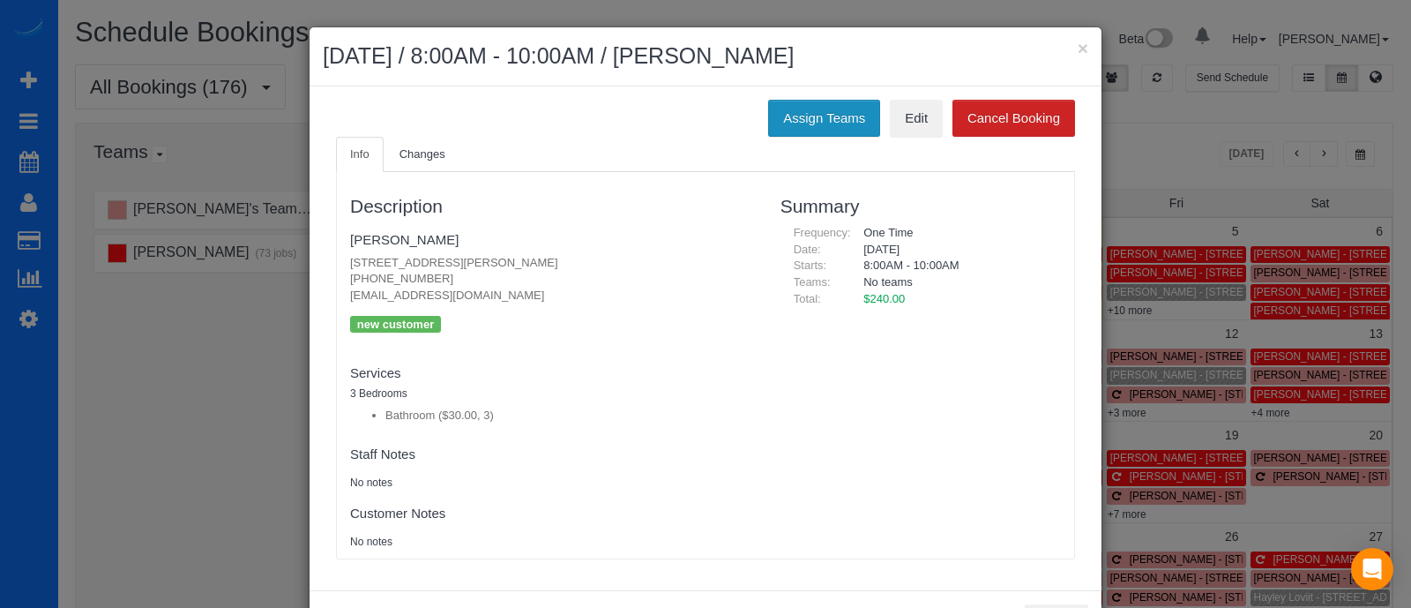
click at [815, 125] on button "Assign Teams" at bounding box center [824, 118] width 112 height 37
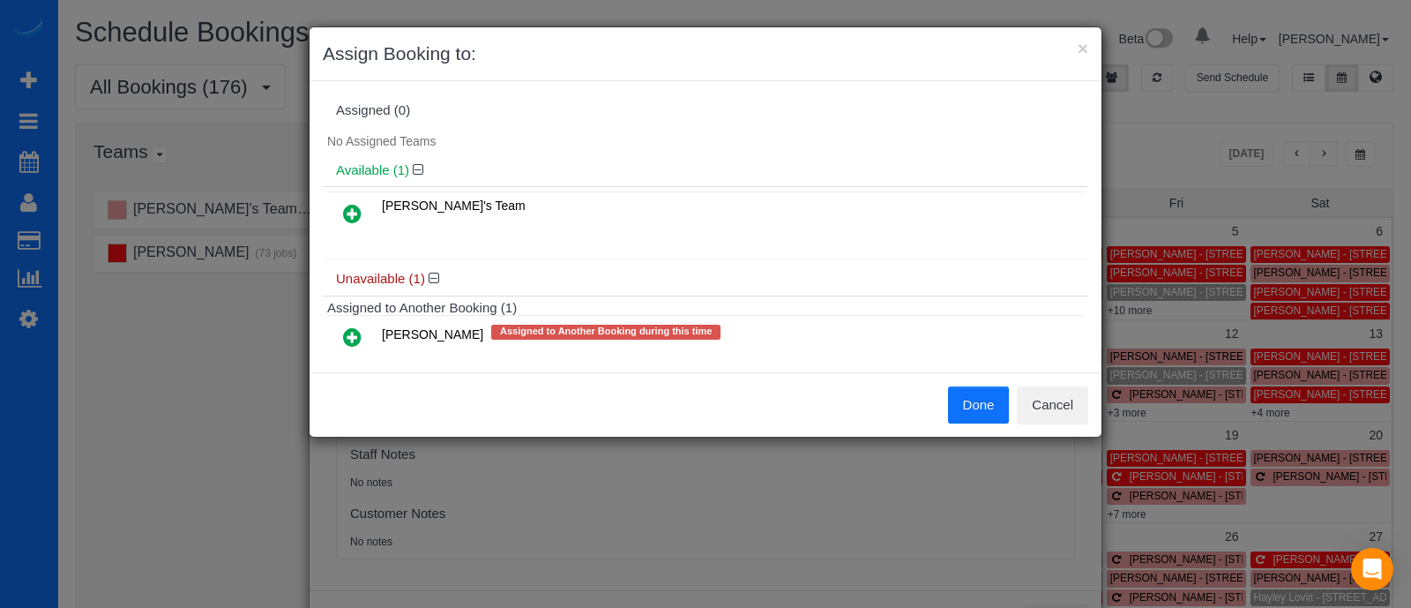
click at [354, 208] on icon at bounding box center [352, 213] width 19 height 21
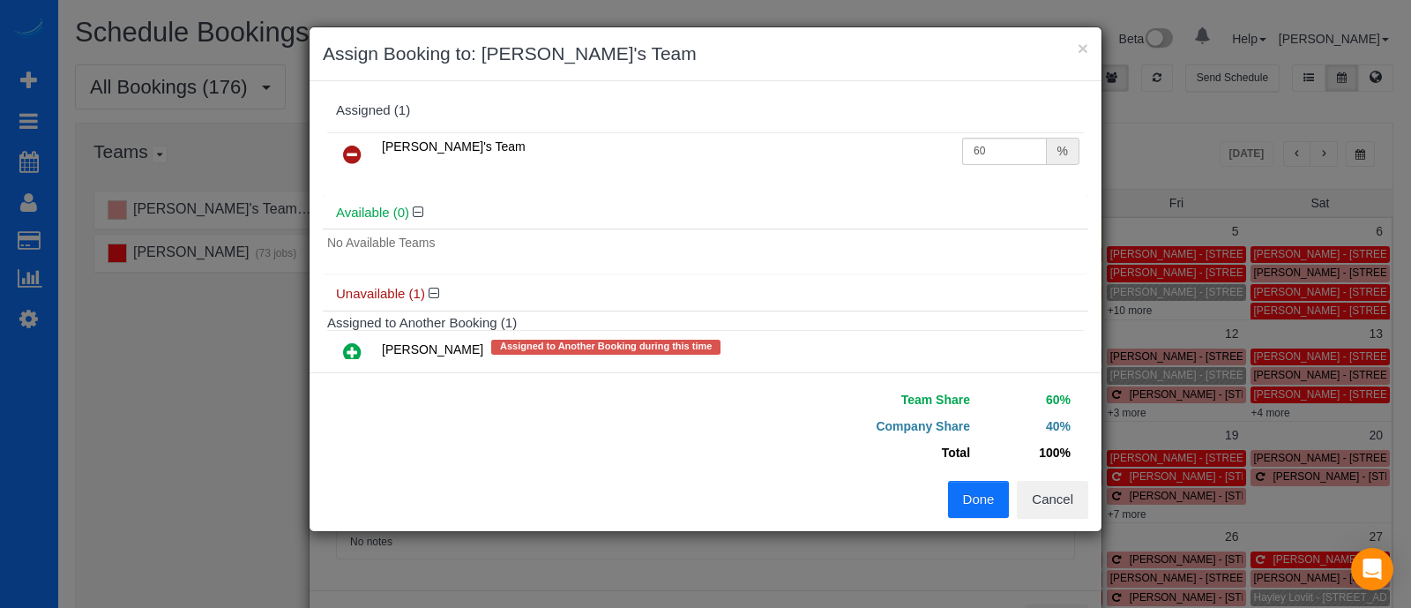
click at [979, 507] on button "Done" at bounding box center [979, 499] width 62 height 37
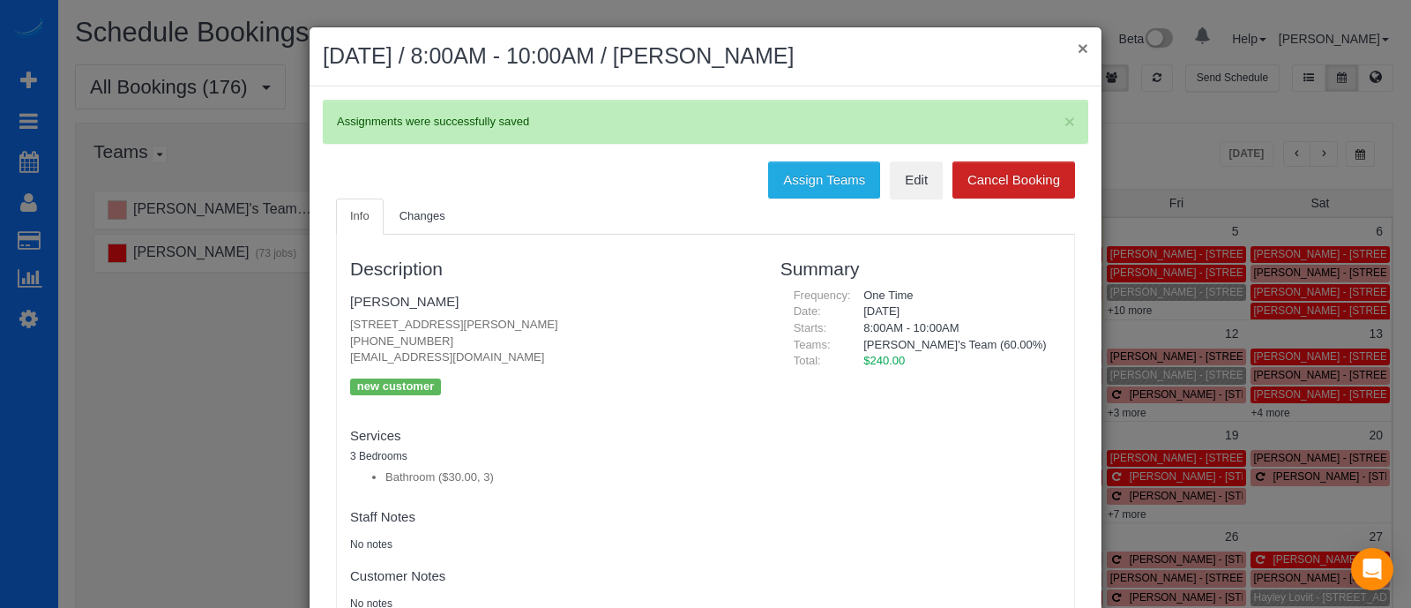
click at [1078, 52] on button "×" at bounding box center [1083, 48] width 11 height 19
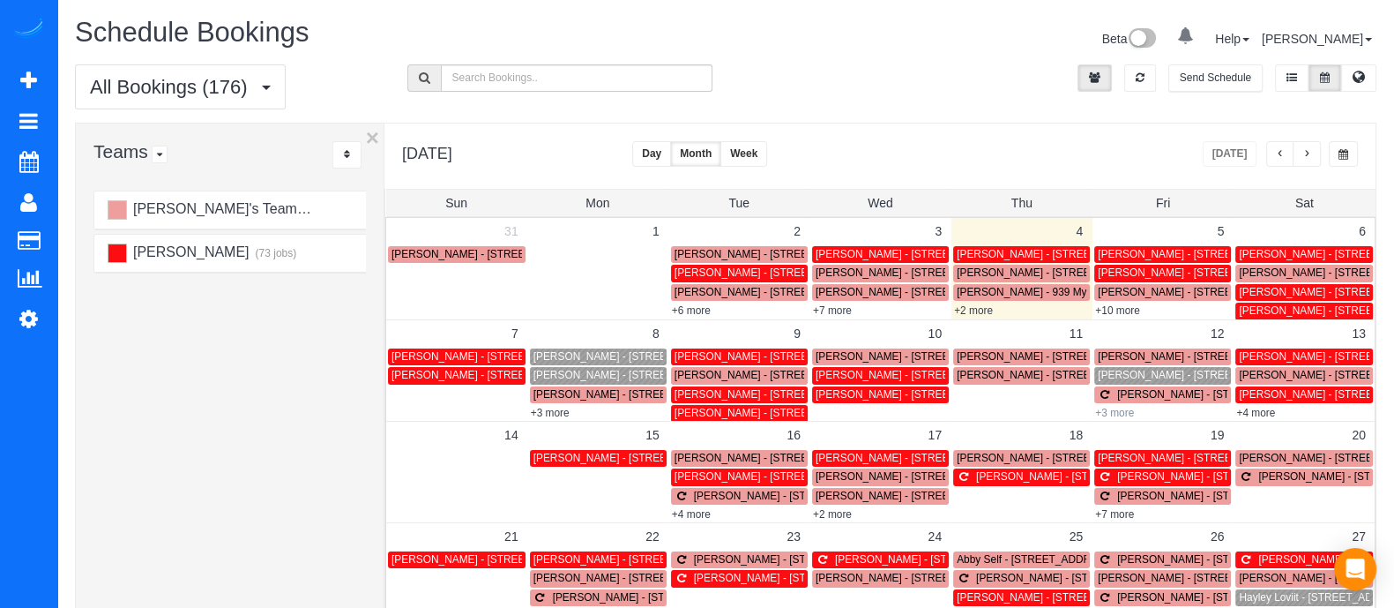
click at [1125, 413] on link "+3 more" at bounding box center [1114, 413] width 39 height 12
click at [1027, 329] on td "11" at bounding box center [1021, 332] width 141 height 27
click at [1121, 310] on link "+10 more" at bounding box center [1117, 310] width 45 height 12
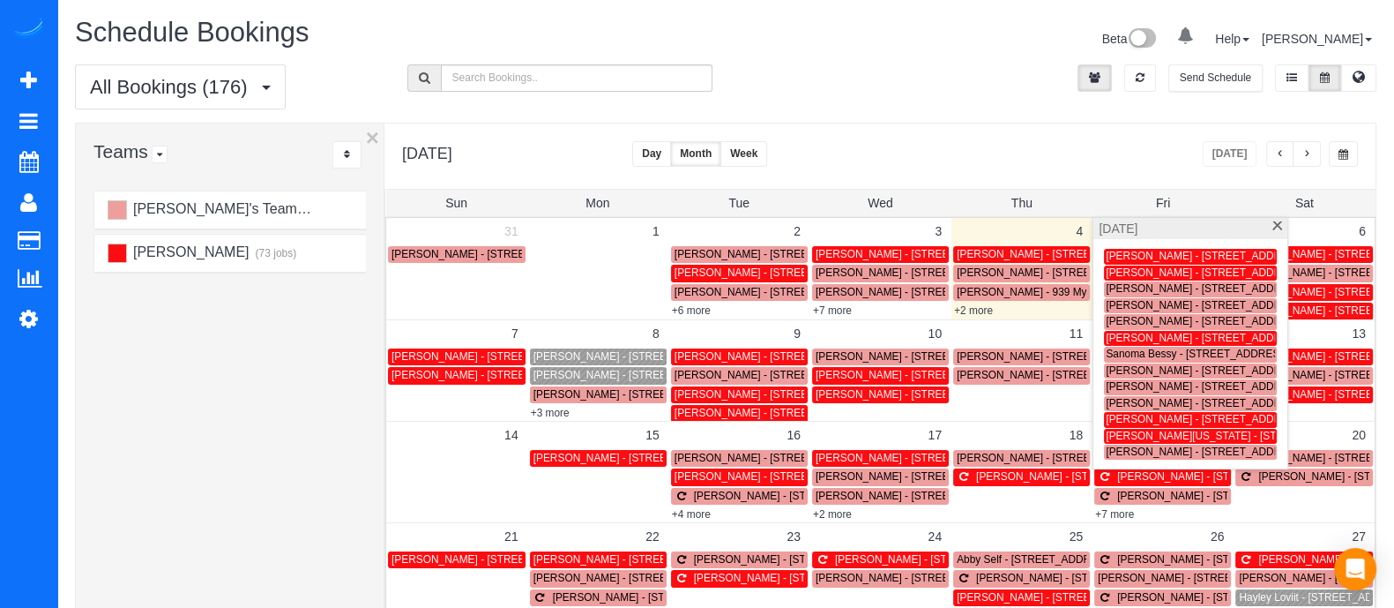
click at [1276, 222] on span at bounding box center [1277, 226] width 13 height 11
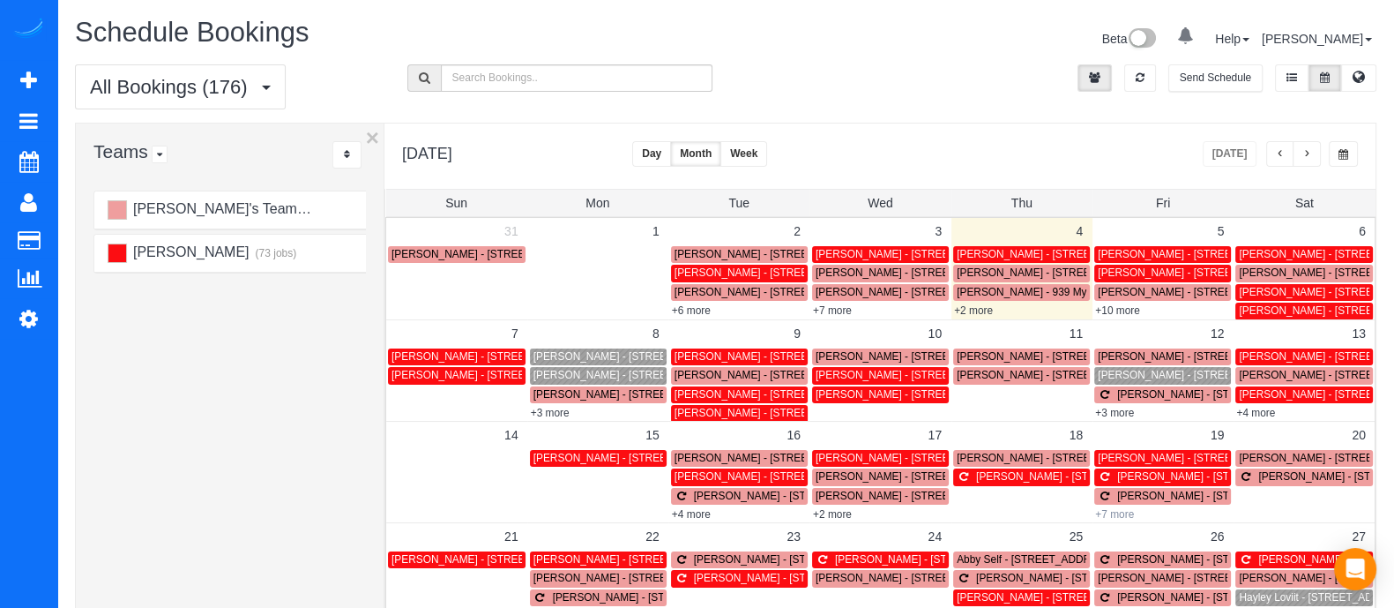
click at [1124, 518] on link "+7 more" at bounding box center [1114, 514] width 39 height 12
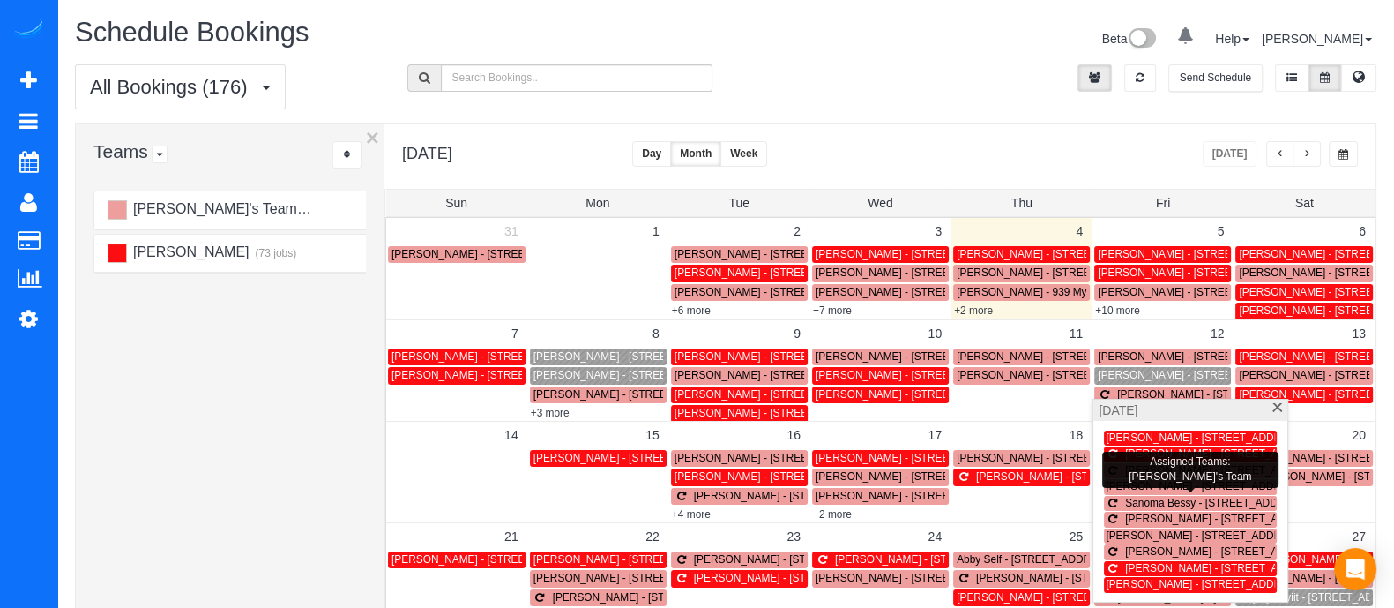
click at [1172, 504] on span "Sanoma Bessy - [STREET_ADDRESS]" at bounding box center [1216, 502] width 183 height 12
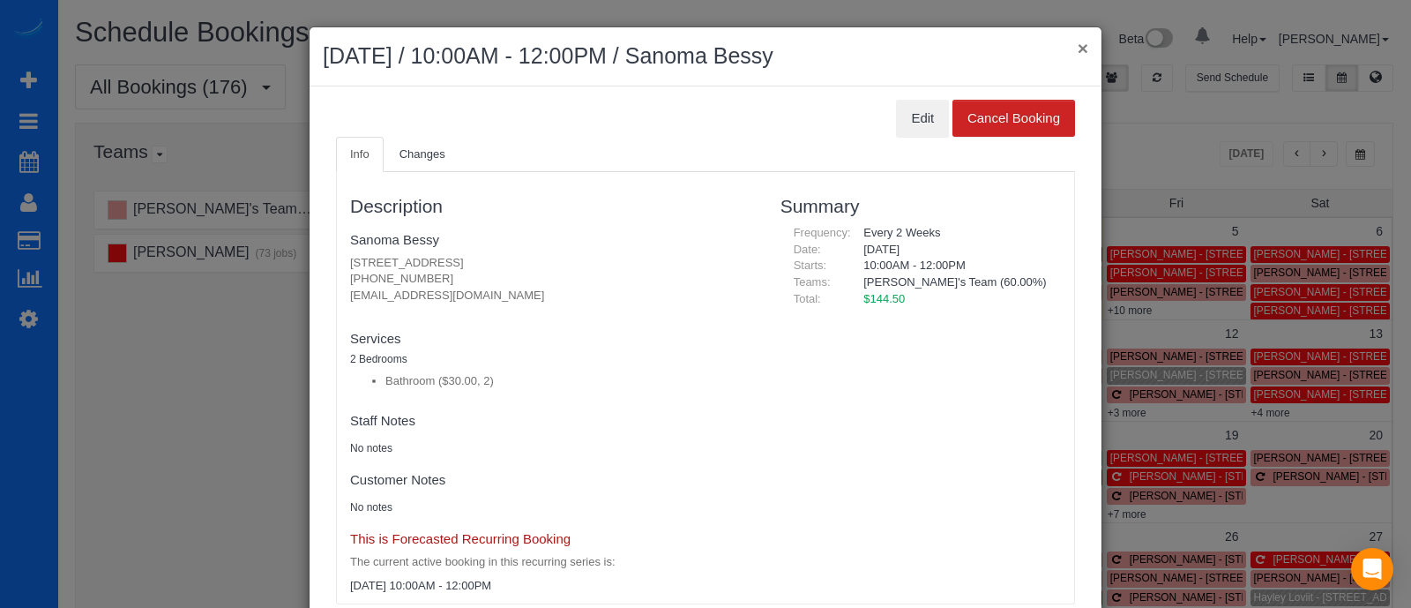
click at [1078, 49] on button "×" at bounding box center [1083, 48] width 11 height 19
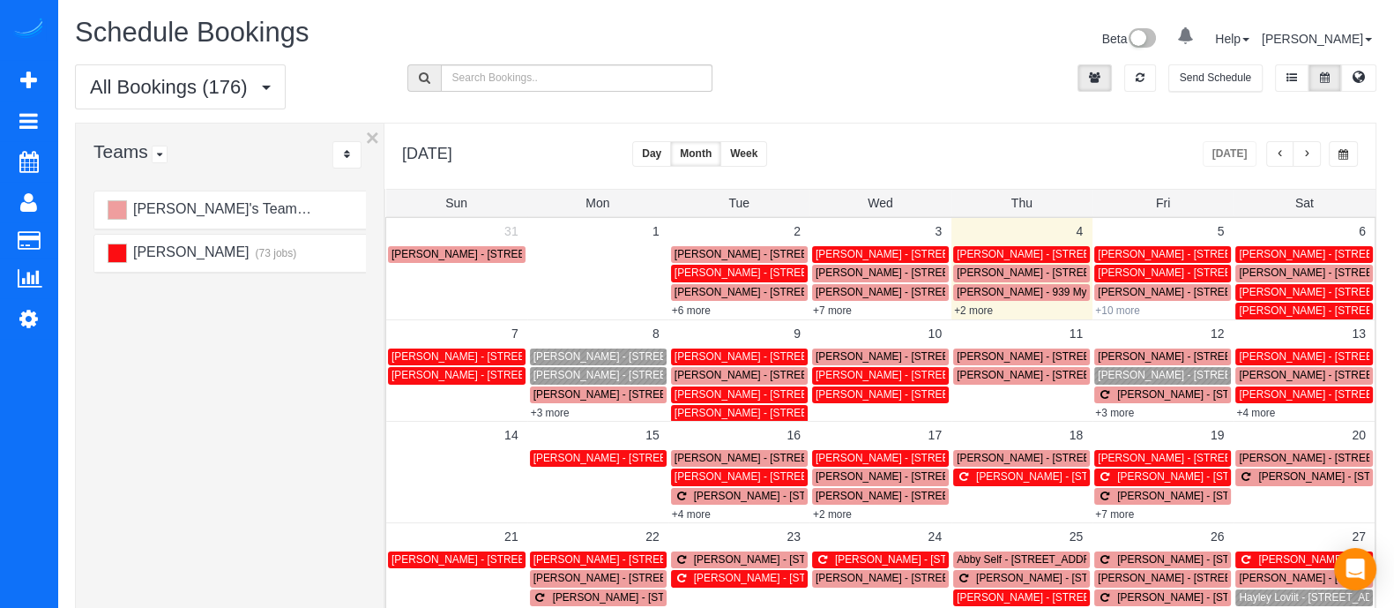
click at [1114, 307] on link "+10 more" at bounding box center [1117, 310] width 45 height 12
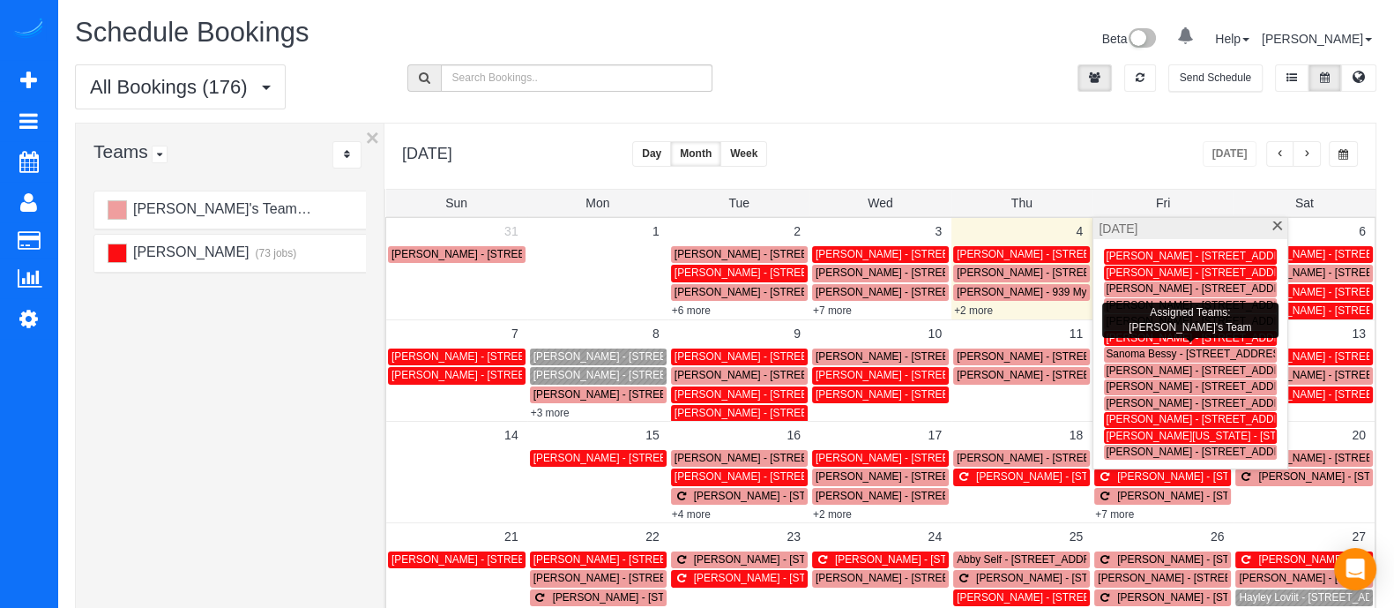
click at [1130, 356] on span "Sanoma Bessy - [STREET_ADDRESS]" at bounding box center [1197, 353] width 183 height 12
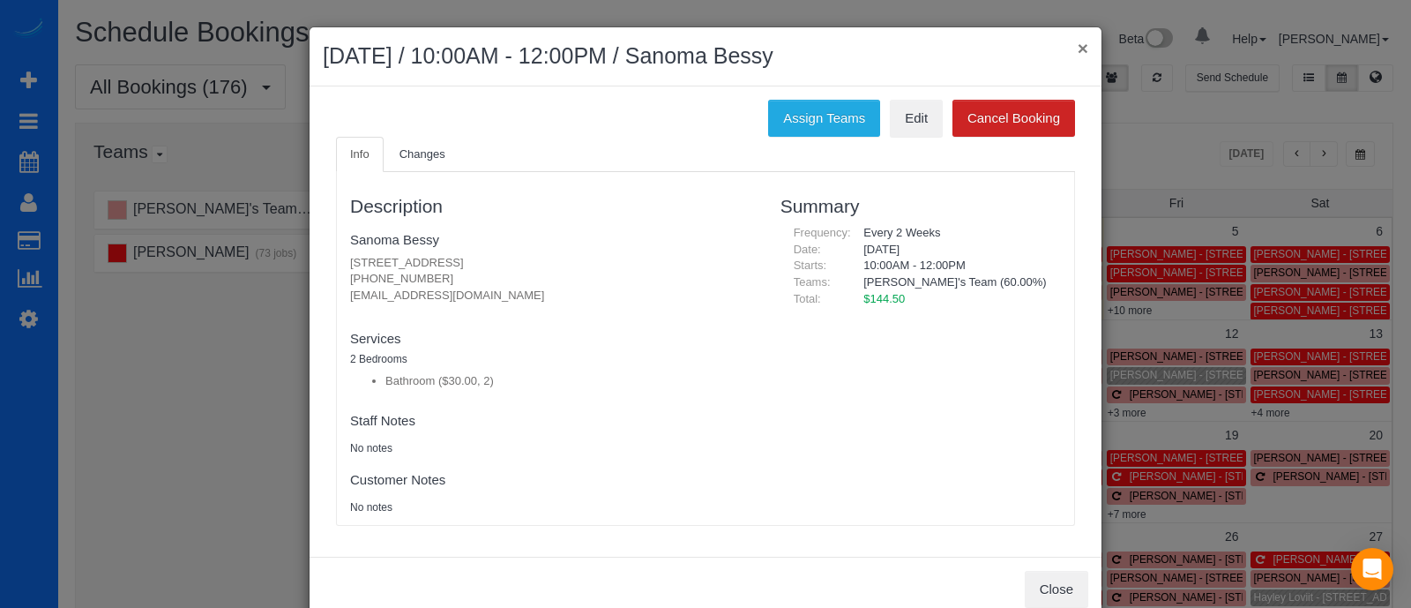
click at [1078, 49] on button "×" at bounding box center [1083, 48] width 11 height 19
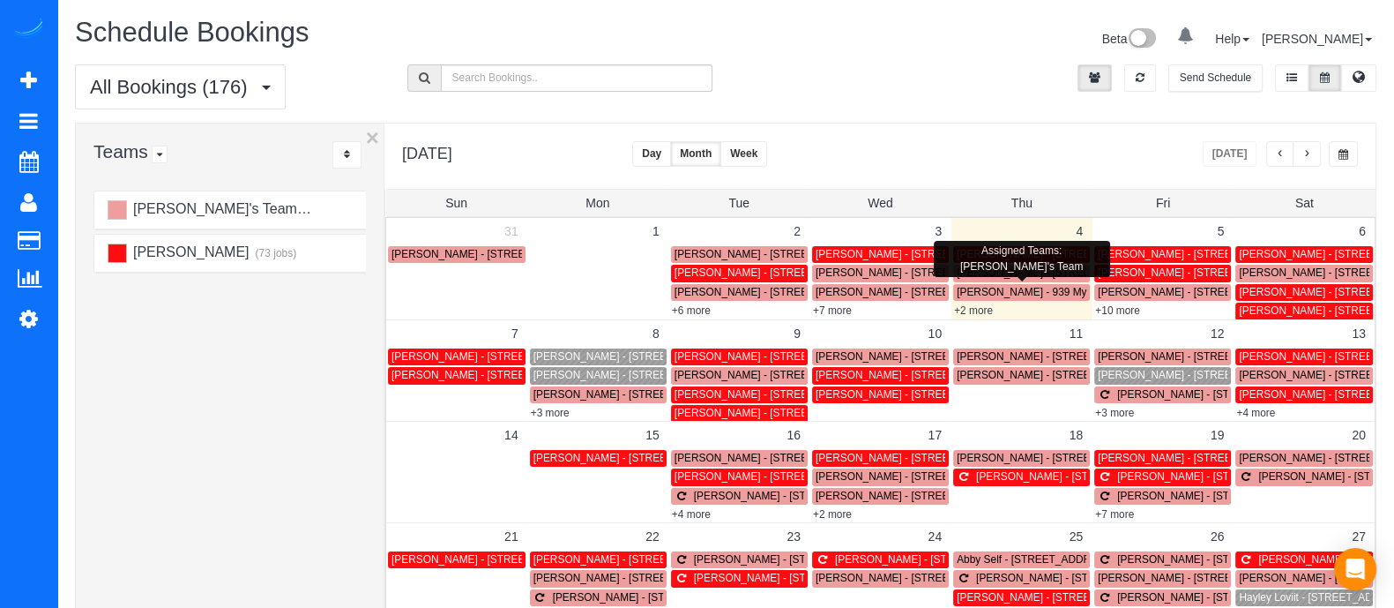
click at [980, 293] on span "[PERSON_NAME] - 939 Mytel [STREET_ADDRESS]" at bounding box center [1081, 292] width 248 height 12
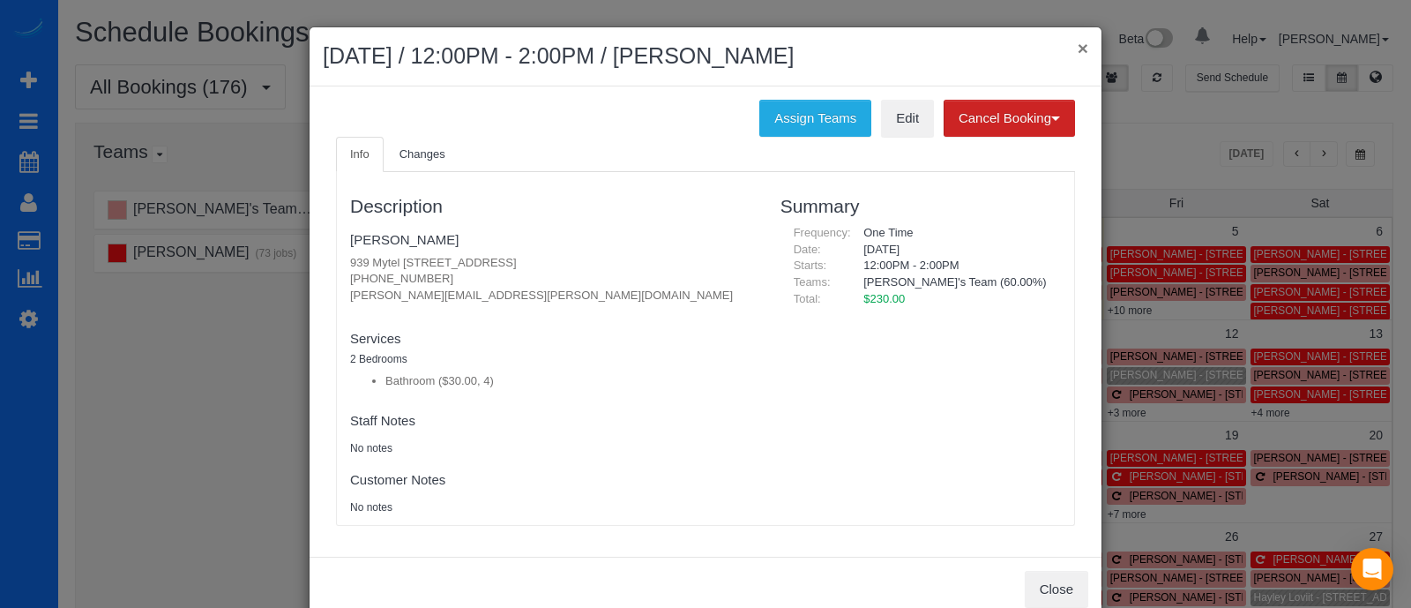
click at [1078, 45] on button "×" at bounding box center [1083, 48] width 11 height 19
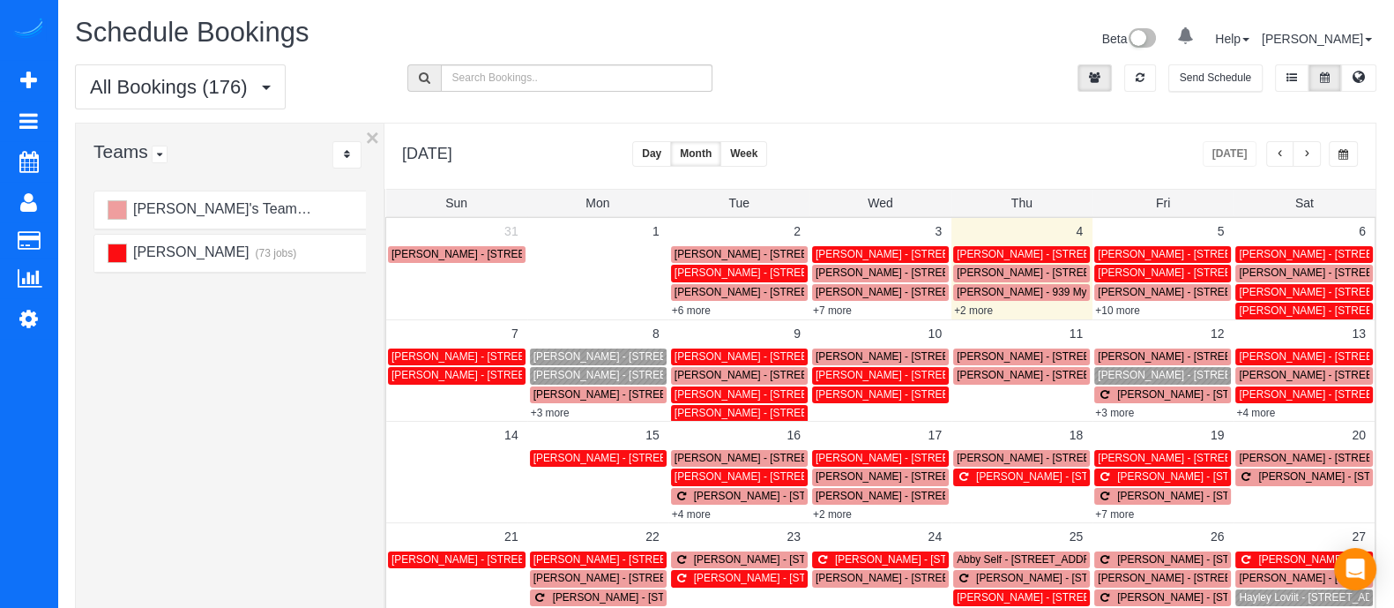
click at [1276, 152] on button "button" at bounding box center [1280, 154] width 28 height 26
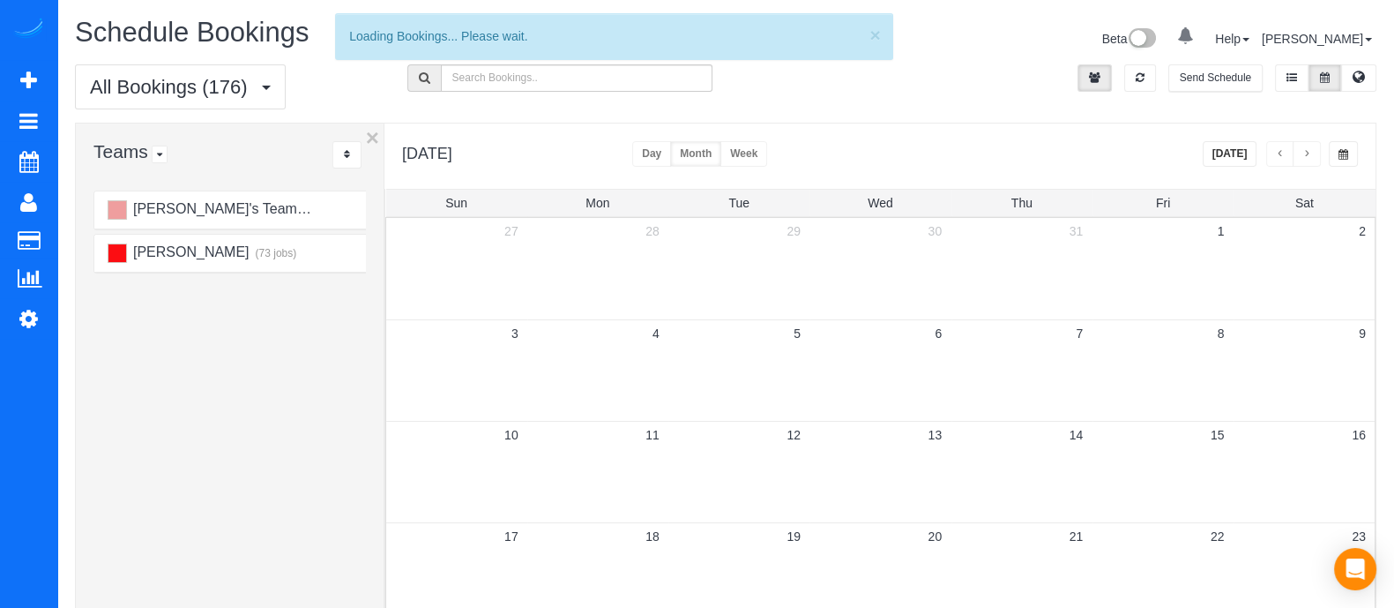
click at [1276, 152] on button "button" at bounding box center [1280, 154] width 28 height 26
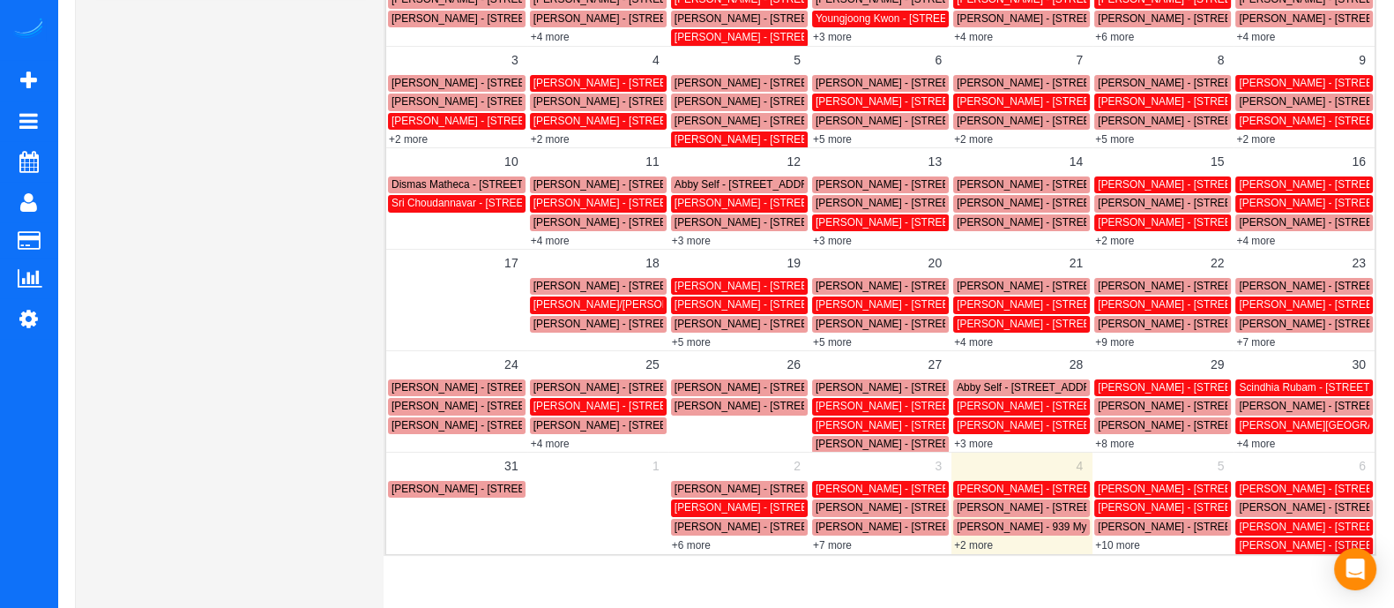
scroll to position [275, 0]
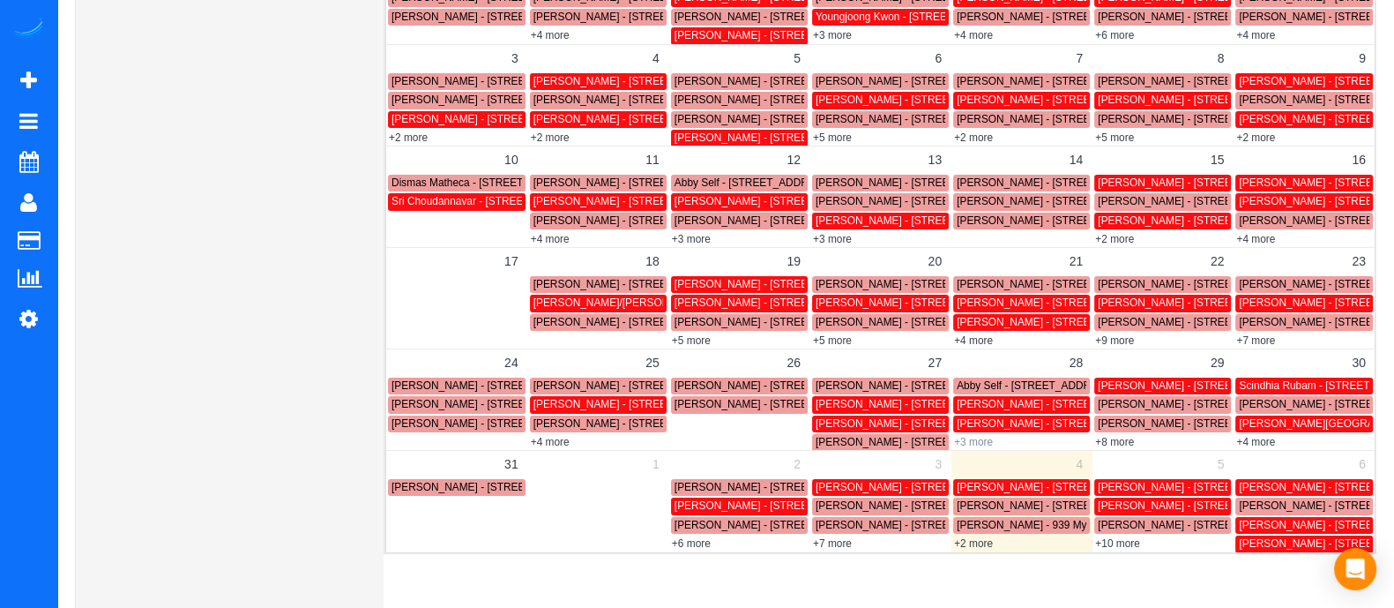
click at [969, 443] on link "+3 more" at bounding box center [973, 442] width 39 height 12
click at [1155, 450] on td "5" at bounding box center [1163, 463] width 141 height 27
click at [1123, 444] on link "+8 more" at bounding box center [1114, 442] width 39 height 12
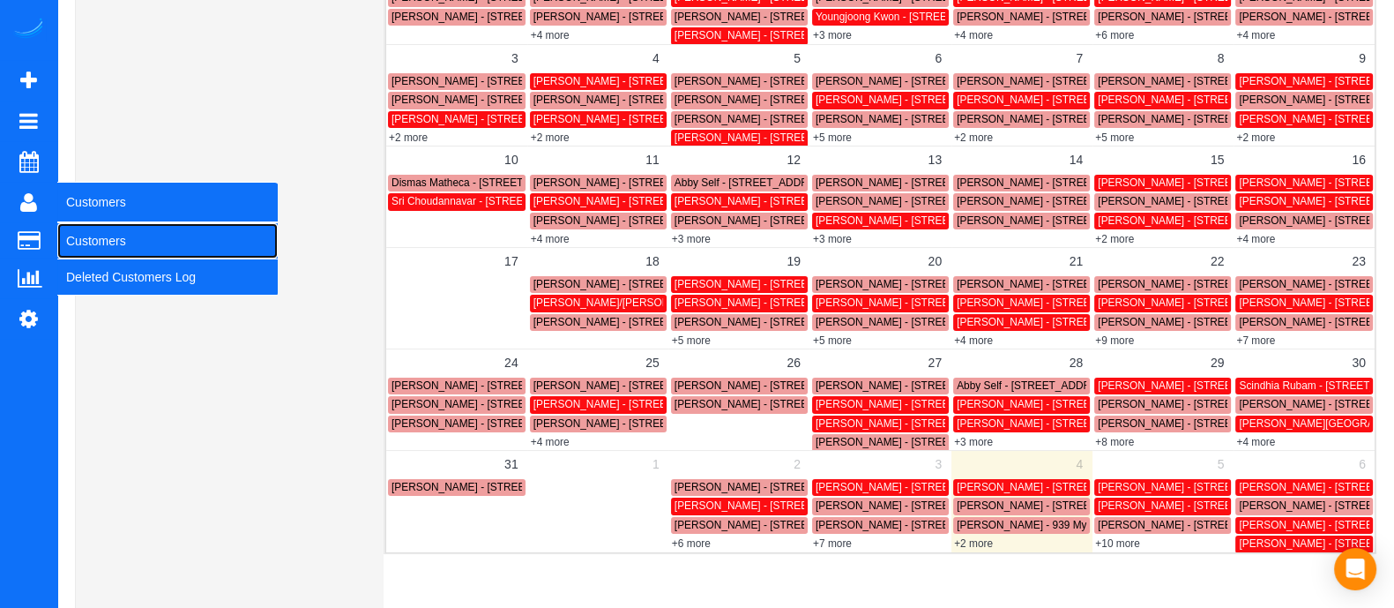
click at [103, 240] on link "Customers" at bounding box center [167, 240] width 220 height 35
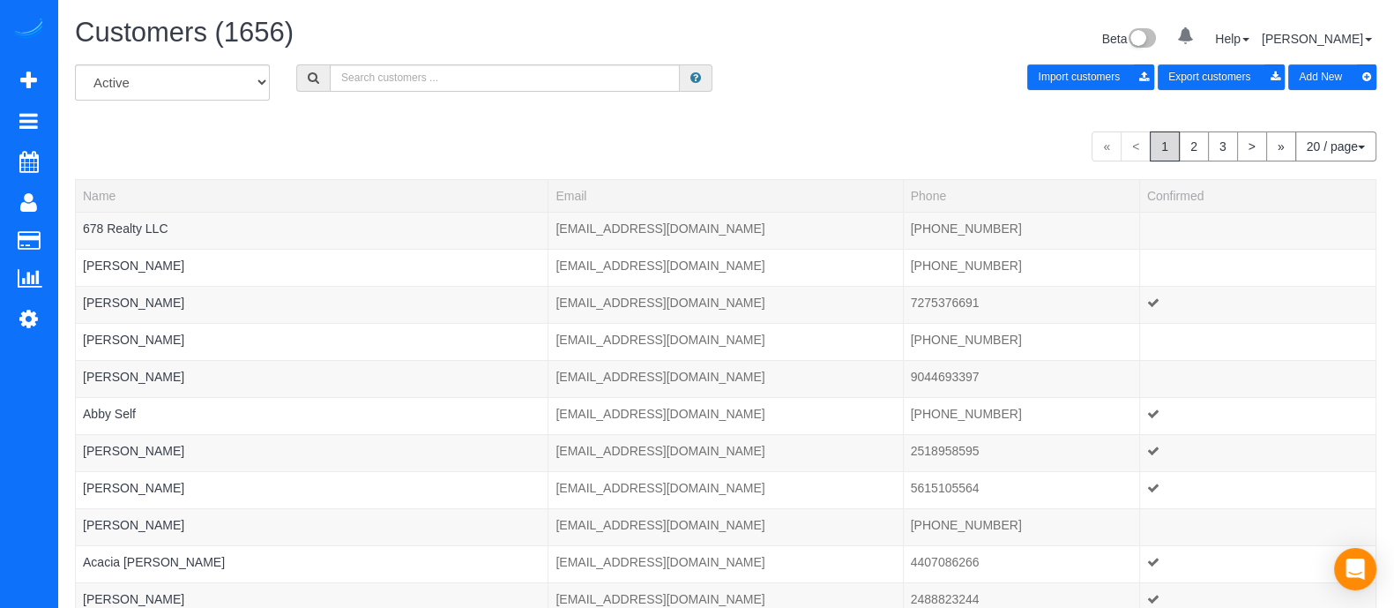
click at [455, 93] on div "All Active Archived Import customers Export customers Add New" at bounding box center [726, 88] width 1328 height 49
paste input "[PHONE_NUMBER]"
click at [420, 81] on input "[PHONE_NUMBER]" at bounding box center [505, 77] width 350 height 27
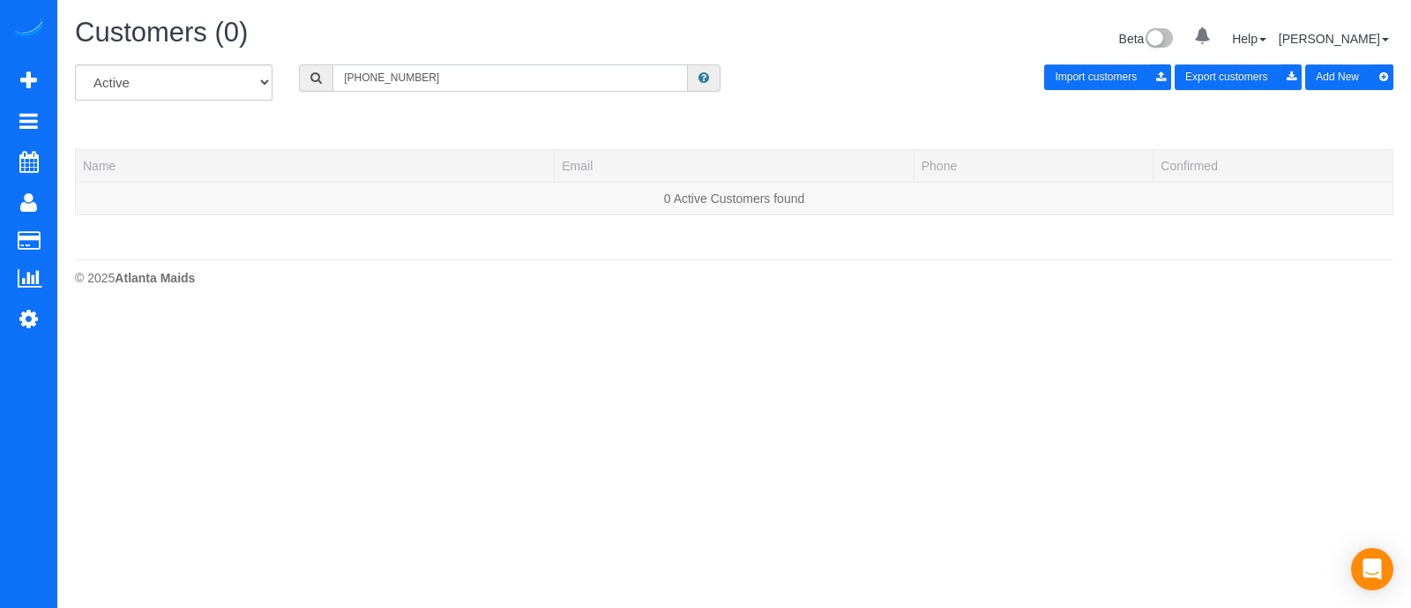
type input "[PHONE_NUMBER]"
drag, startPoint x: 444, startPoint y: 71, endPoint x: 133, endPoint y: 131, distance: 316.0
click at [133, 131] on div "All Active Archived [PHONE_NUMBER] Import customers Export customers Add New Na…" at bounding box center [734, 148] width 1318 height 168
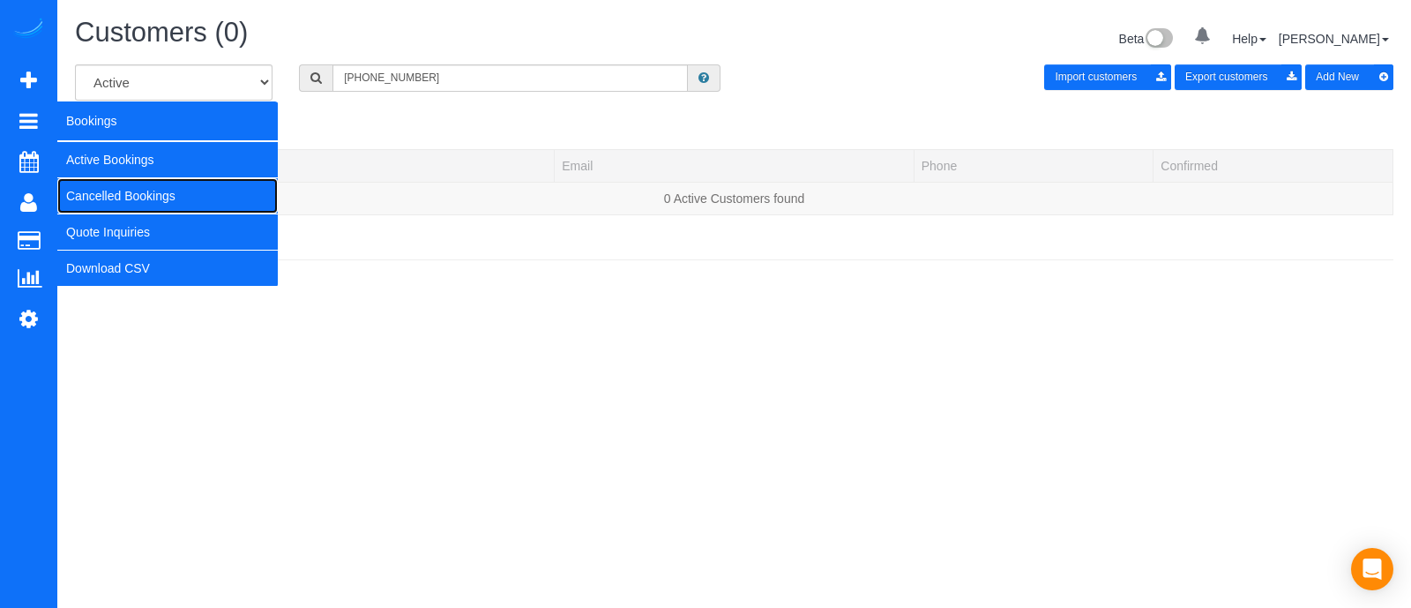
click at [141, 193] on link "Cancelled Bookings" at bounding box center [167, 195] width 220 height 35
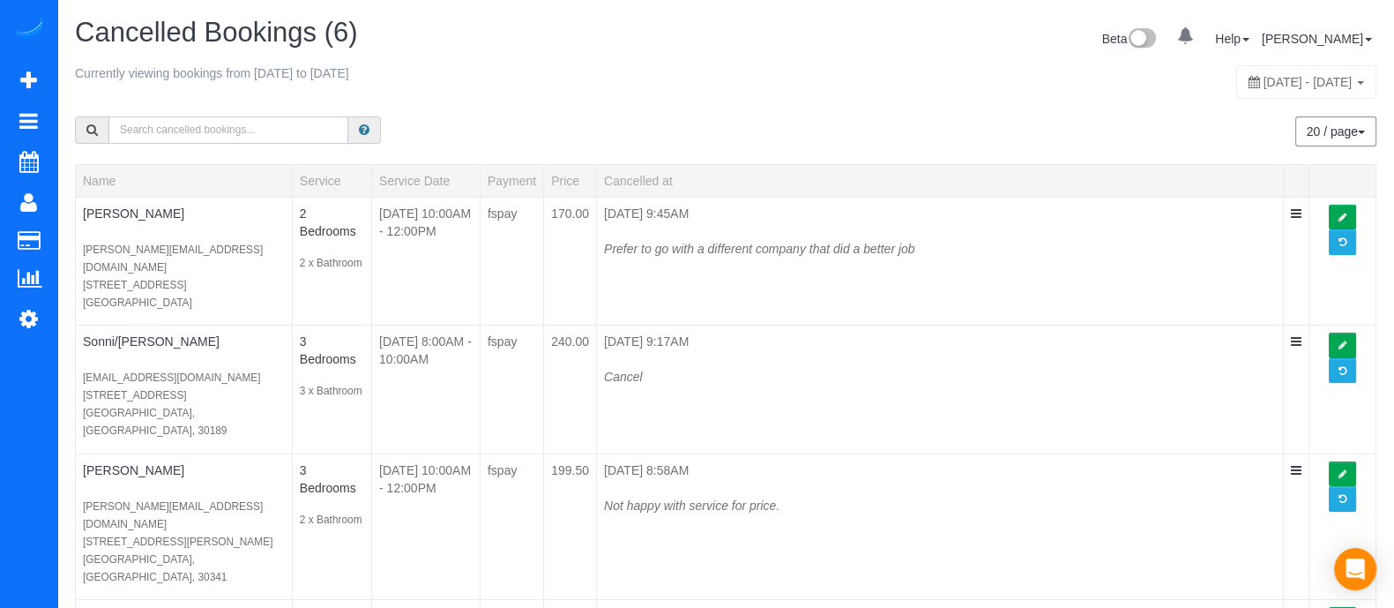
paste input "[PHONE_NUMBER]"
click at [208, 131] on input "[PHONE_NUMBER]" at bounding box center [228, 129] width 240 height 27
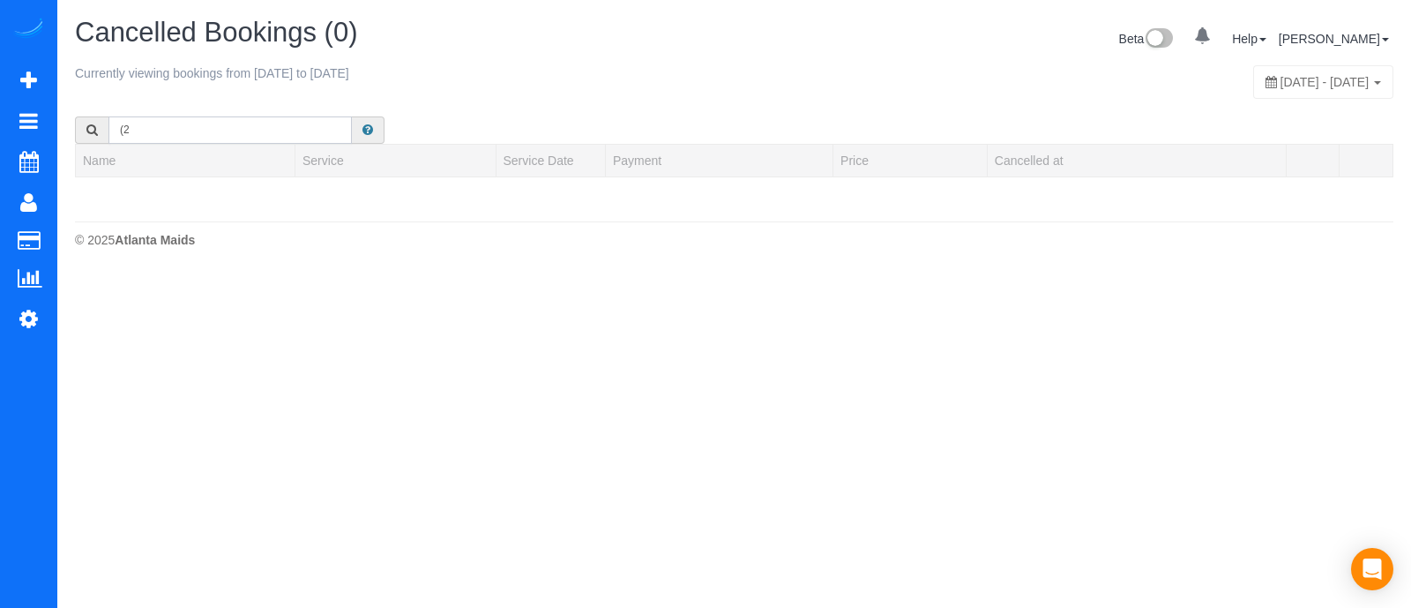
type input "("
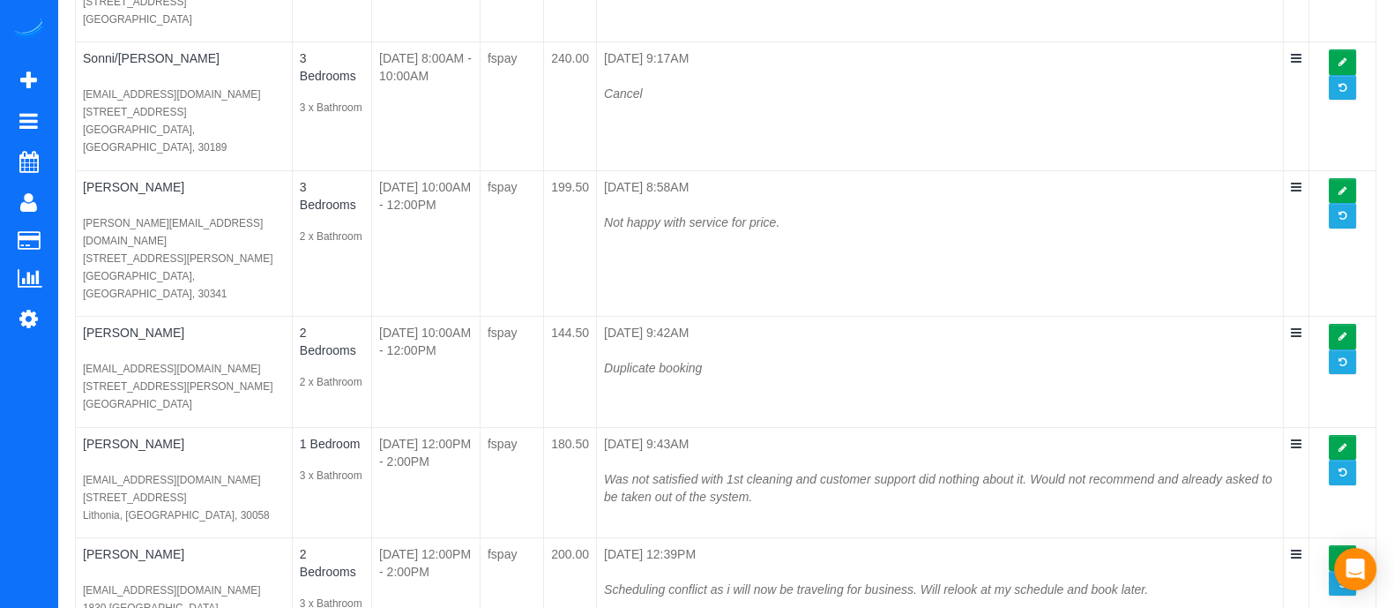
scroll to position [378, 0]
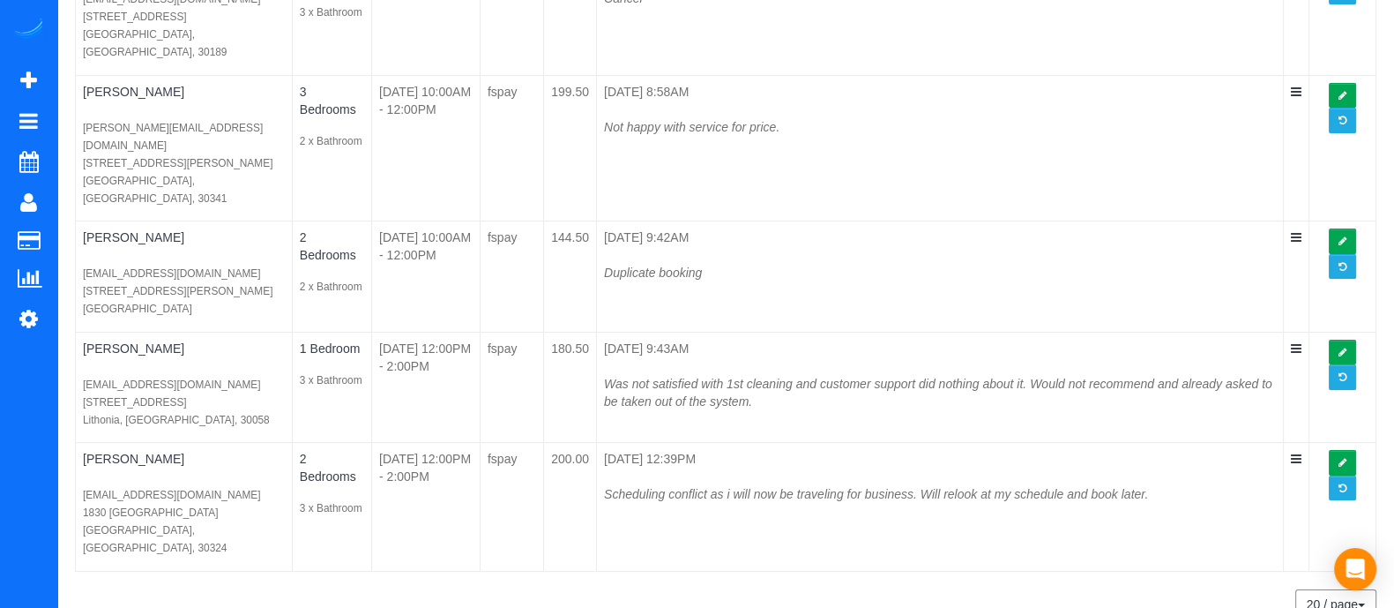
click at [1341, 589] on button "20 / page" at bounding box center [1335, 604] width 81 height 30
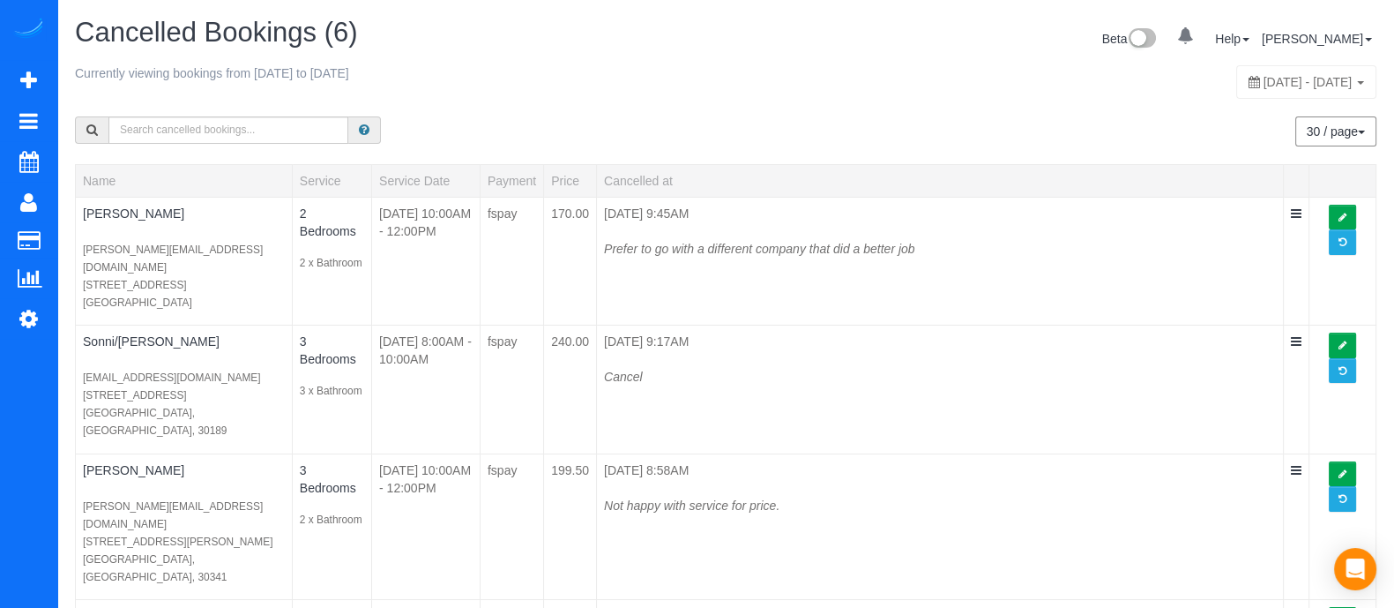
click at [1353, 81] on span "[DATE] - [DATE]" at bounding box center [1308, 82] width 89 height 14
type input "**********"
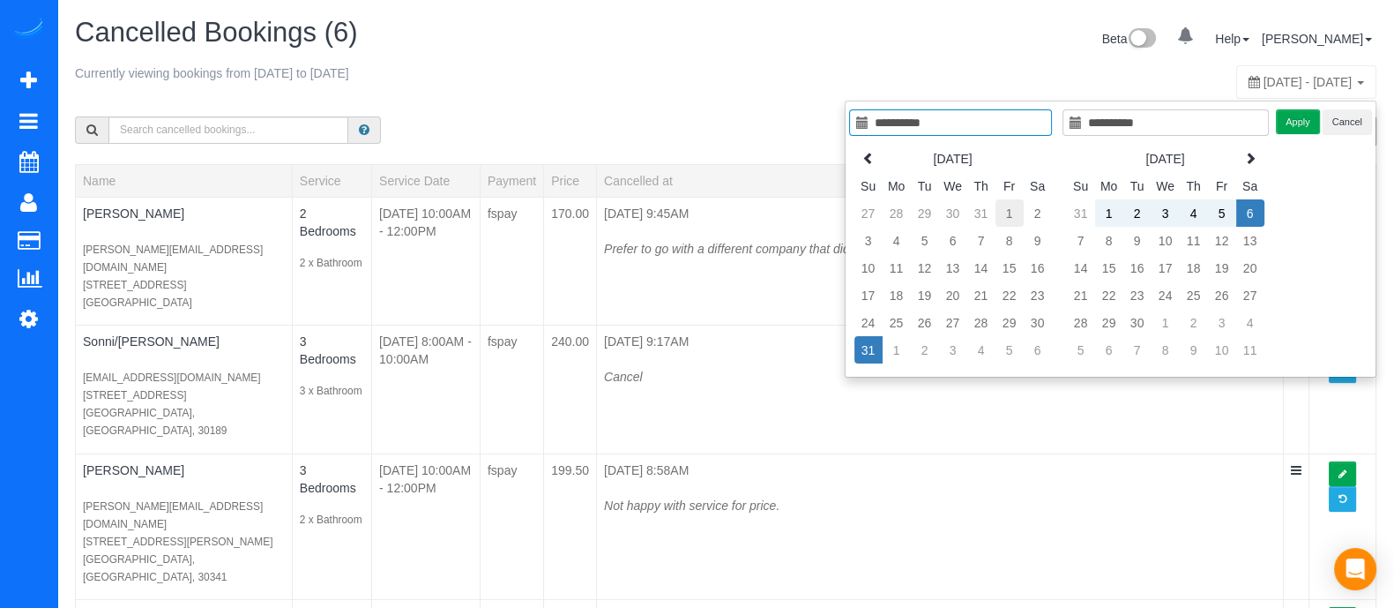
type input "**********"
click at [1014, 209] on td "1" at bounding box center [1010, 212] width 28 height 27
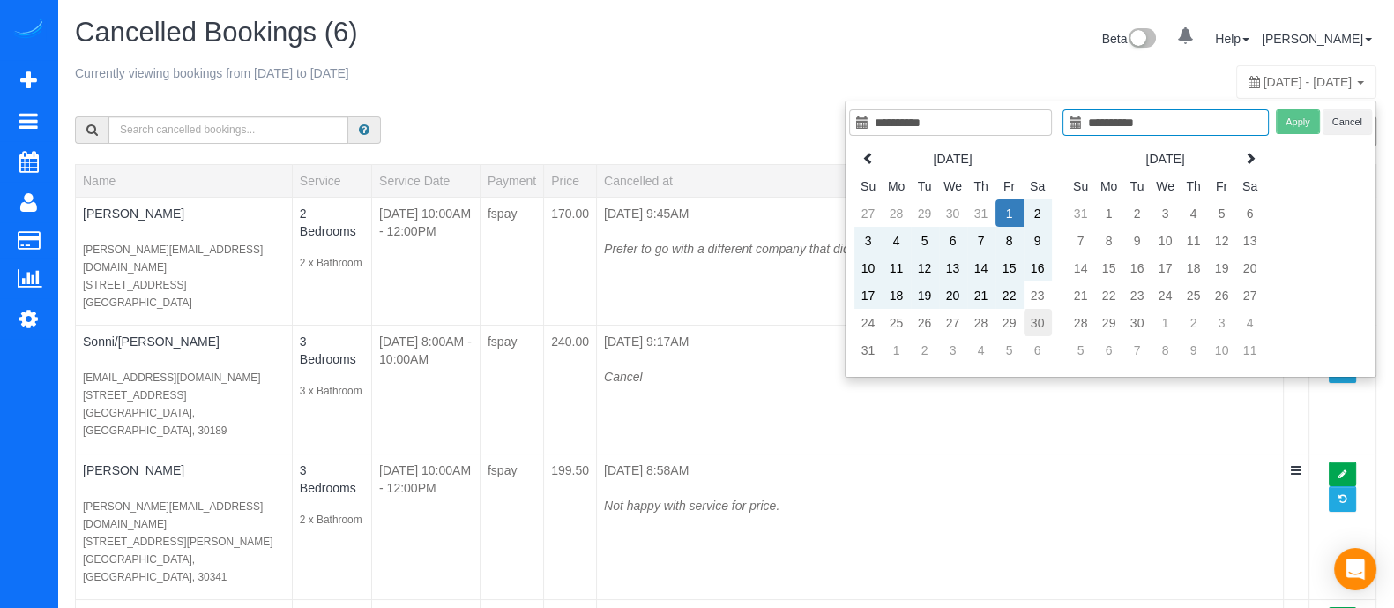
type input "**********"
click at [1048, 319] on td "30" at bounding box center [1038, 322] width 28 height 27
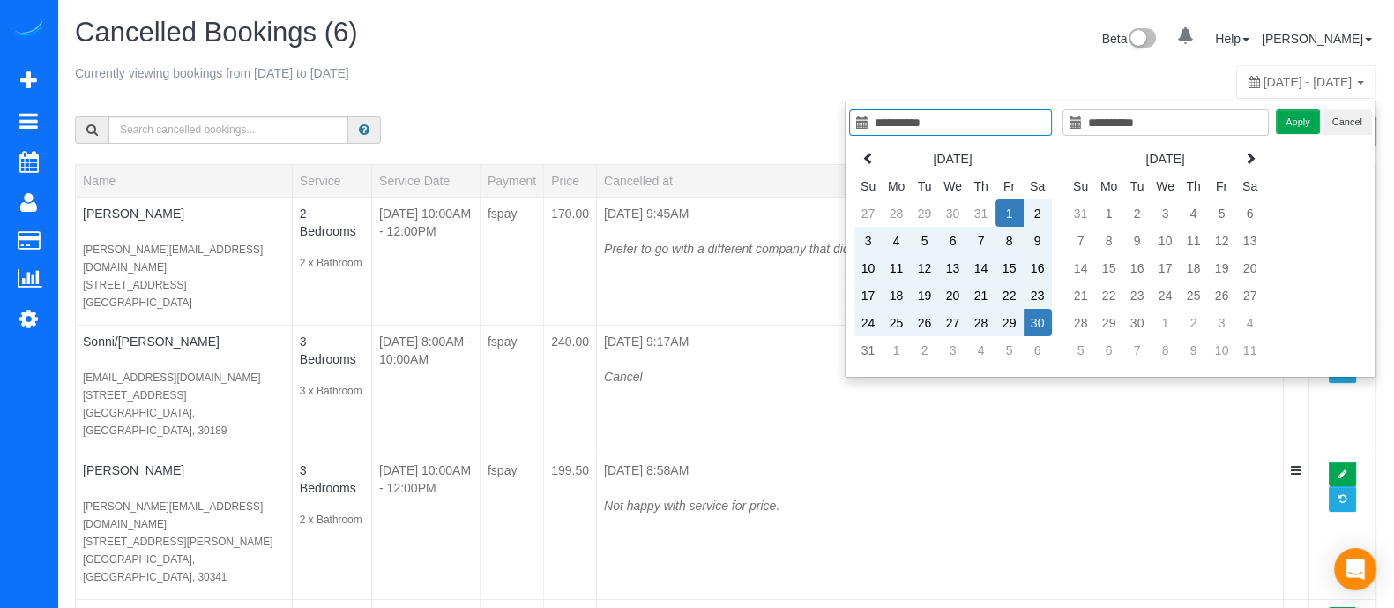
type input "**********"
click at [1287, 114] on button "Apply" at bounding box center [1298, 122] width 44 height 26
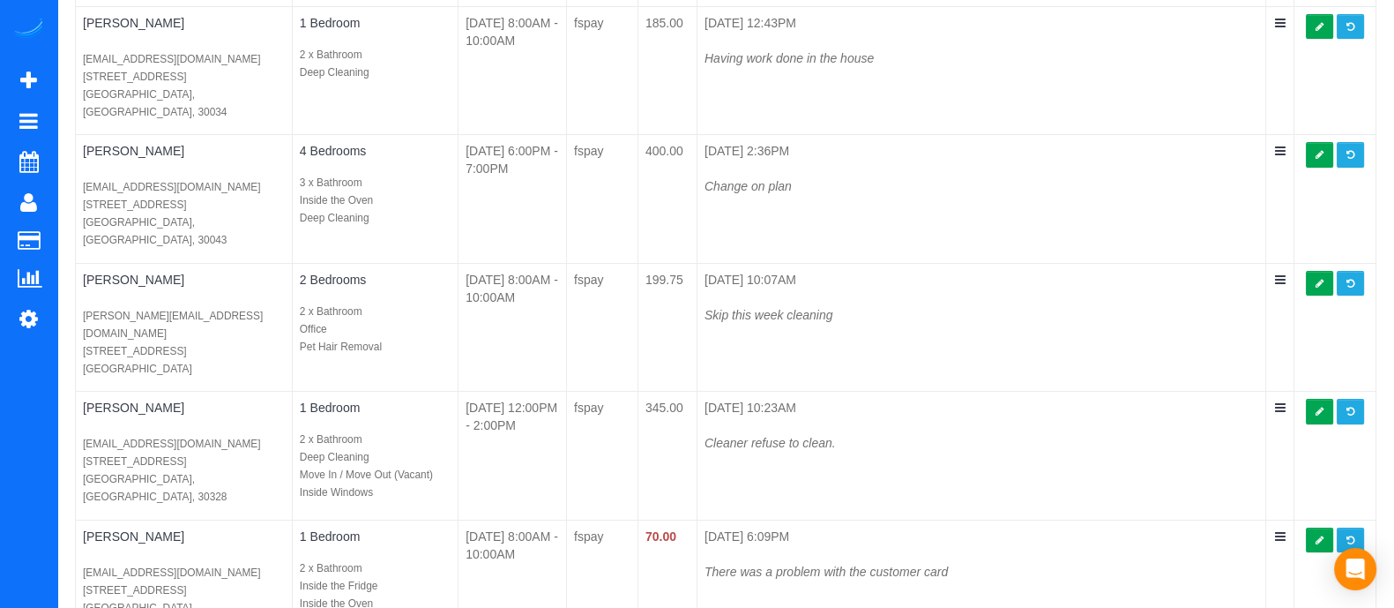
scroll to position [485, 0]
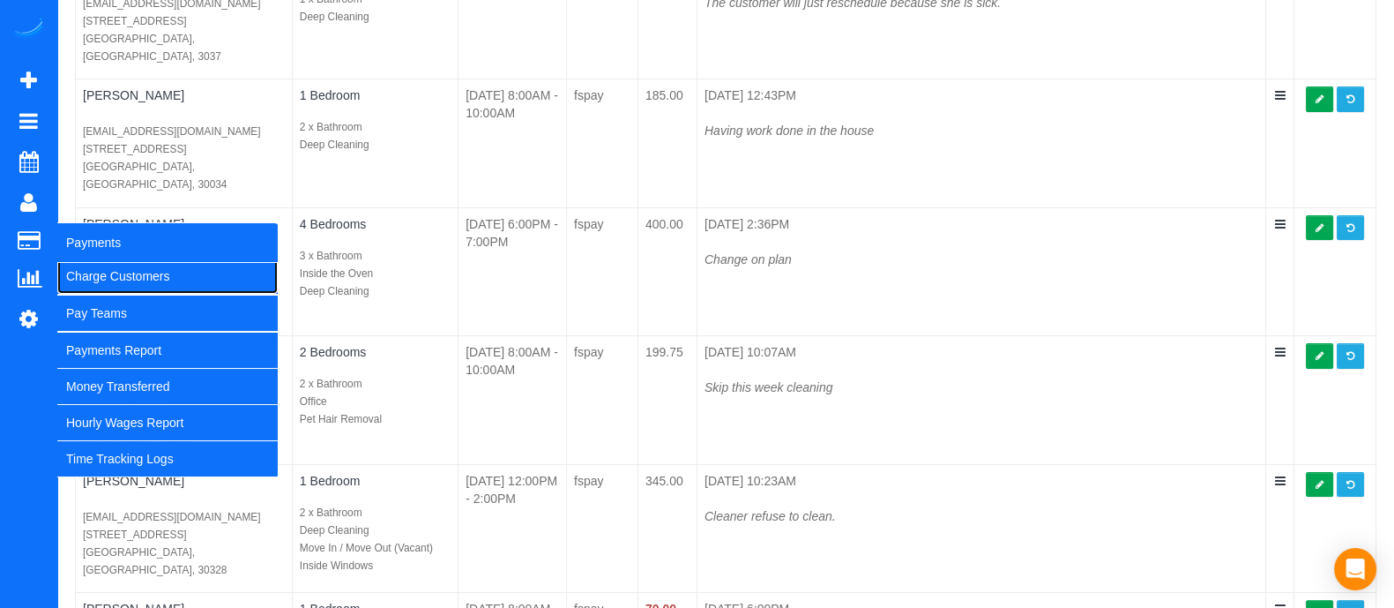
click at [78, 267] on link "Charge Customers" at bounding box center [167, 275] width 220 height 35
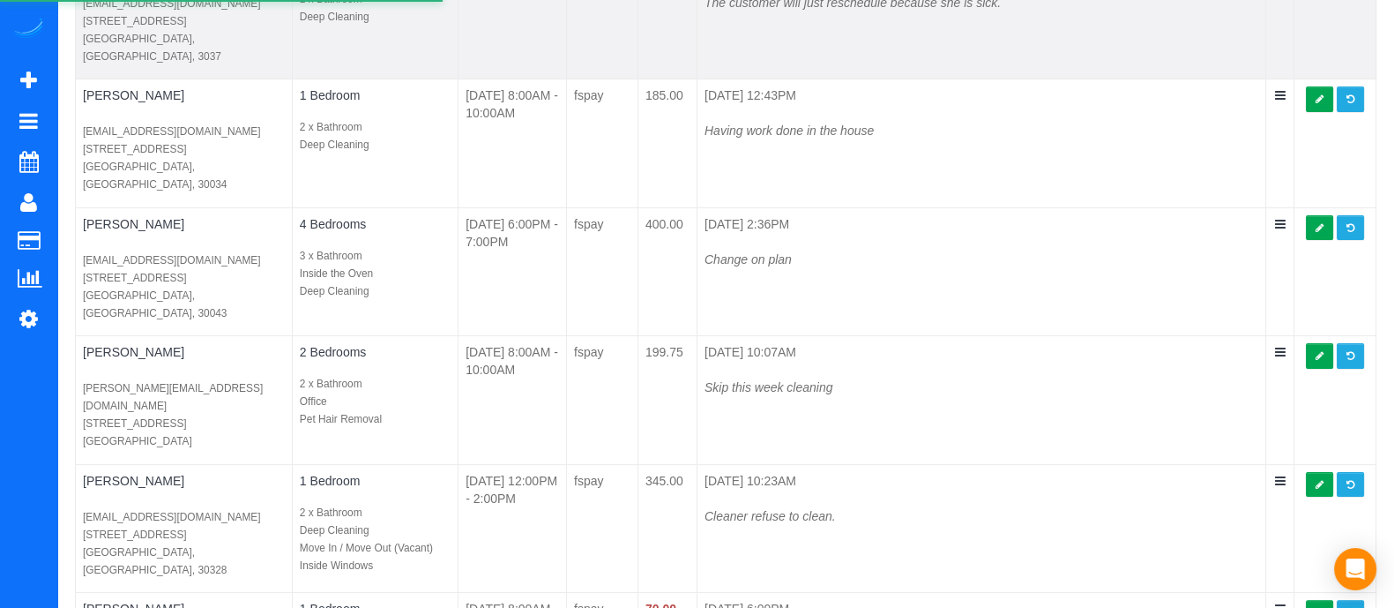
select select
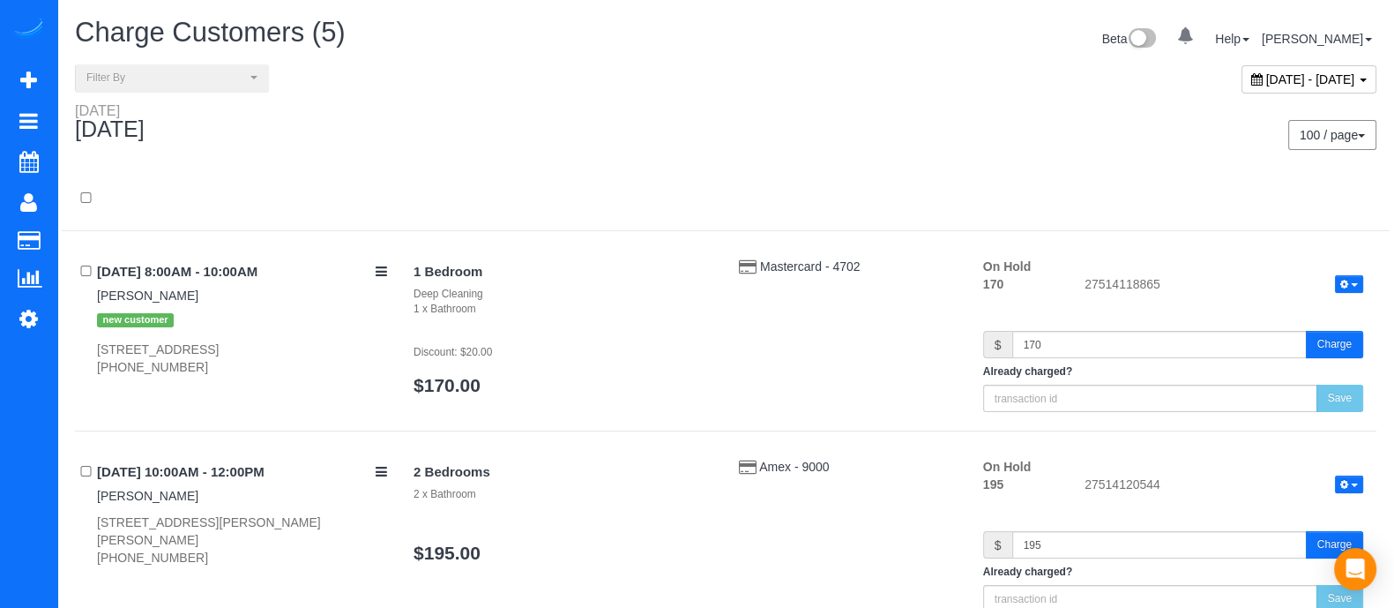
click at [1271, 72] on span "[DATE] - [DATE]" at bounding box center [1310, 79] width 89 height 14
type input "**********"
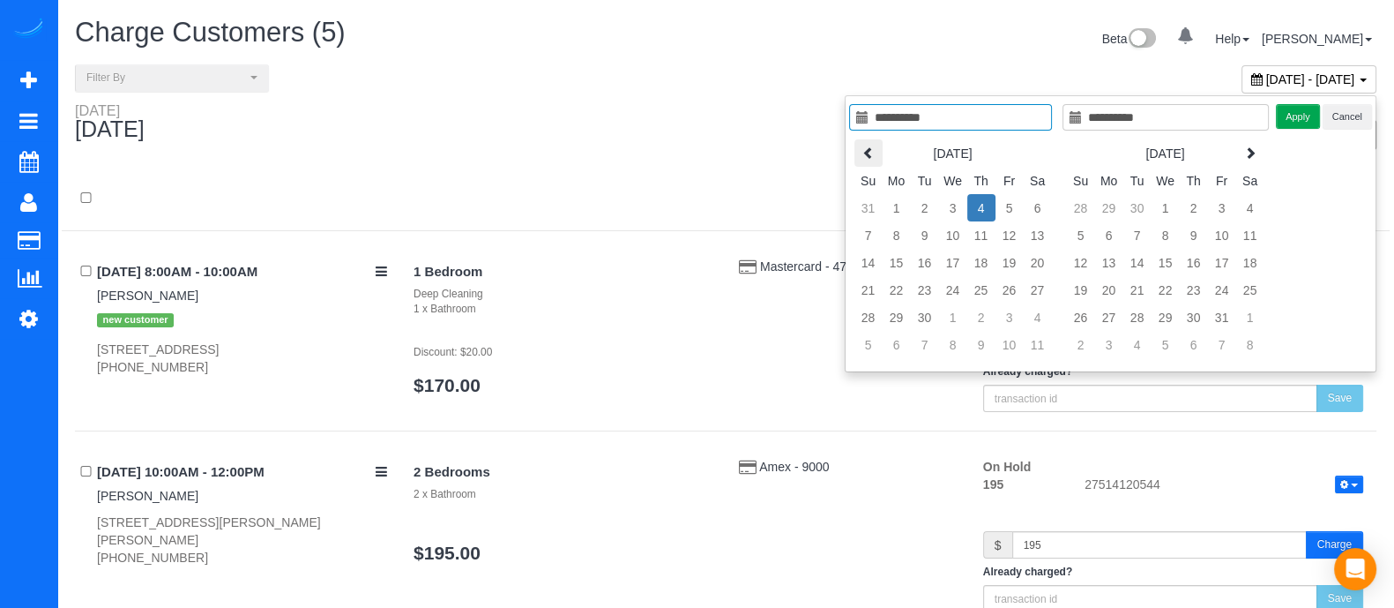
click at [877, 152] on th at bounding box center [868, 152] width 28 height 27
type input "**********"
click at [981, 311] on td "28" at bounding box center [981, 316] width 28 height 27
type input "**********"
click at [981, 311] on td "28" at bounding box center [981, 316] width 28 height 27
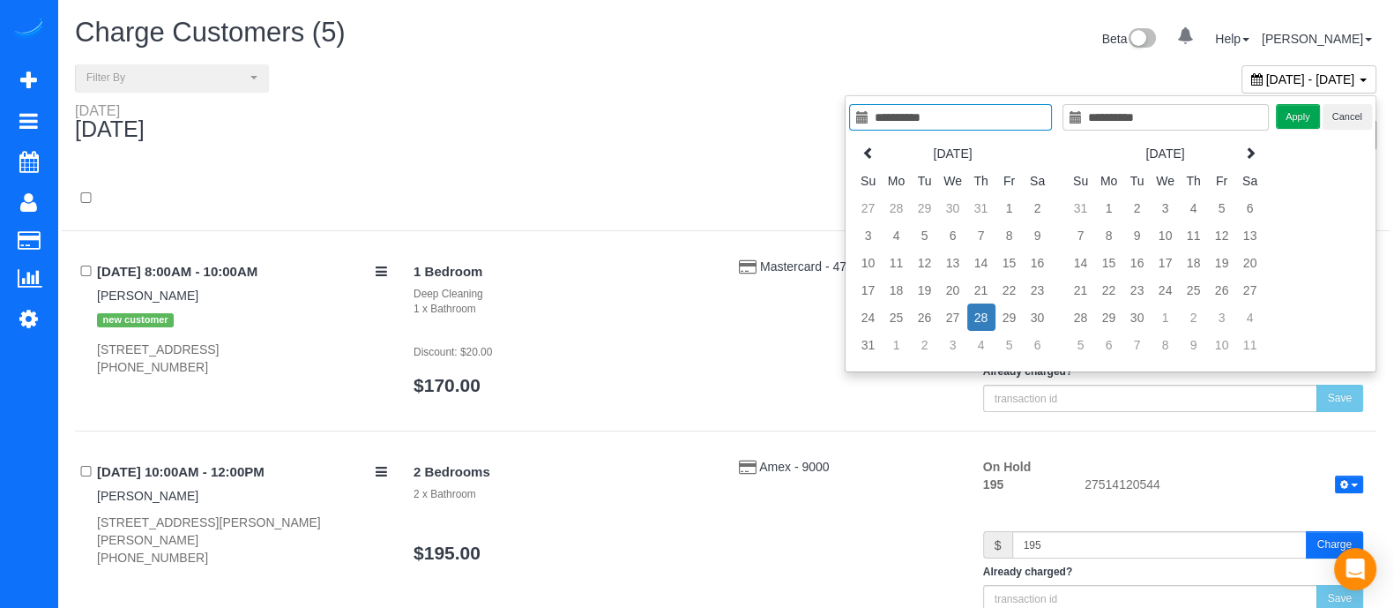
type input "**********"
click at [1303, 106] on button "Apply" at bounding box center [1298, 117] width 44 height 26
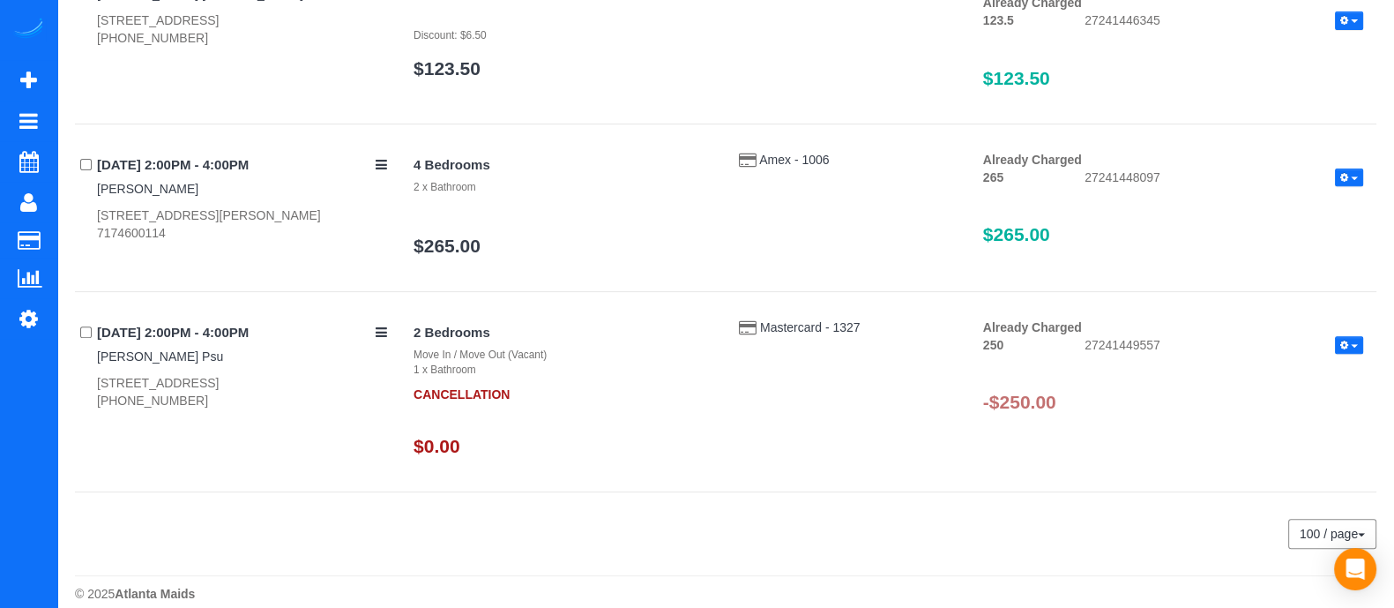
scroll to position [887, 0]
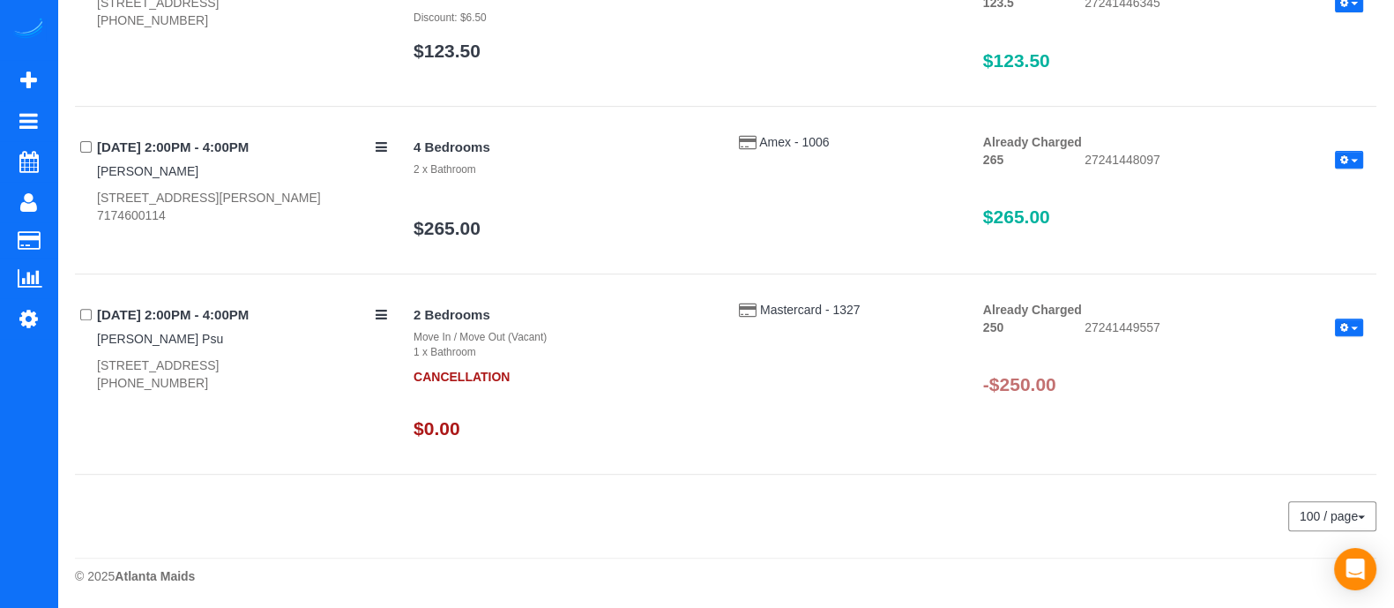
click at [1352, 326] on span "button" at bounding box center [1354, 328] width 7 height 4
click at [1297, 347] on link "Refund" at bounding box center [1292, 357] width 139 height 23
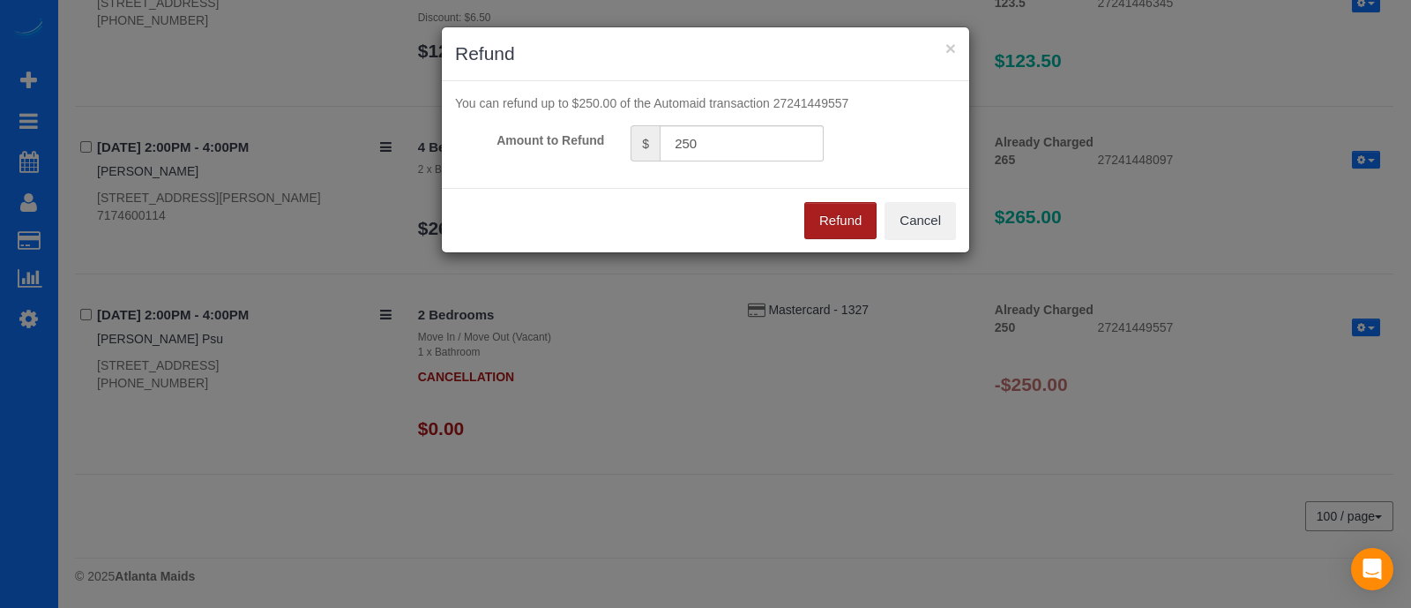
click at [825, 213] on button "Refund" at bounding box center [840, 220] width 72 height 37
